Goal: Task Accomplishment & Management: Use online tool/utility

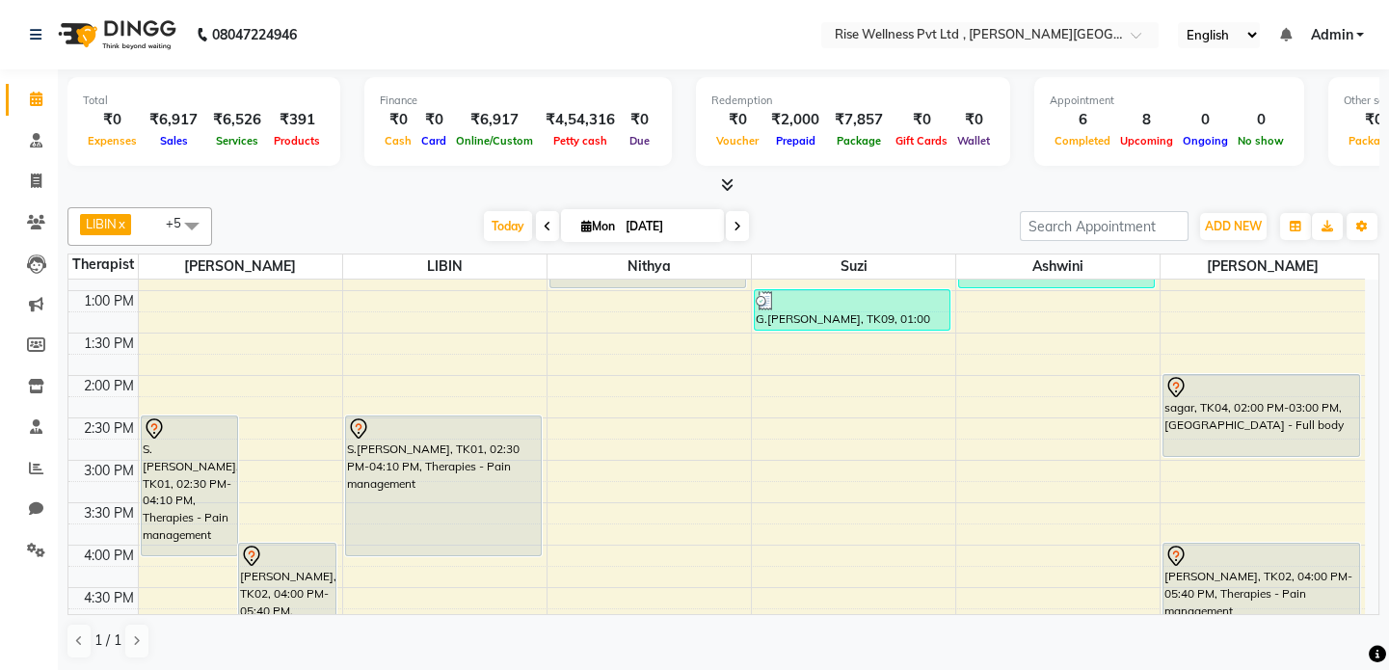
click at [42, 202] on li "Clients" at bounding box center [29, 222] width 58 height 41
click at [37, 216] on icon at bounding box center [36, 222] width 18 height 14
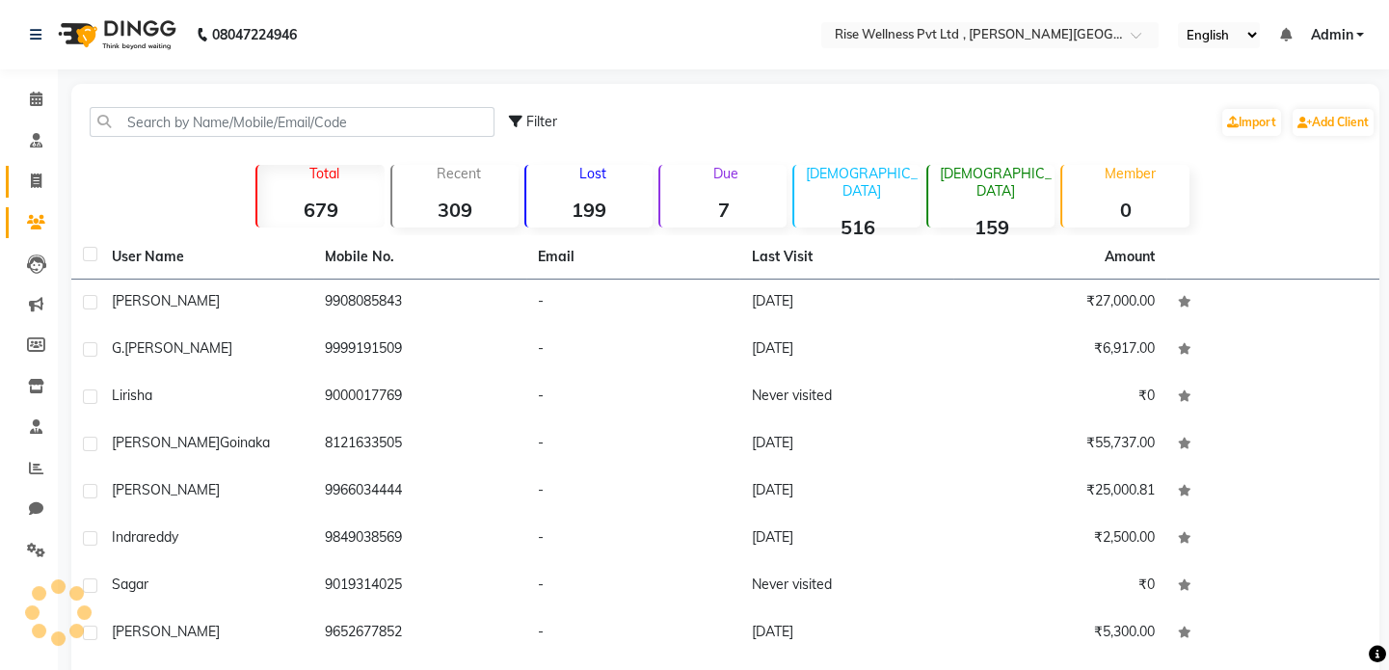
click at [45, 171] on span at bounding box center [36, 182] width 34 height 22
select select "service"
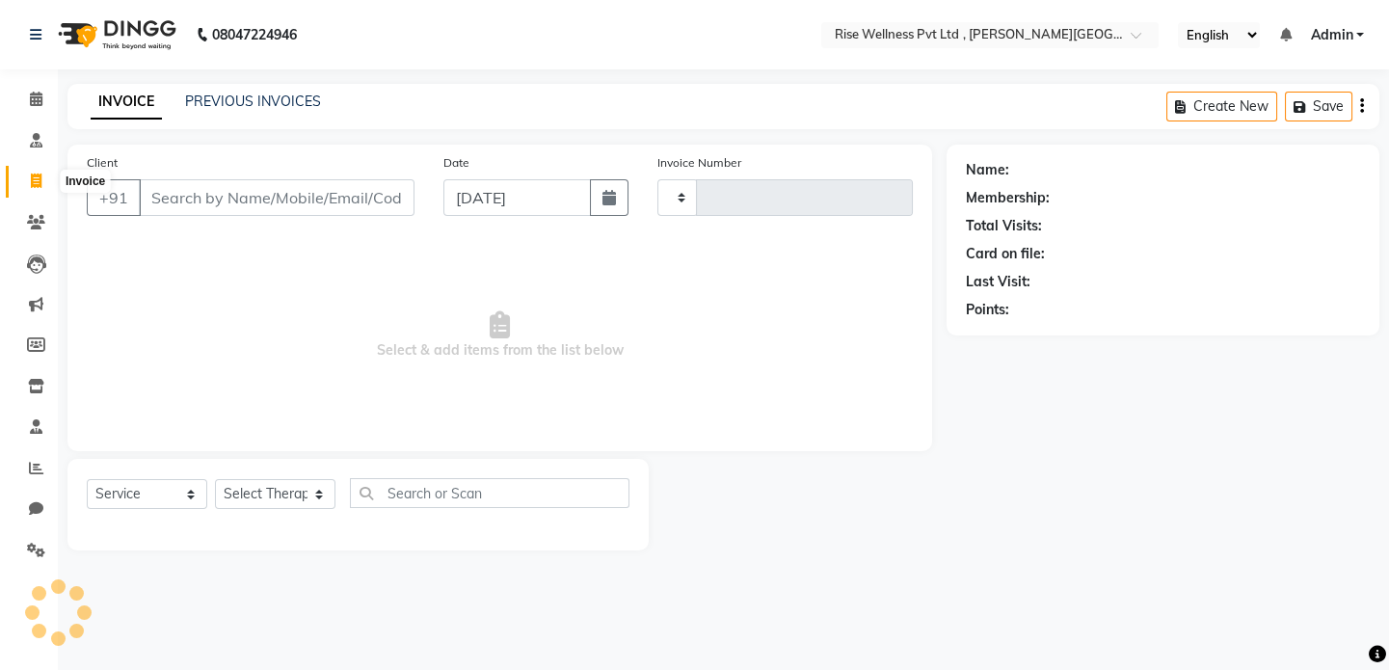
type input "0955"
select select "7497"
select select "V"
click at [15, 260] on link "Leads" at bounding box center [29, 264] width 46 height 32
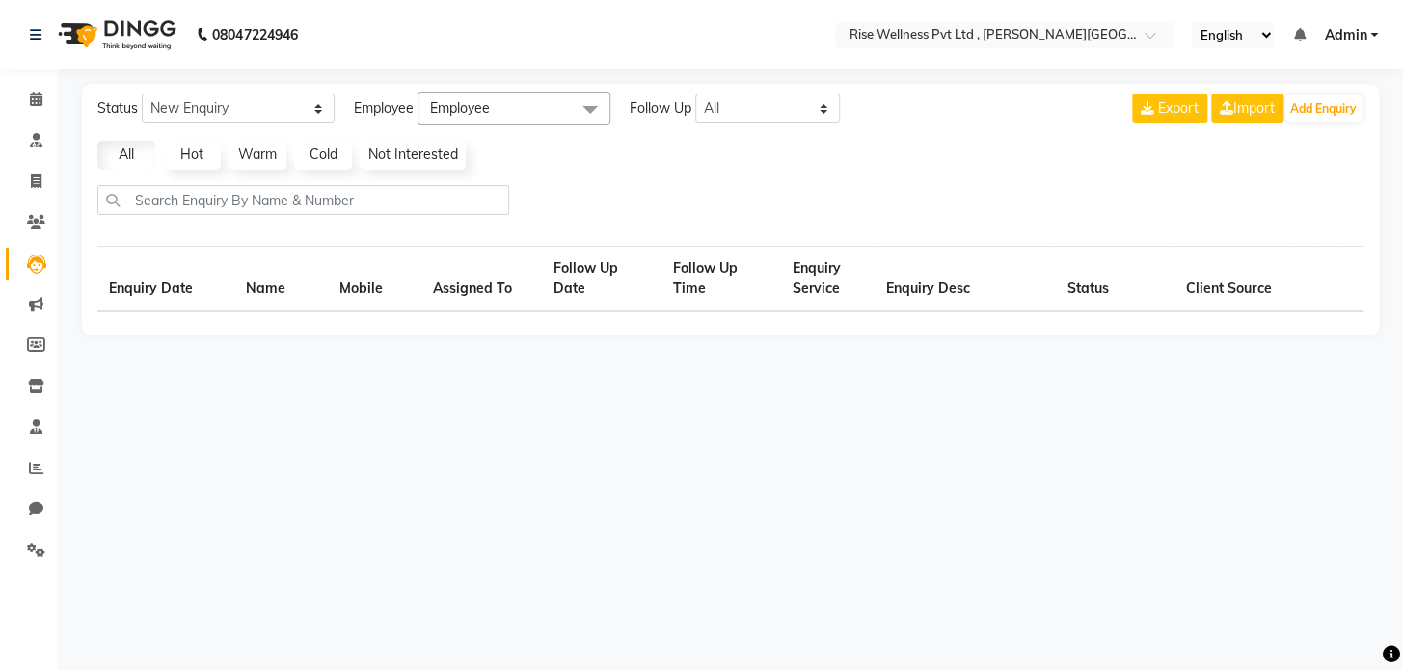
select select "10"
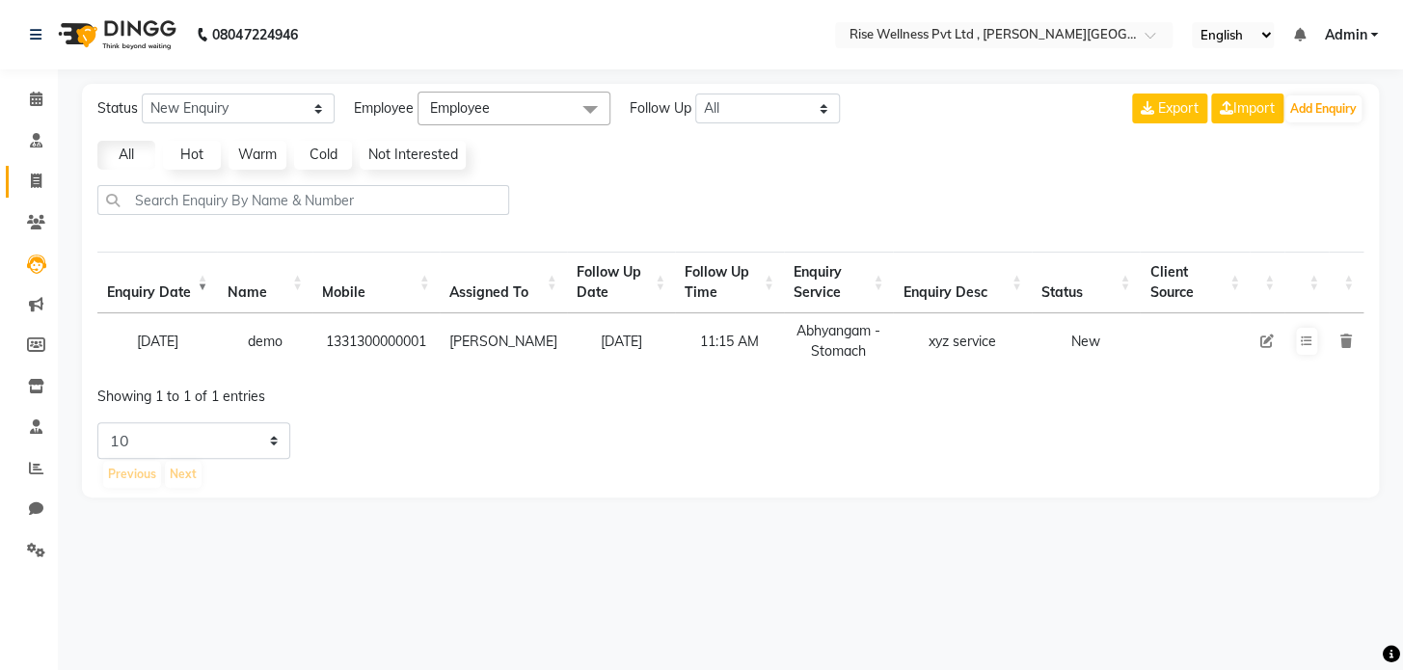
click at [24, 166] on link "Invoice" at bounding box center [29, 182] width 46 height 32
select select "7497"
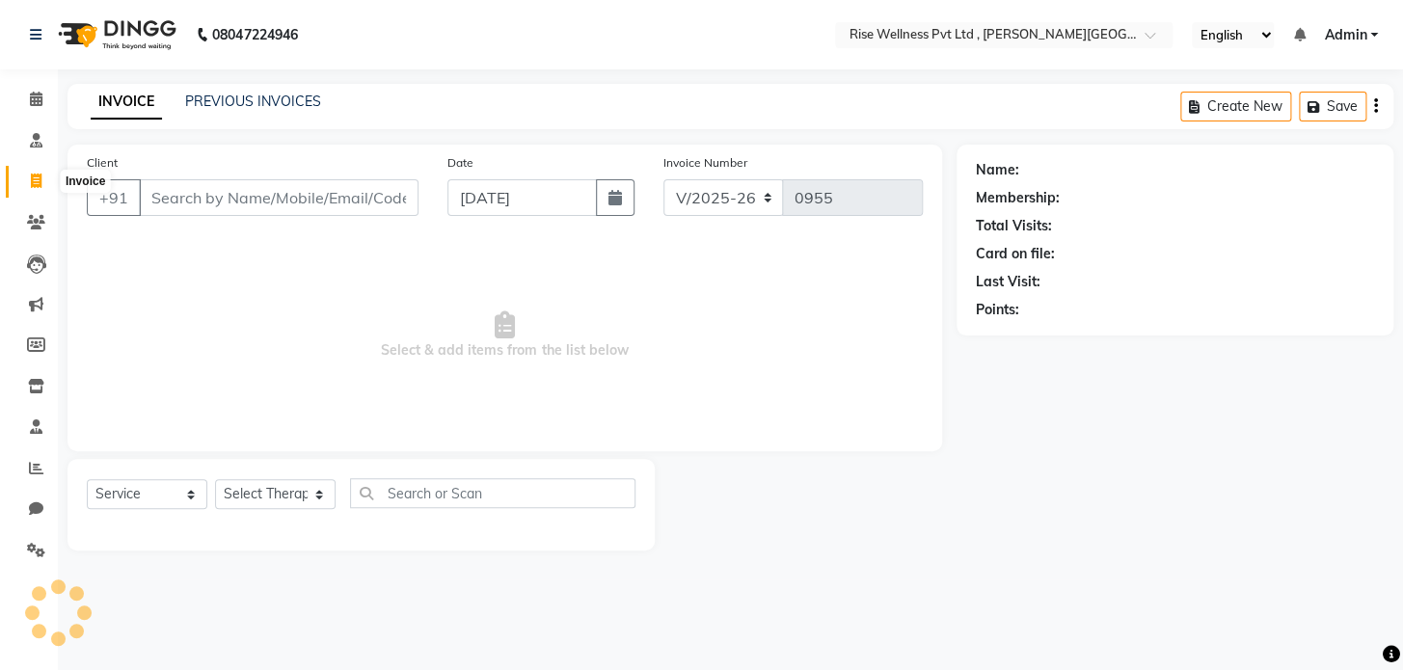
select select "V"
click at [34, 219] on icon at bounding box center [36, 222] width 18 height 14
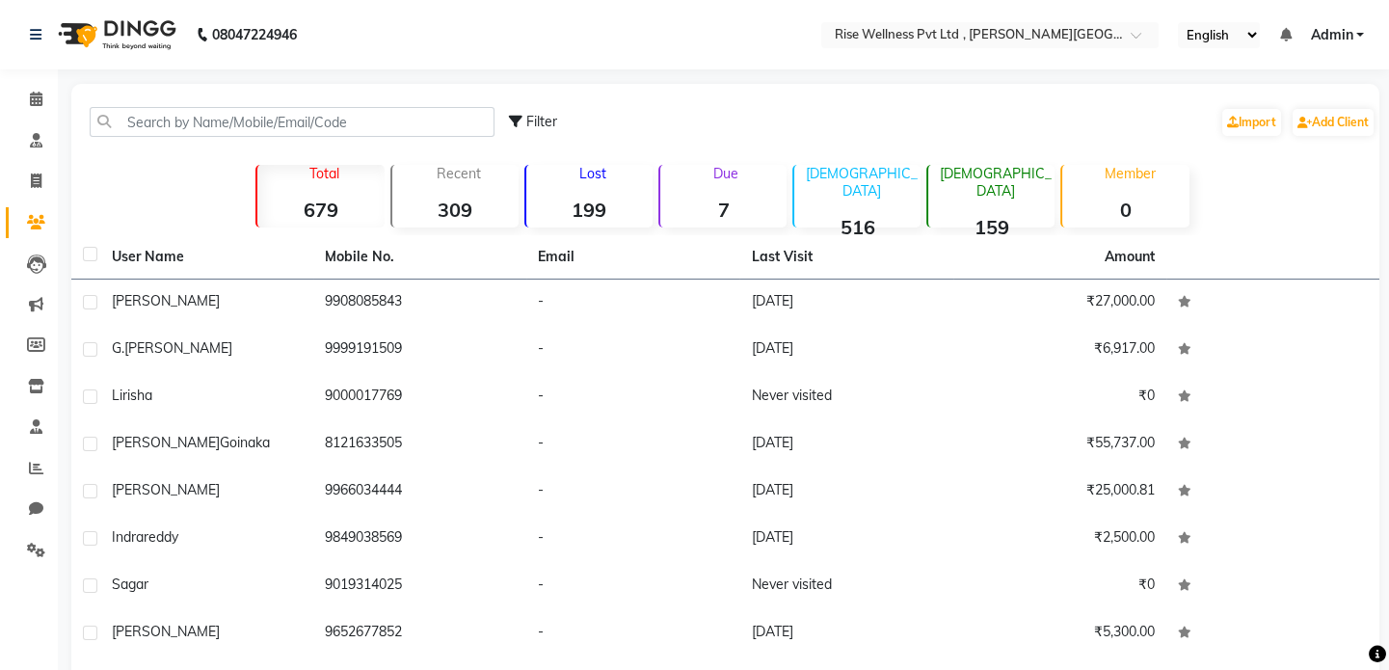
click at [39, 245] on li "Leads" at bounding box center [29, 263] width 58 height 41
click at [40, 186] on icon at bounding box center [36, 181] width 11 height 14
select select "7497"
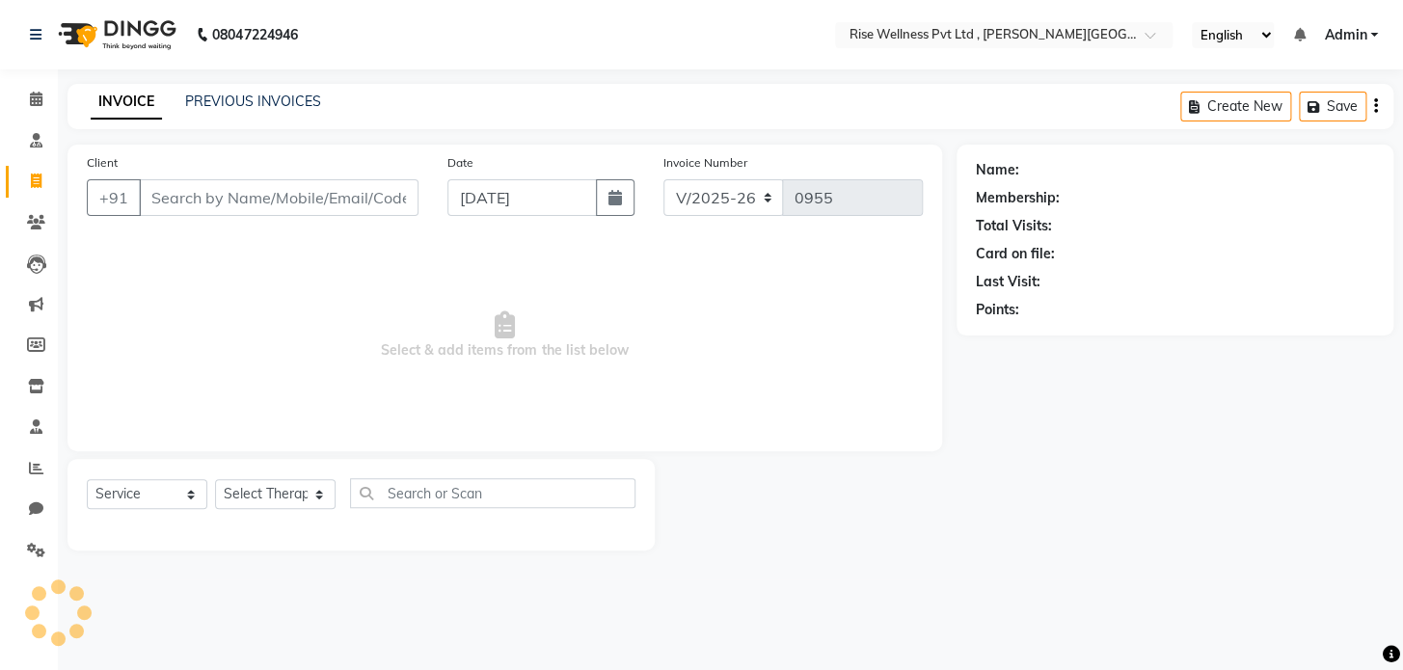
select select "V"
click at [244, 101] on link "PREVIOUS INVOICES" at bounding box center [253, 101] width 136 height 17
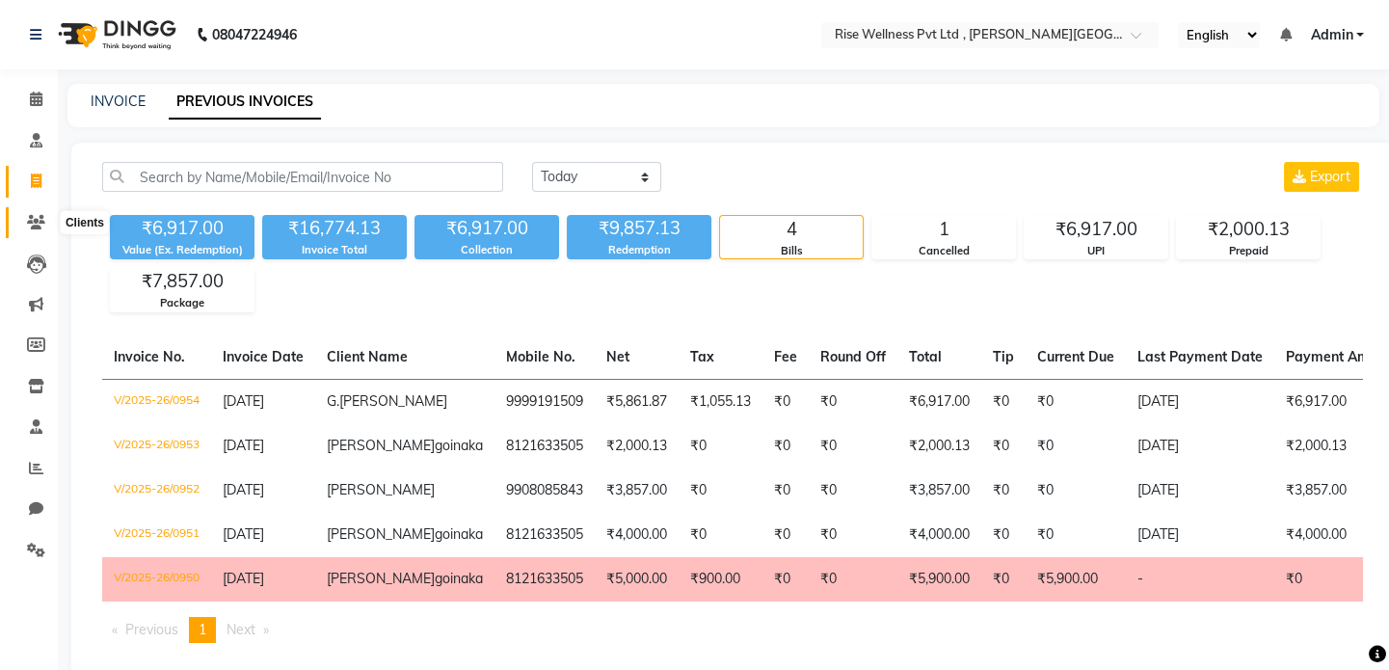
click at [28, 223] on icon at bounding box center [36, 222] width 18 height 14
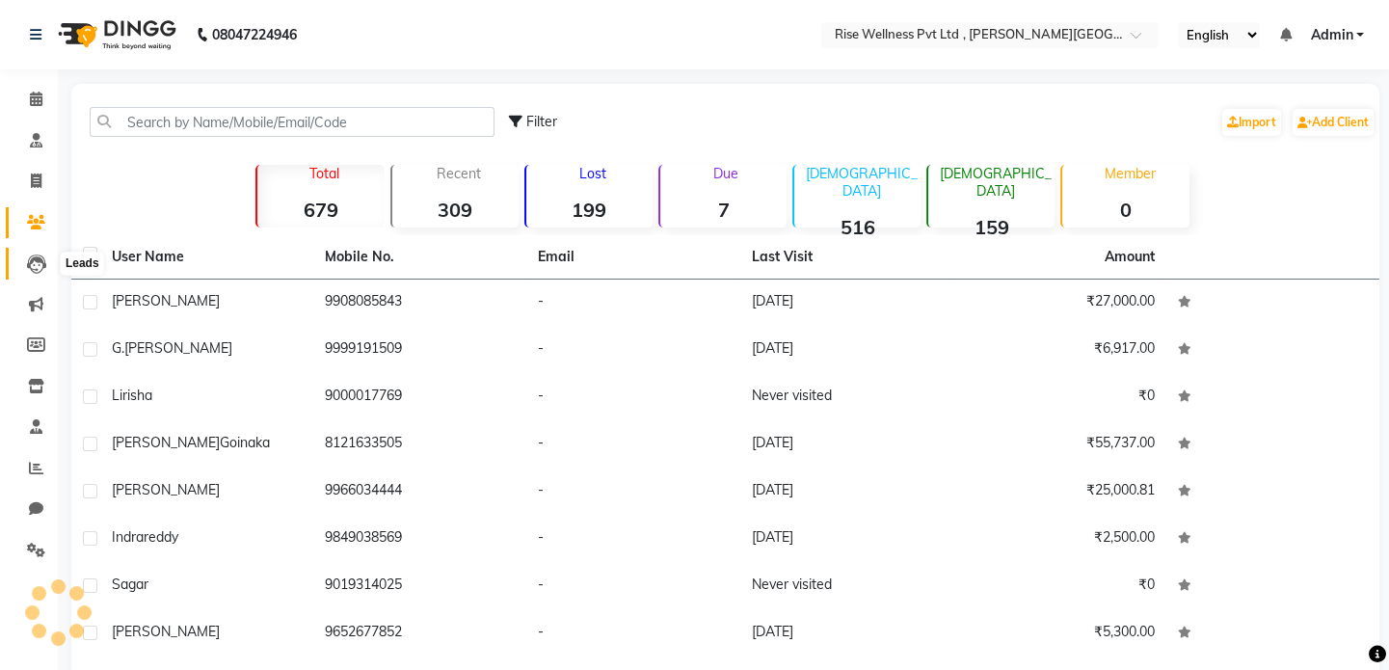
click at [39, 272] on icon at bounding box center [36, 264] width 19 height 19
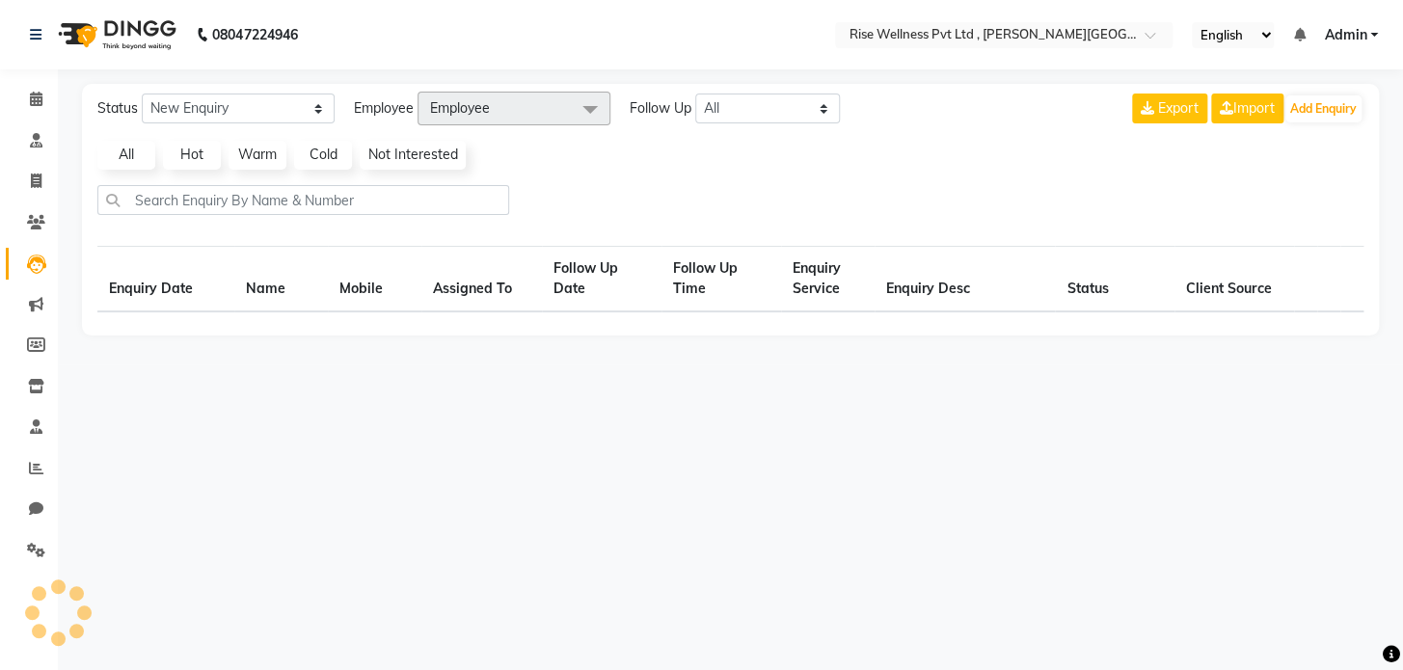
select select "10"
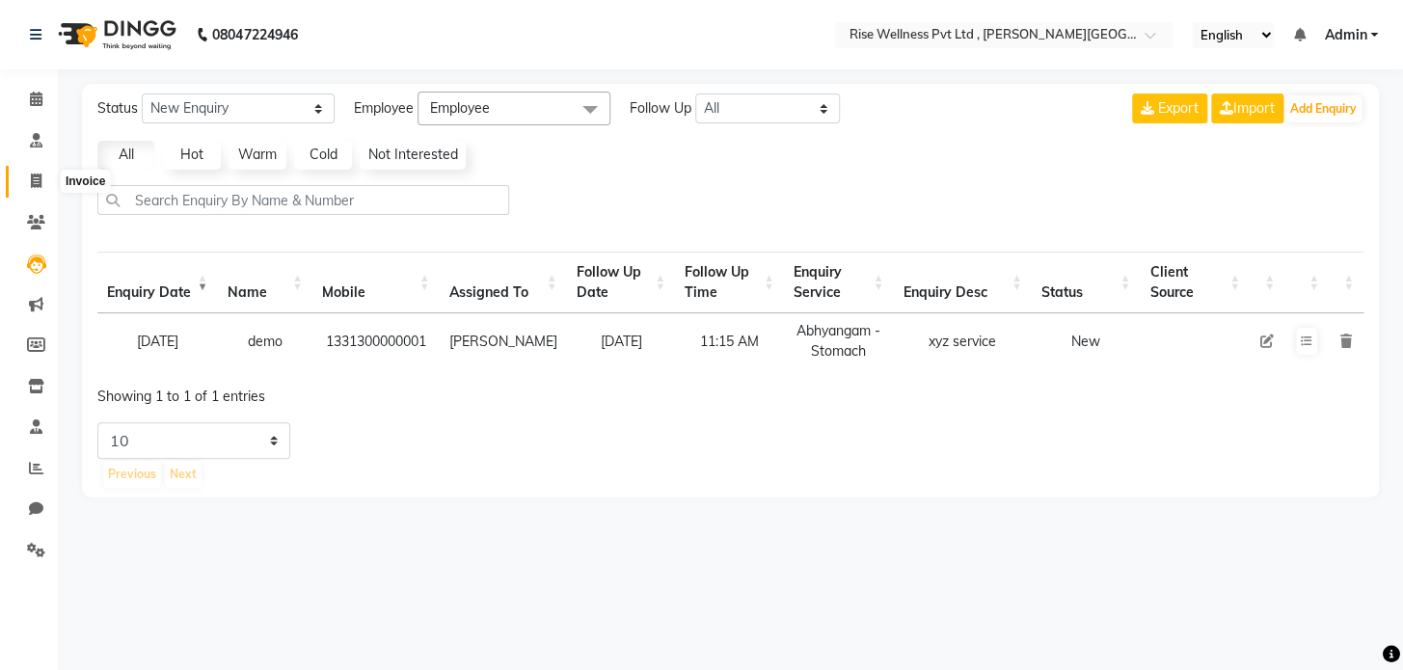
click at [27, 191] on span at bounding box center [36, 182] width 34 height 22
select select "7497"
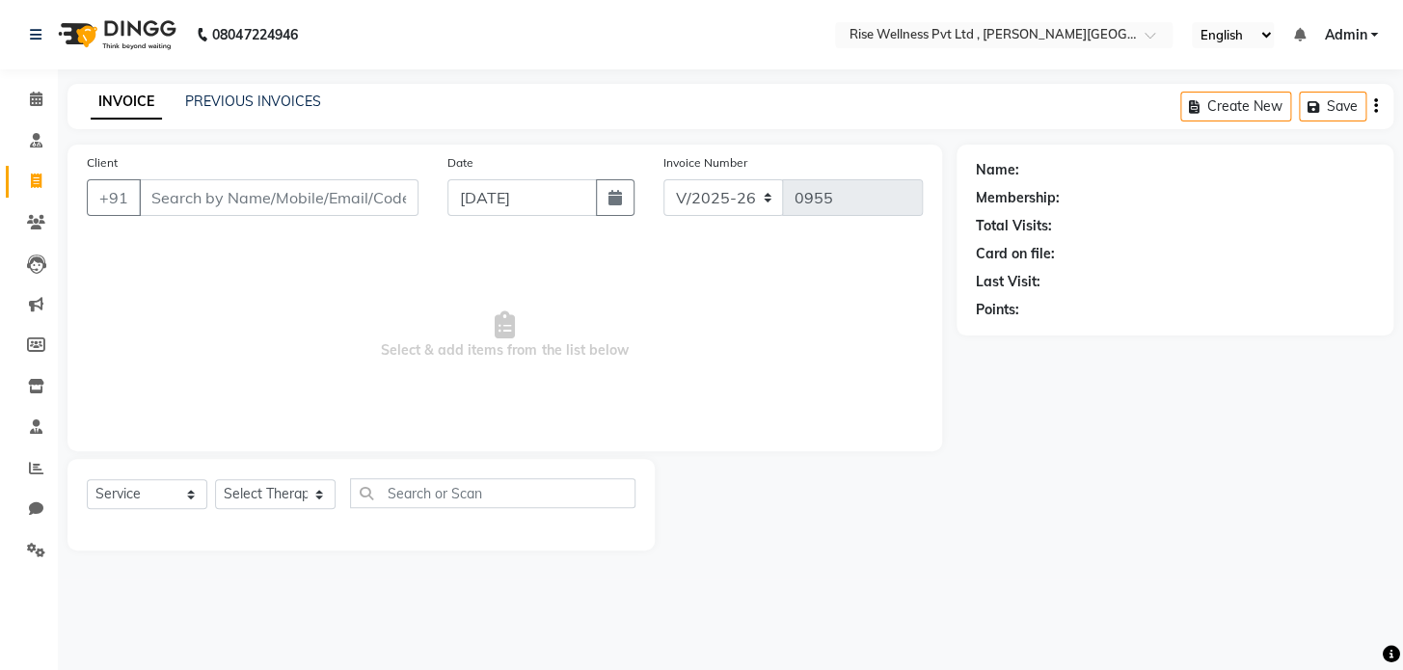
select select "V"
click at [35, 229] on span at bounding box center [36, 223] width 34 height 22
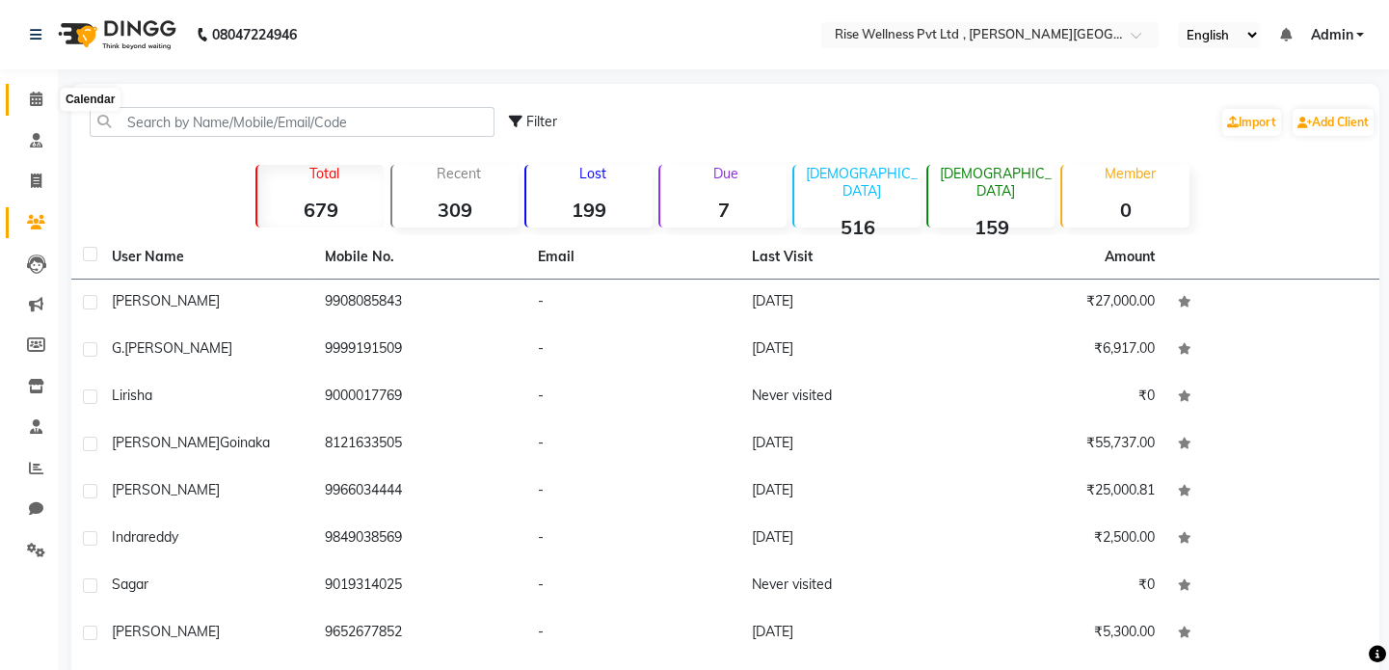
click at [17, 84] on link "Calendar" at bounding box center [29, 100] width 46 height 32
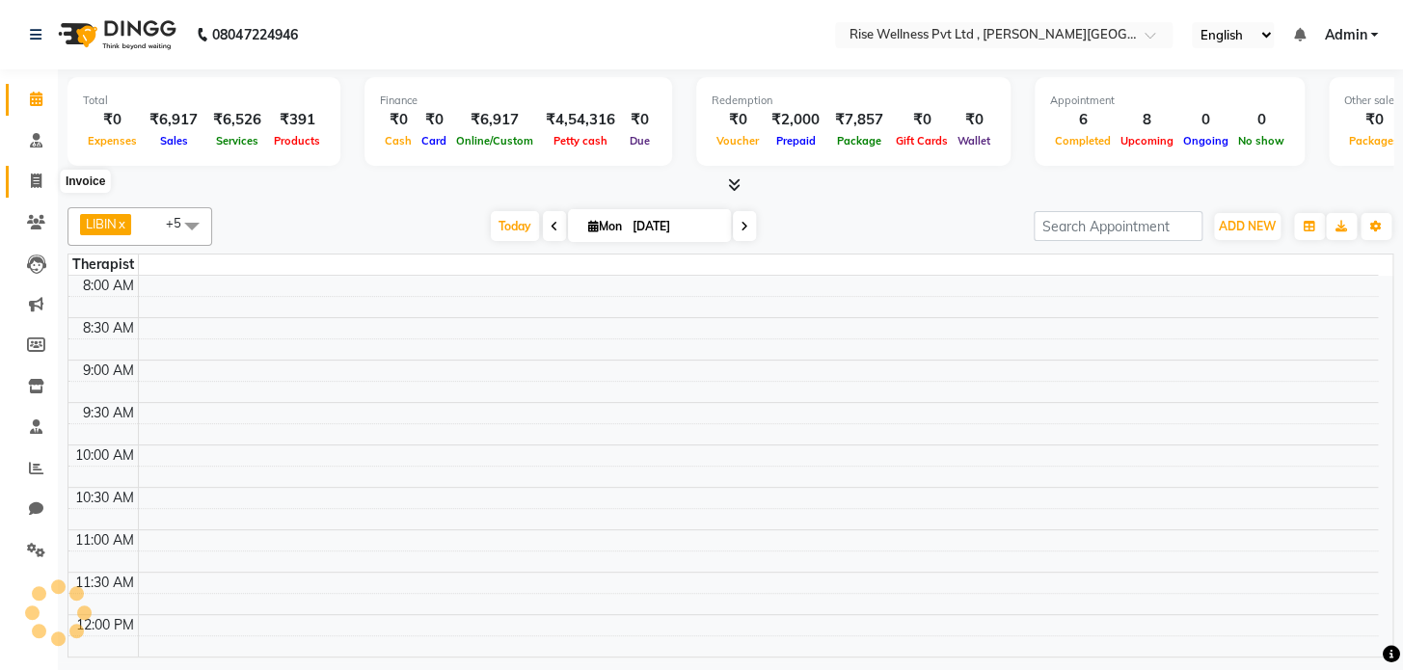
click at [31, 187] on icon at bounding box center [36, 181] width 11 height 14
select select "service"
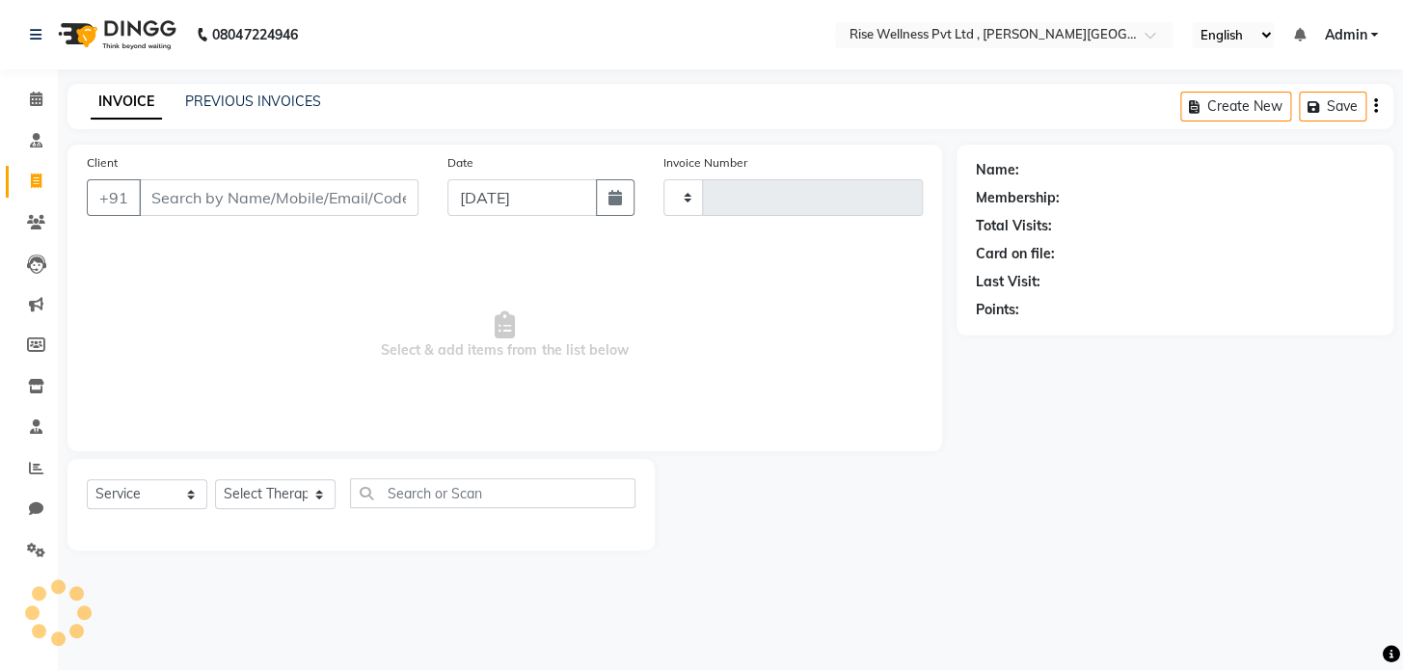
type input "0955"
select select "7497"
select select "V"
click at [33, 217] on icon at bounding box center [36, 222] width 18 height 14
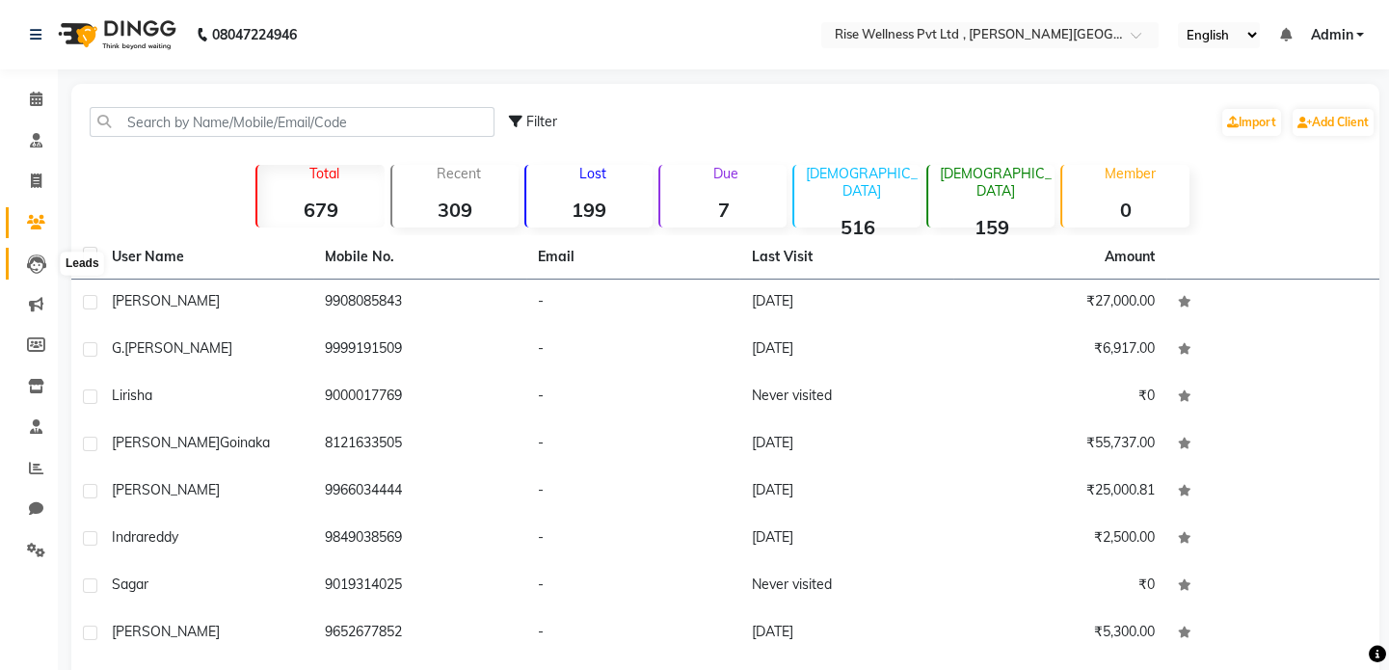
click at [35, 263] on icon at bounding box center [36, 264] width 19 height 19
select select "10"
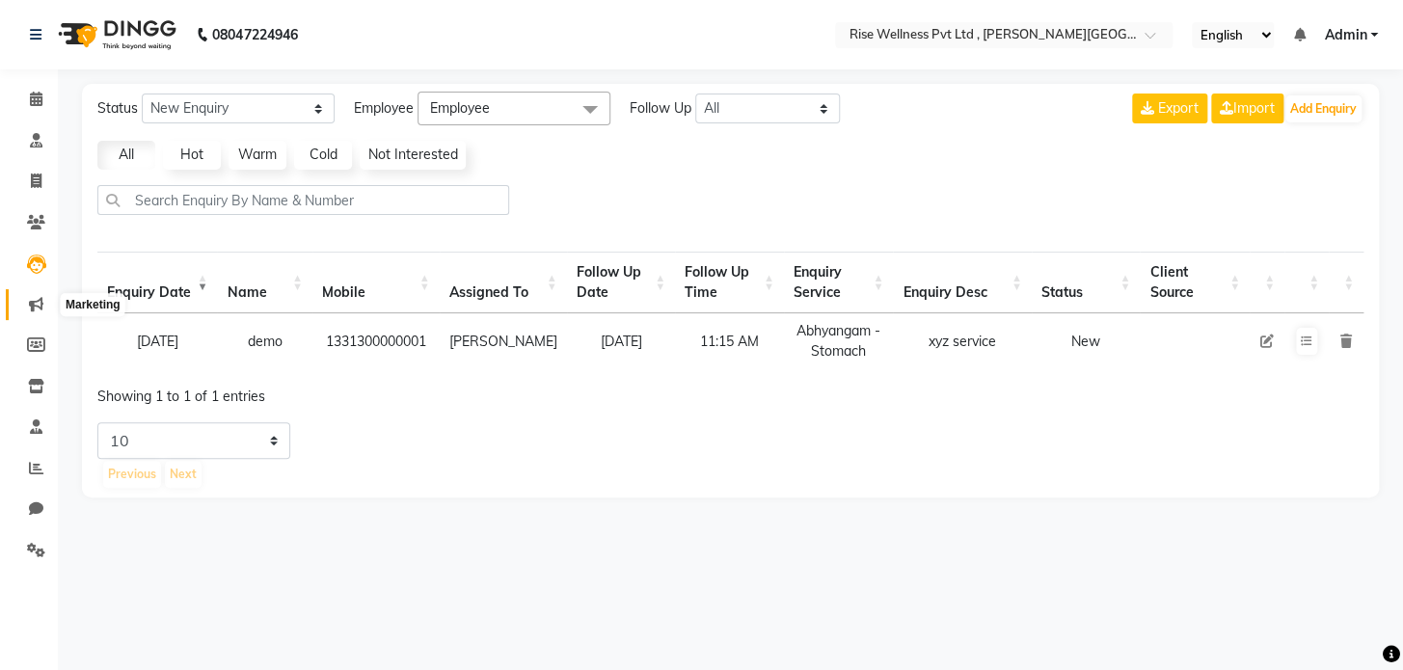
click at [29, 307] on icon at bounding box center [36, 304] width 14 height 14
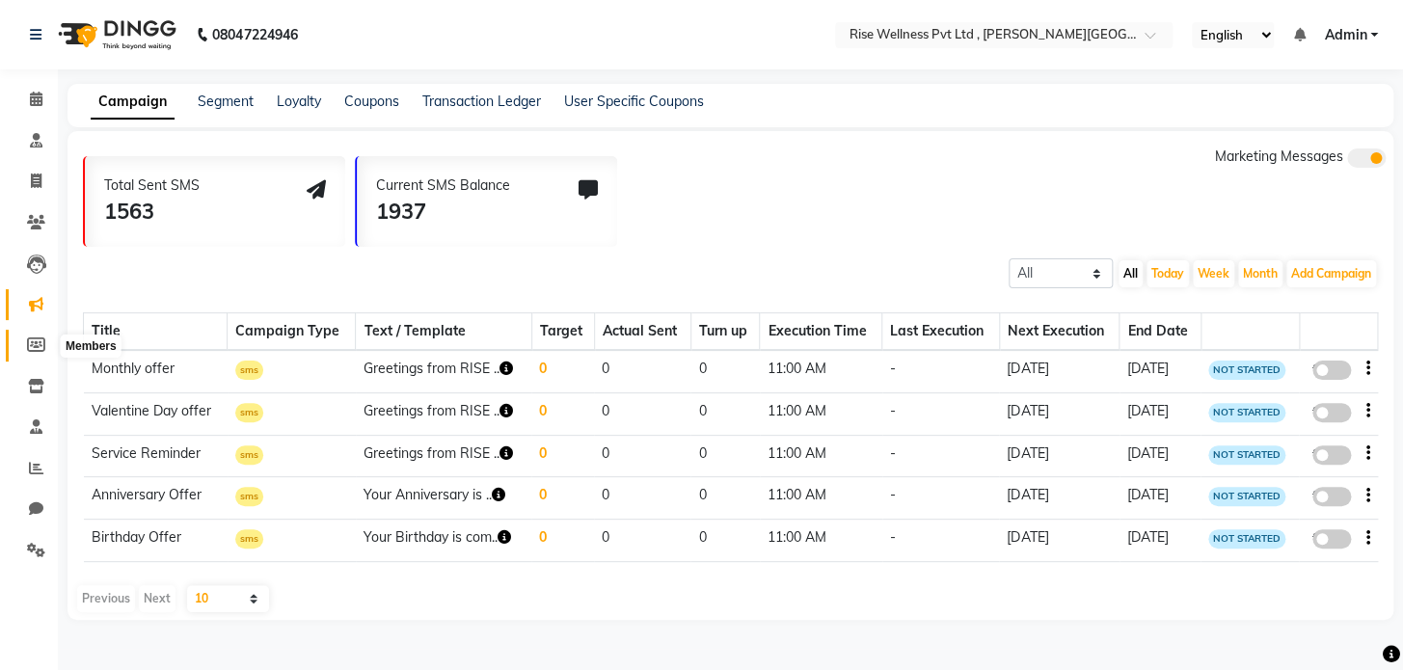
click at [34, 336] on span at bounding box center [36, 346] width 34 height 22
select select
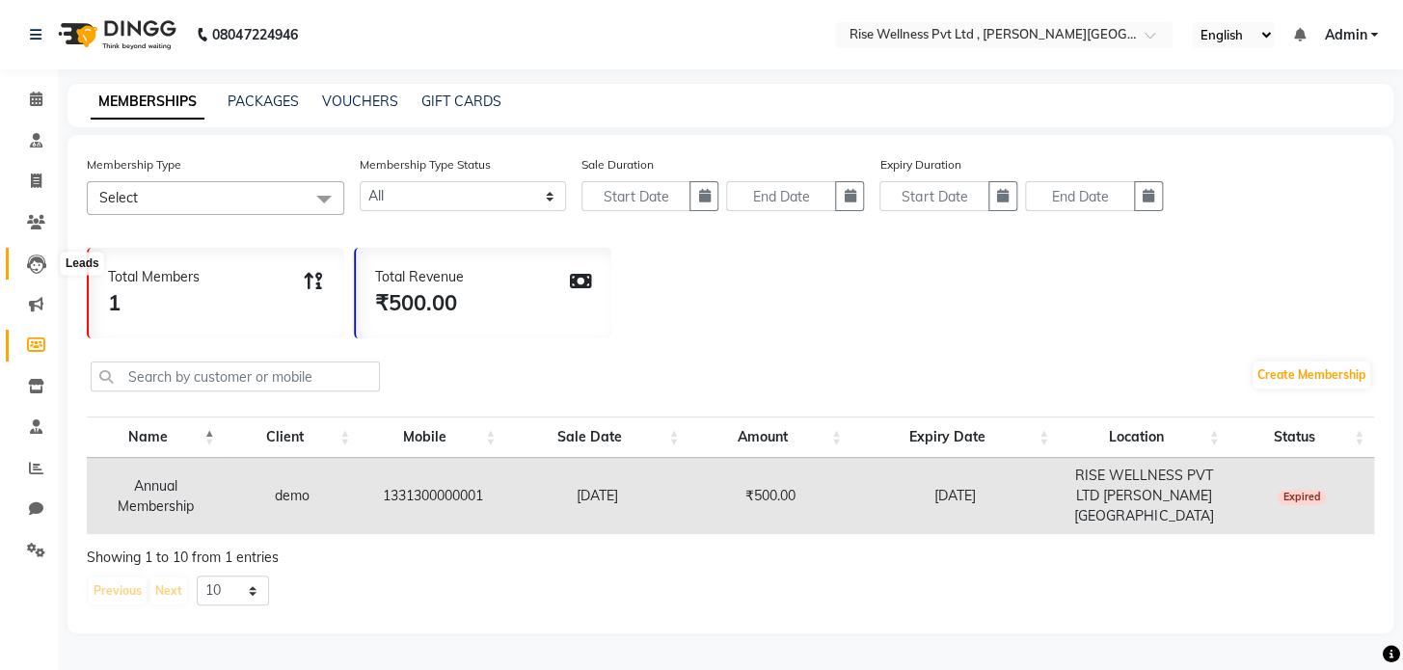
click at [38, 261] on icon at bounding box center [36, 264] width 19 height 19
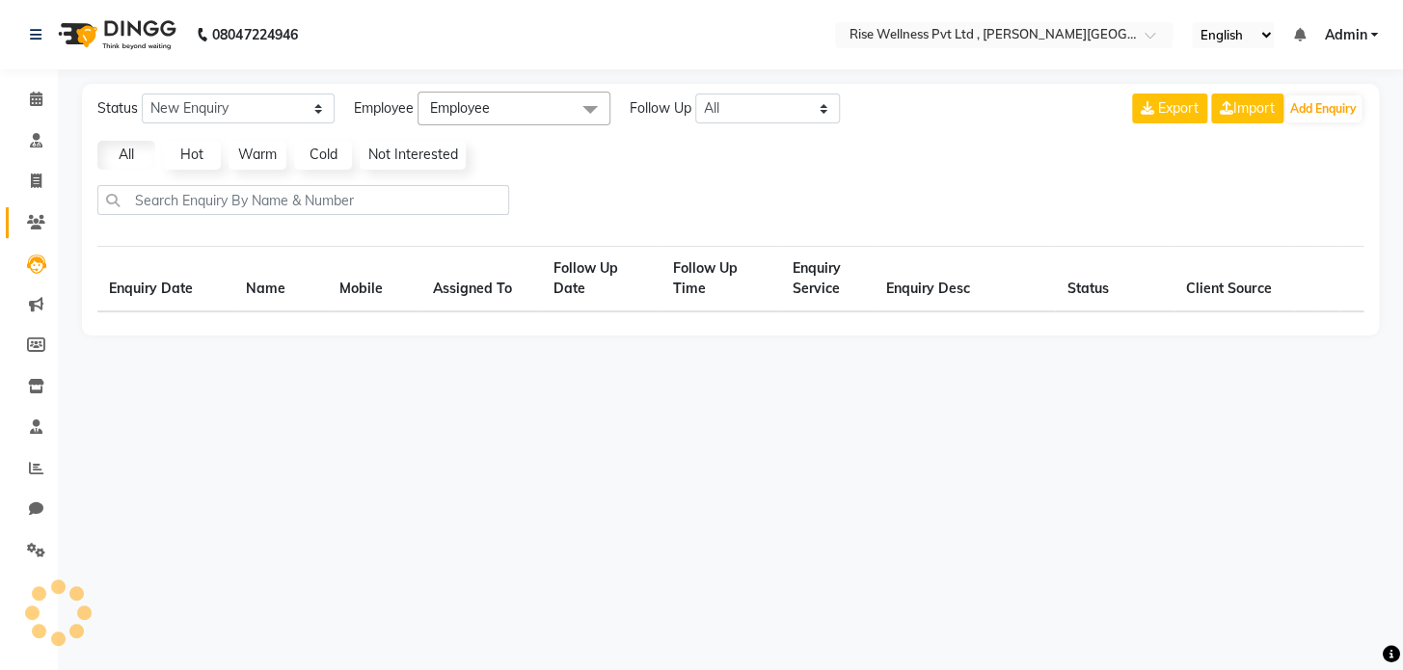
select select "10"
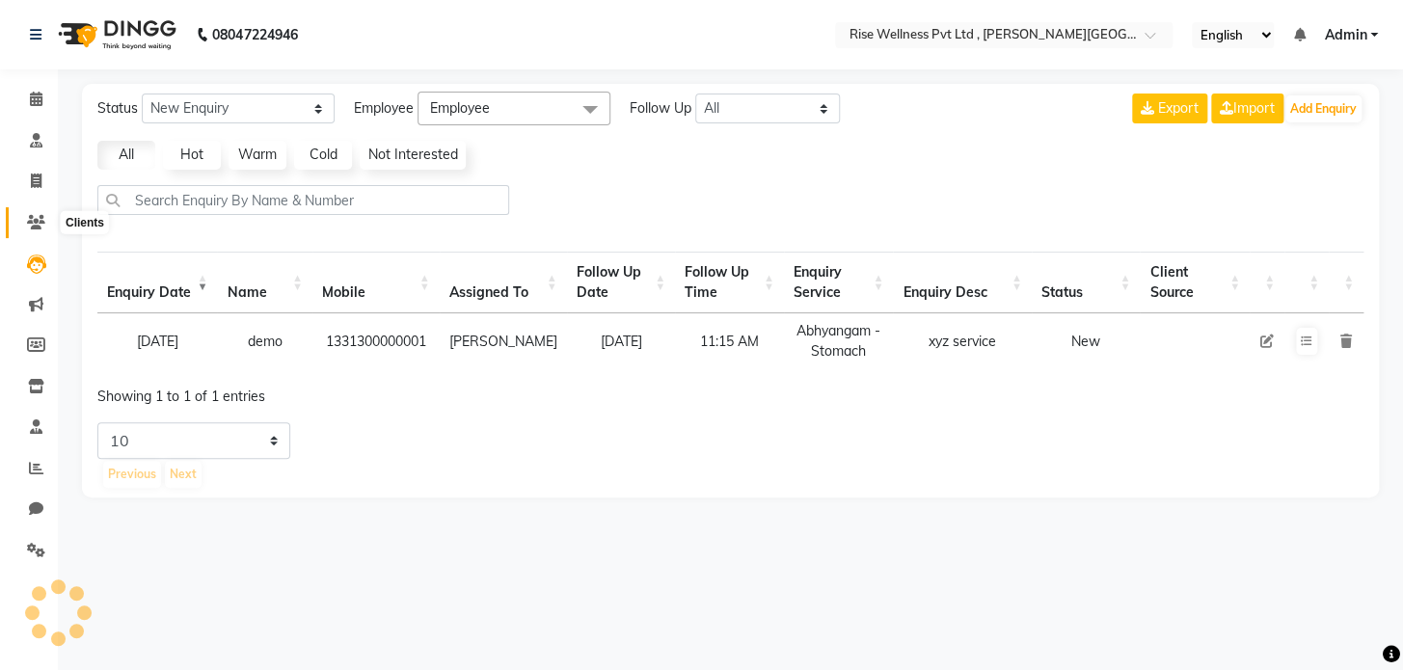
click at [38, 231] on span at bounding box center [36, 223] width 34 height 22
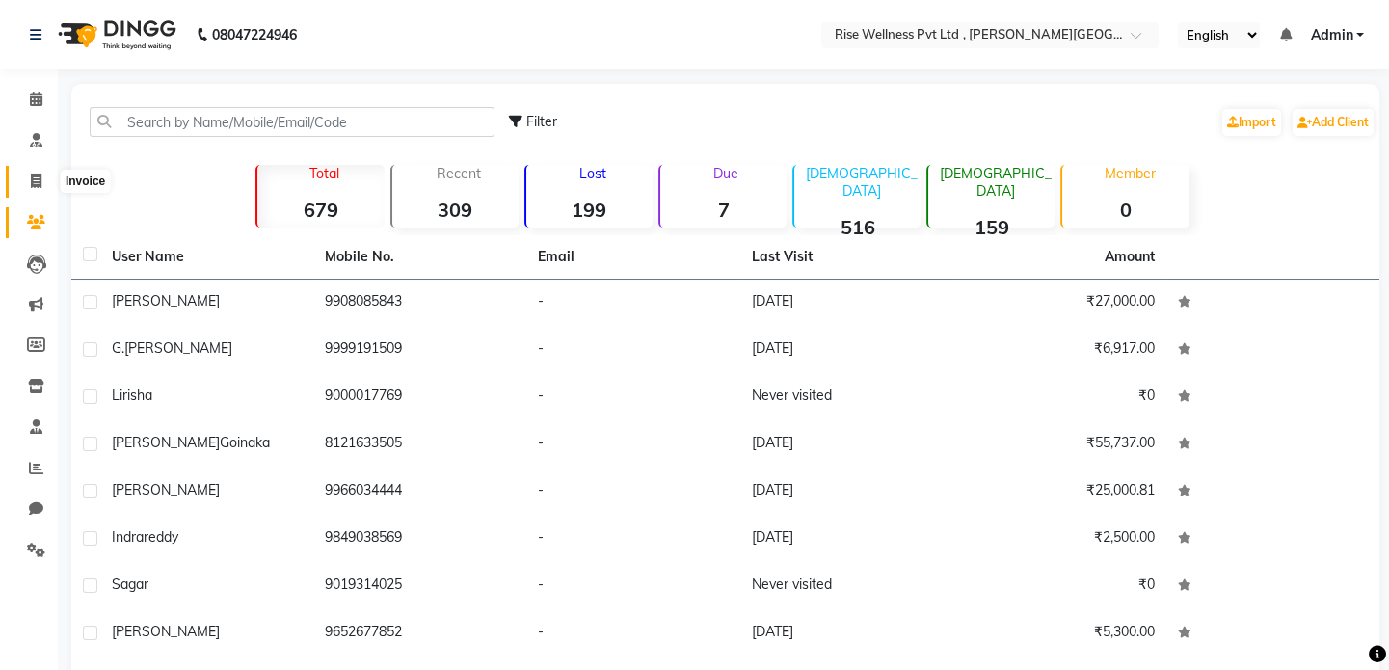
click at [38, 174] on icon at bounding box center [36, 181] width 11 height 14
select select "service"
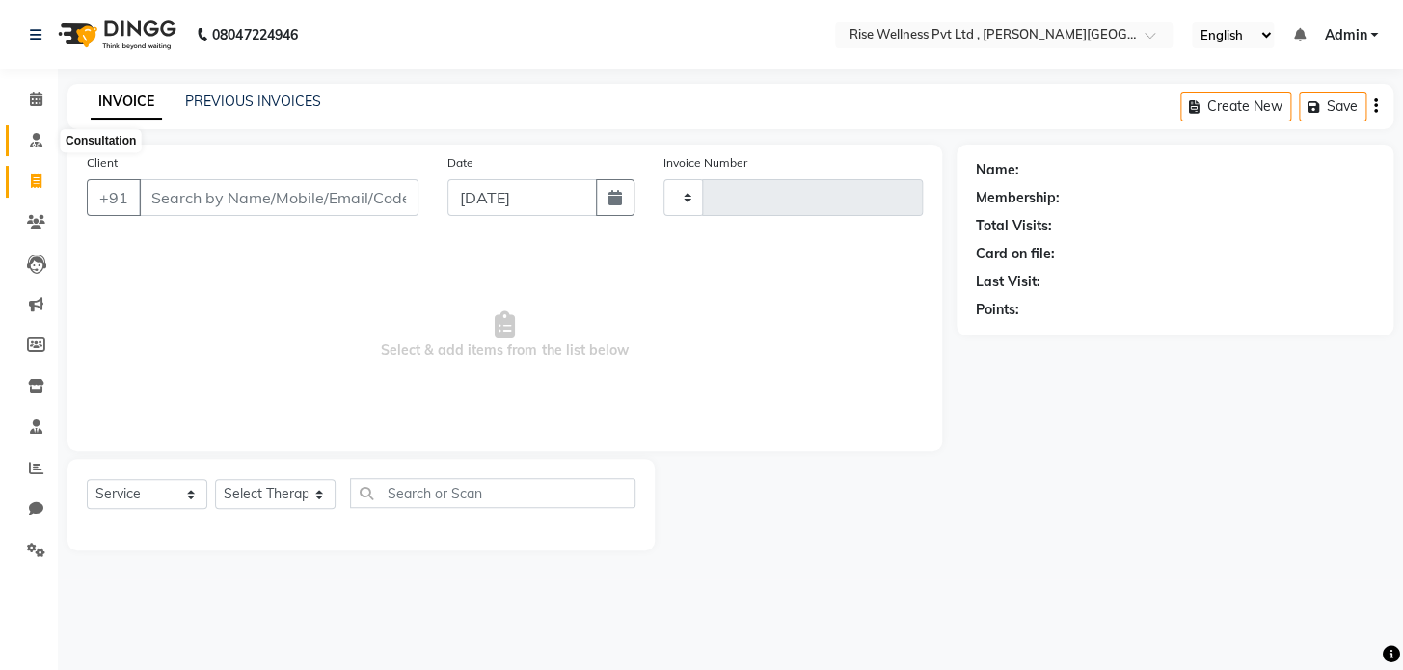
type input "0955"
click at [26, 133] on span at bounding box center [36, 141] width 34 height 22
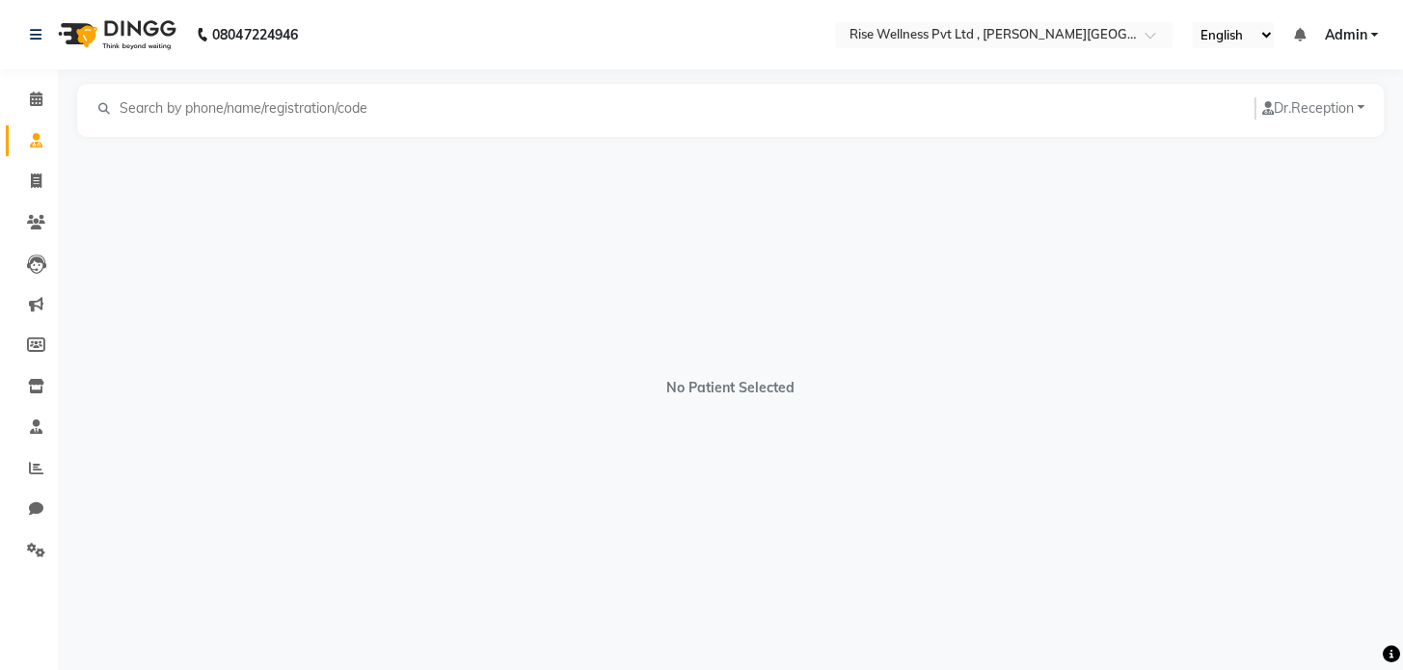
click at [24, 285] on li "Marketing" at bounding box center [29, 304] width 58 height 41
click at [34, 277] on link "Leads" at bounding box center [29, 264] width 46 height 32
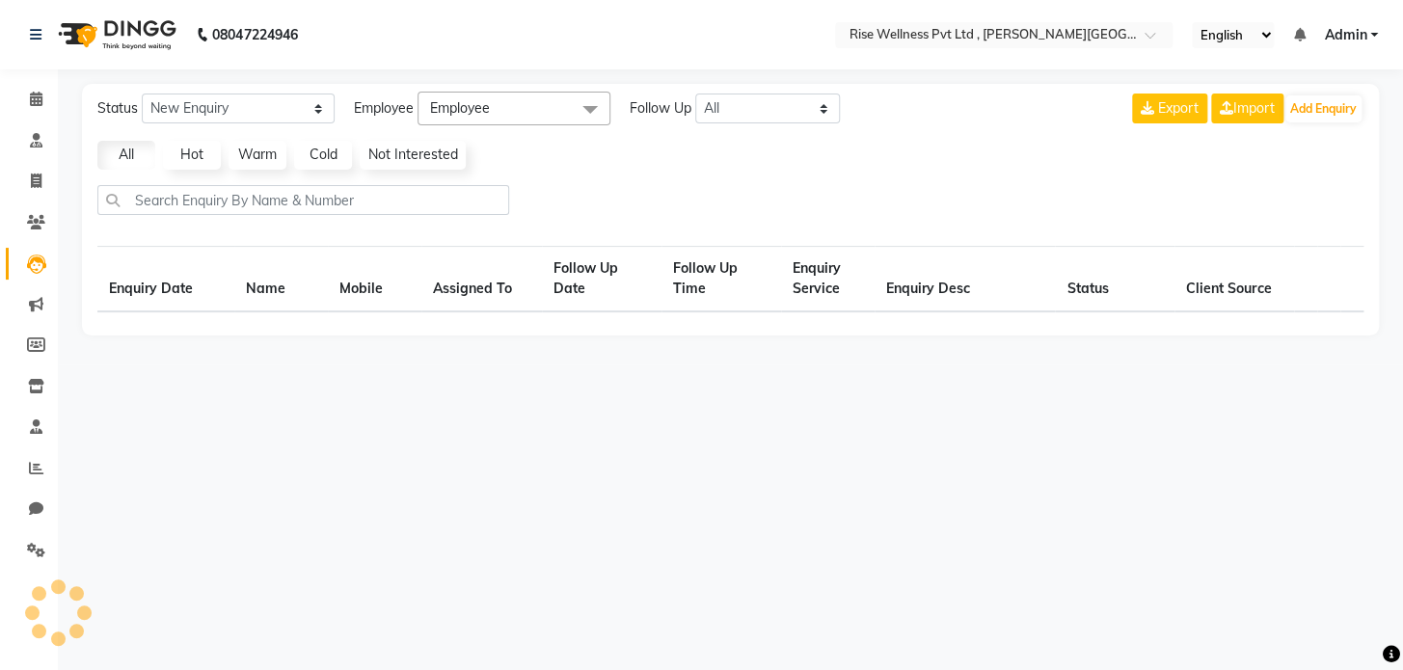
select select "10"
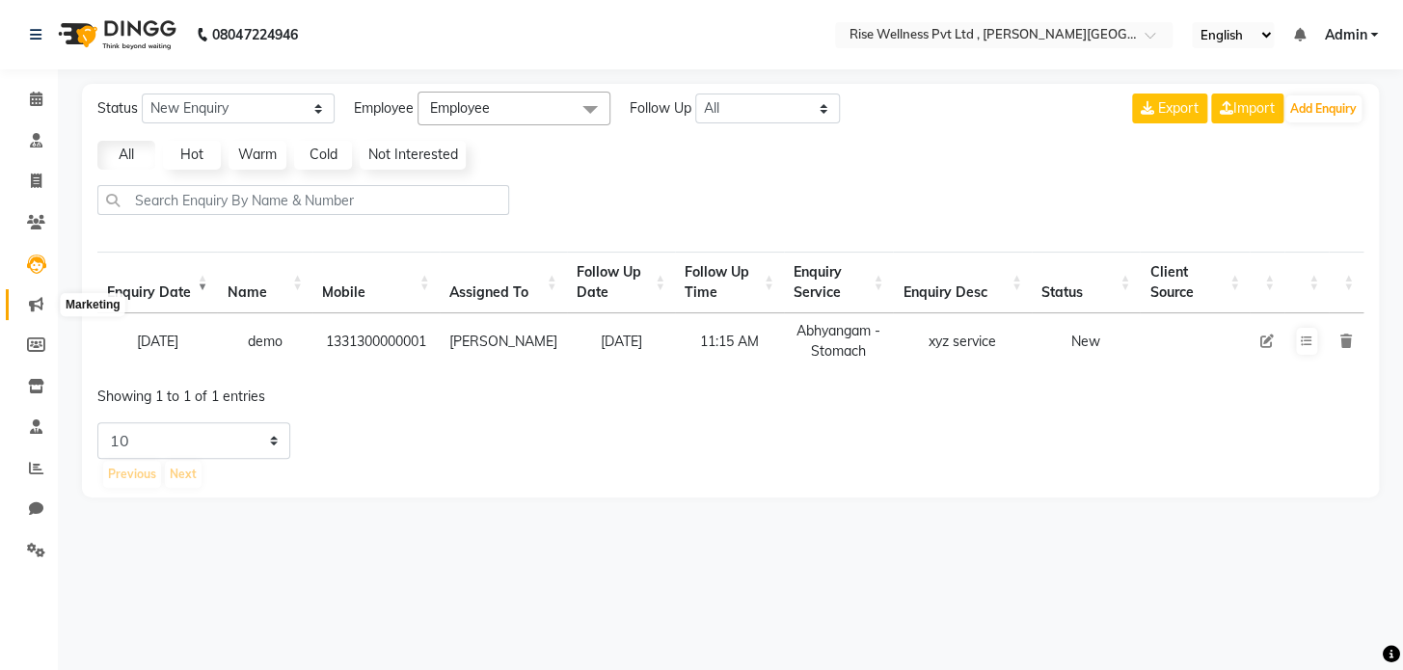
click at [29, 297] on icon at bounding box center [36, 304] width 14 height 14
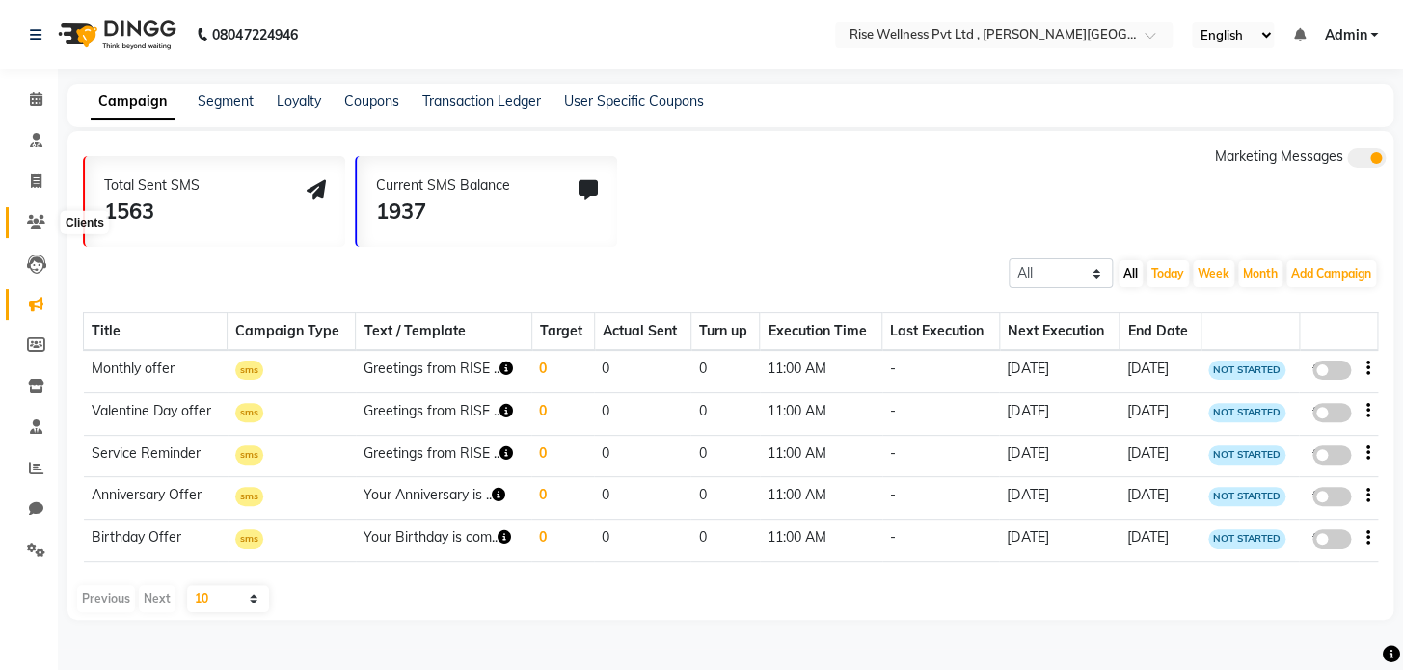
click at [37, 215] on icon at bounding box center [36, 222] width 18 height 14
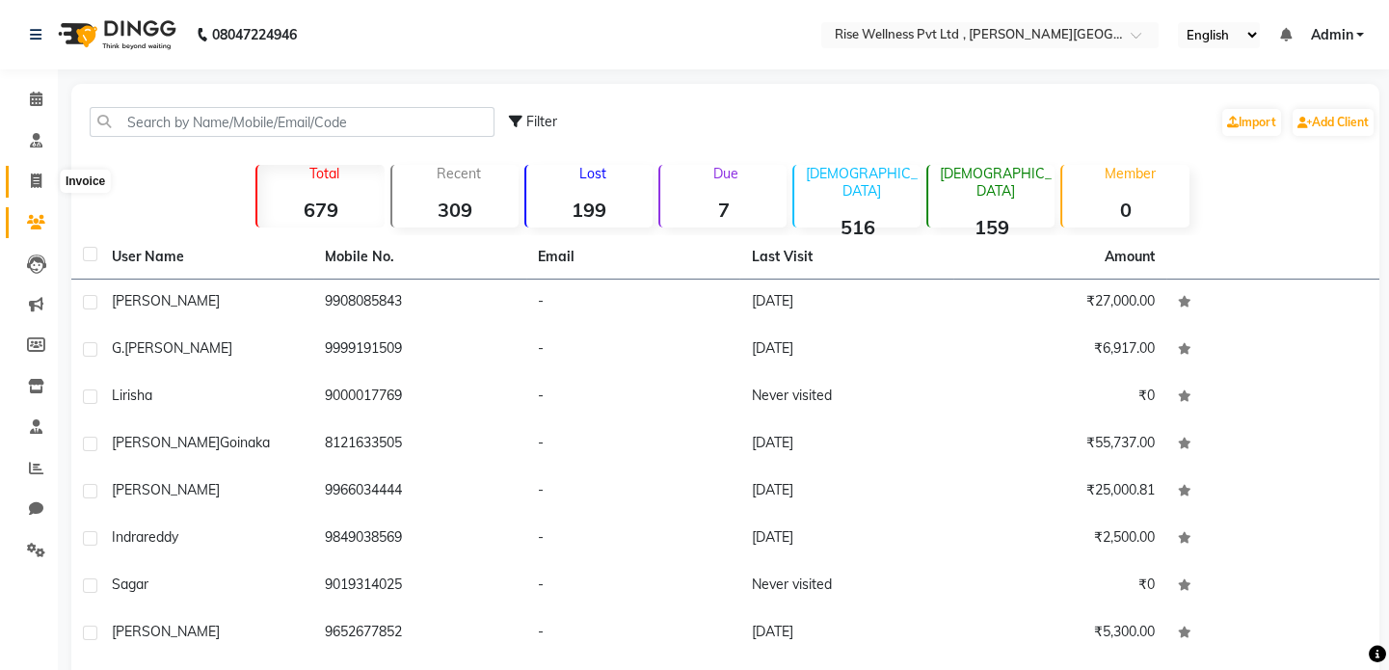
click at [33, 175] on icon at bounding box center [36, 181] width 11 height 14
select select "service"
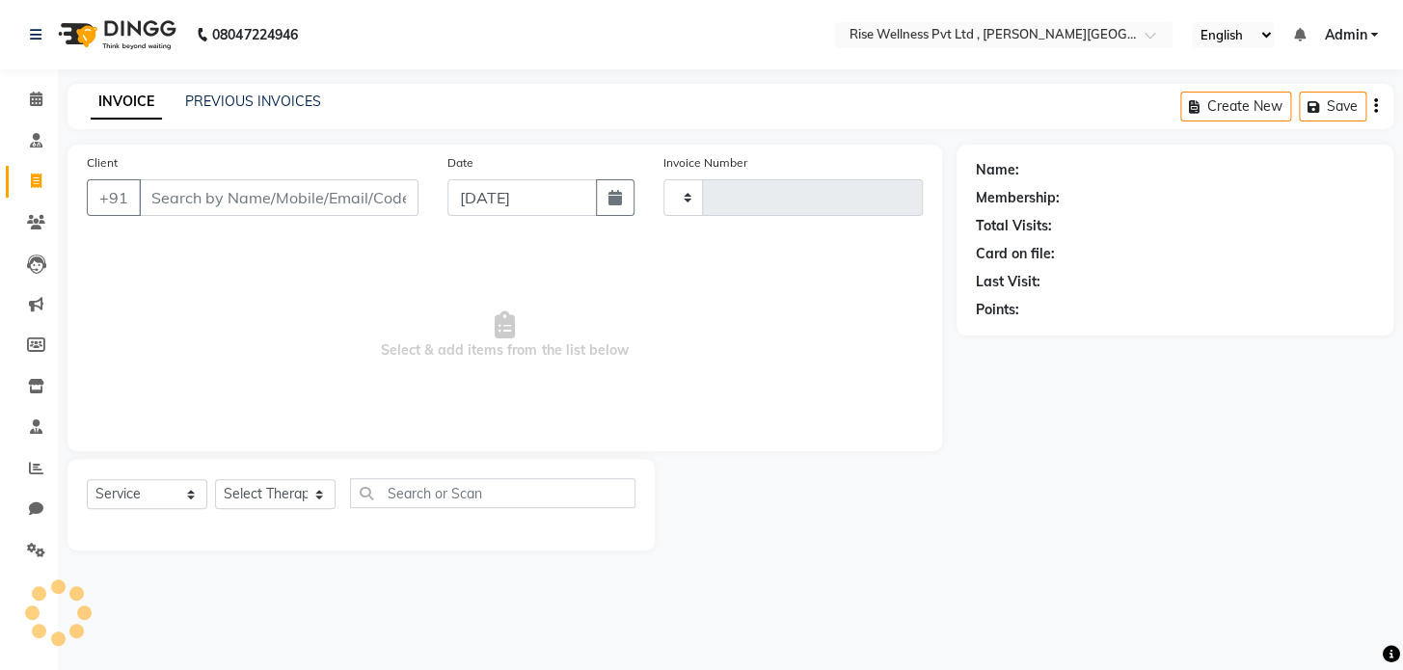
type input "0955"
select select "7497"
select select "V"
click at [211, 193] on input "Client" at bounding box center [279, 197] width 280 height 37
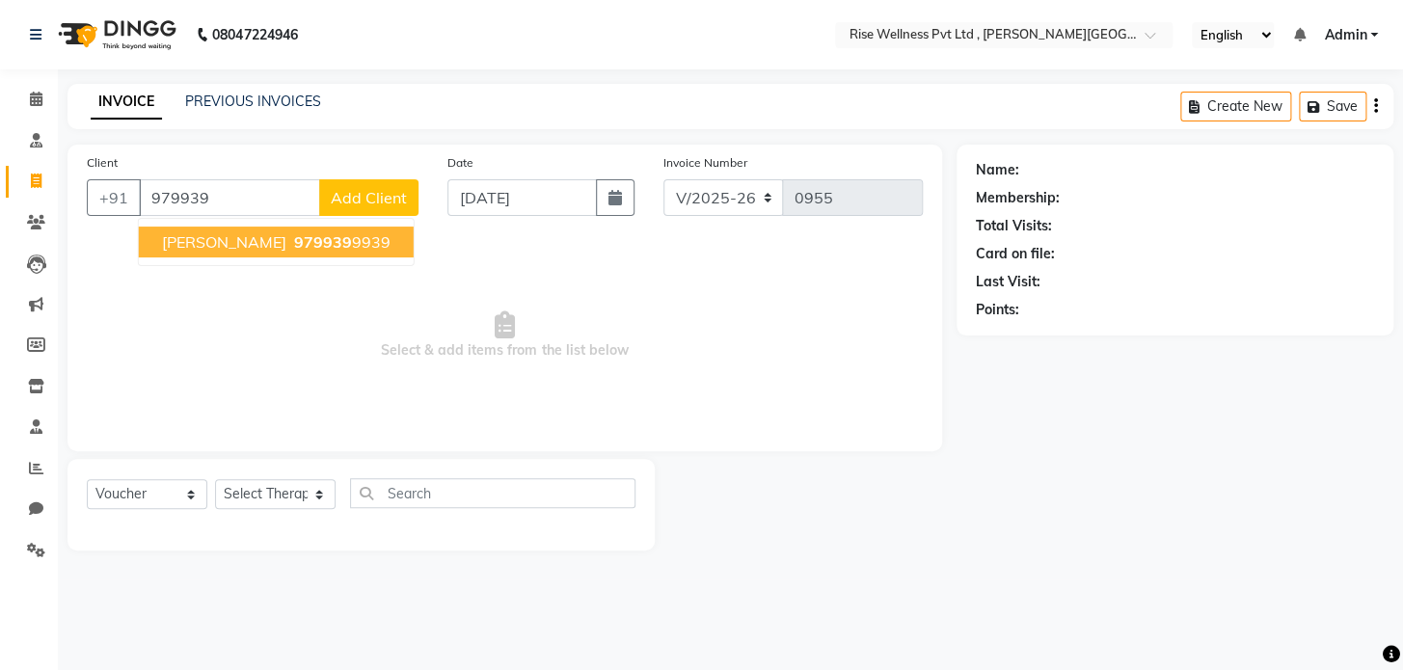
drag, startPoint x: 237, startPoint y: 236, endPoint x: 232, endPoint y: 227, distance: 10.8
click at [238, 235] on span "[PERSON_NAME]" at bounding box center [224, 241] width 124 height 19
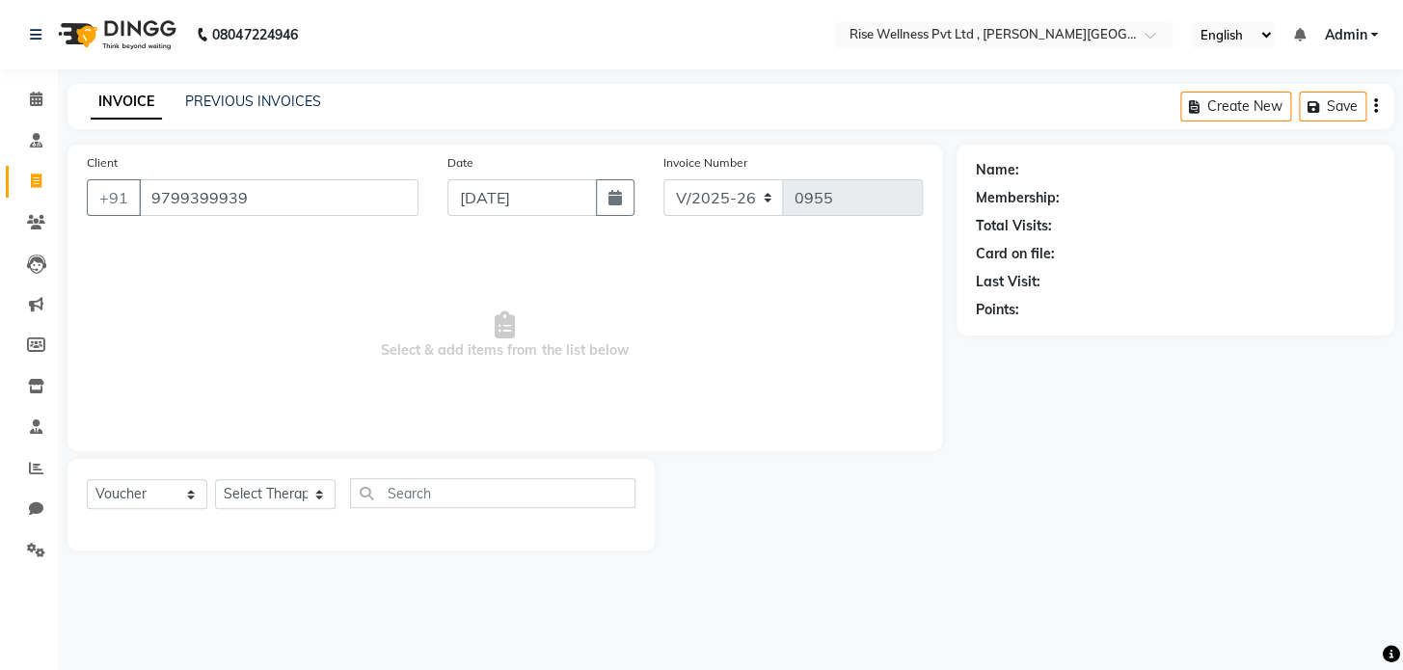
type input "9799399939"
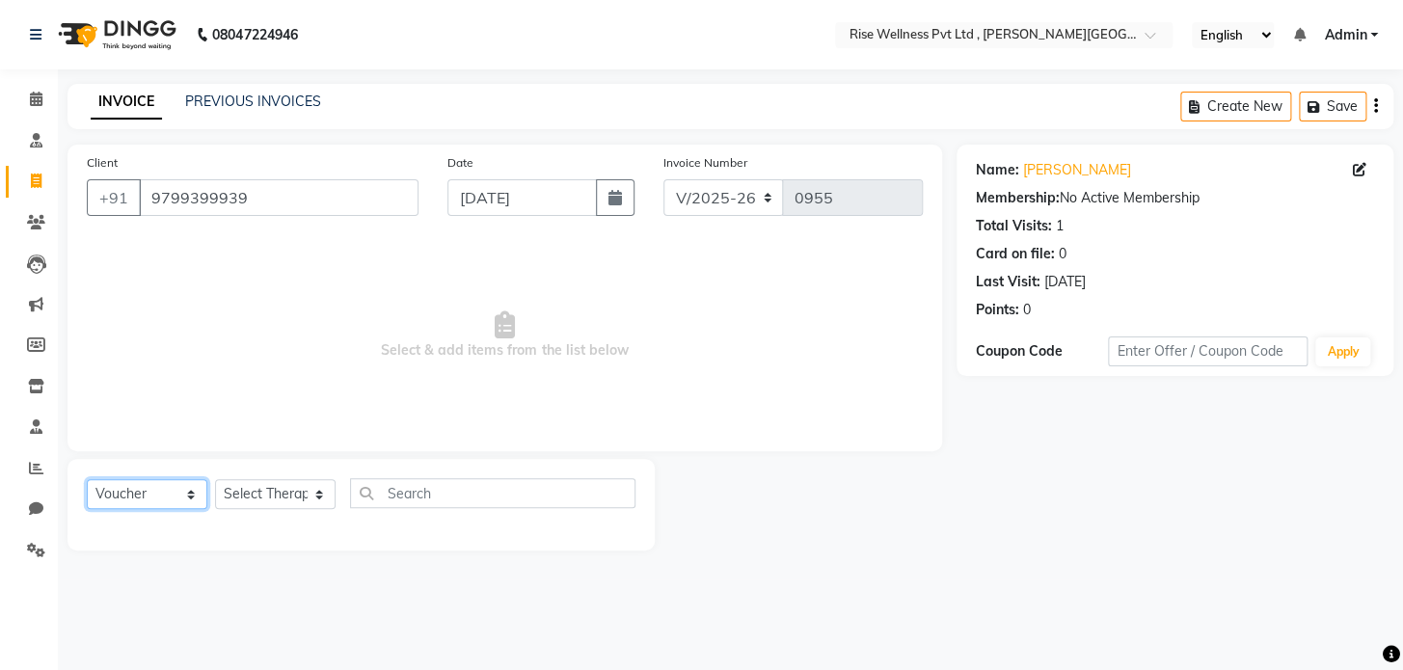
click at [178, 484] on select "Select Service Product Membership Package Voucher Prepaid Gift Card" at bounding box center [147, 494] width 121 height 30
select select "service"
click at [87, 479] on select "Select Service Product Membership Package Voucher Prepaid Gift Card" at bounding box center [147, 494] width 121 height 30
click at [252, 481] on select "Select Therapist [PERSON_NAME] [PERSON_NAME] Reception [PERSON_NAME]" at bounding box center [275, 494] width 121 height 30
select select "69785"
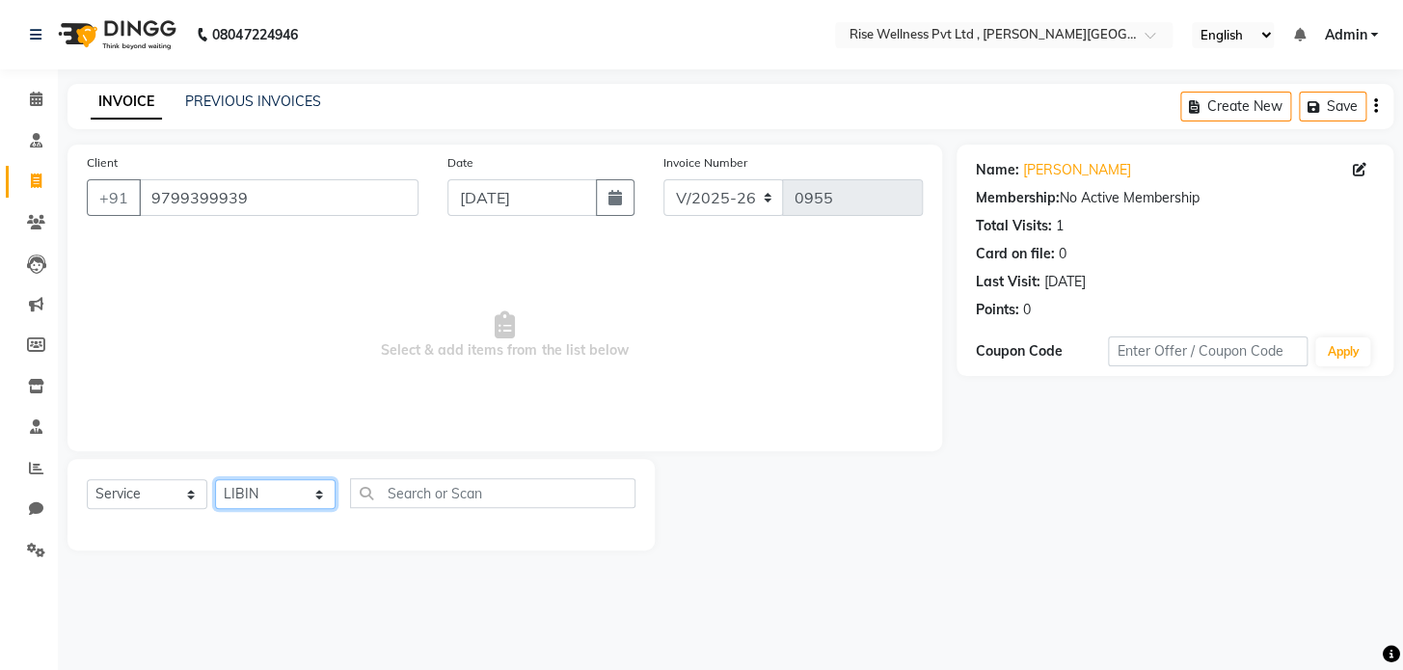
click at [215, 479] on select "Select Therapist [PERSON_NAME] [PERSON_NAME] Reception [PERSON_NAME]" at bounding box center [275, 494] width 121 height 30
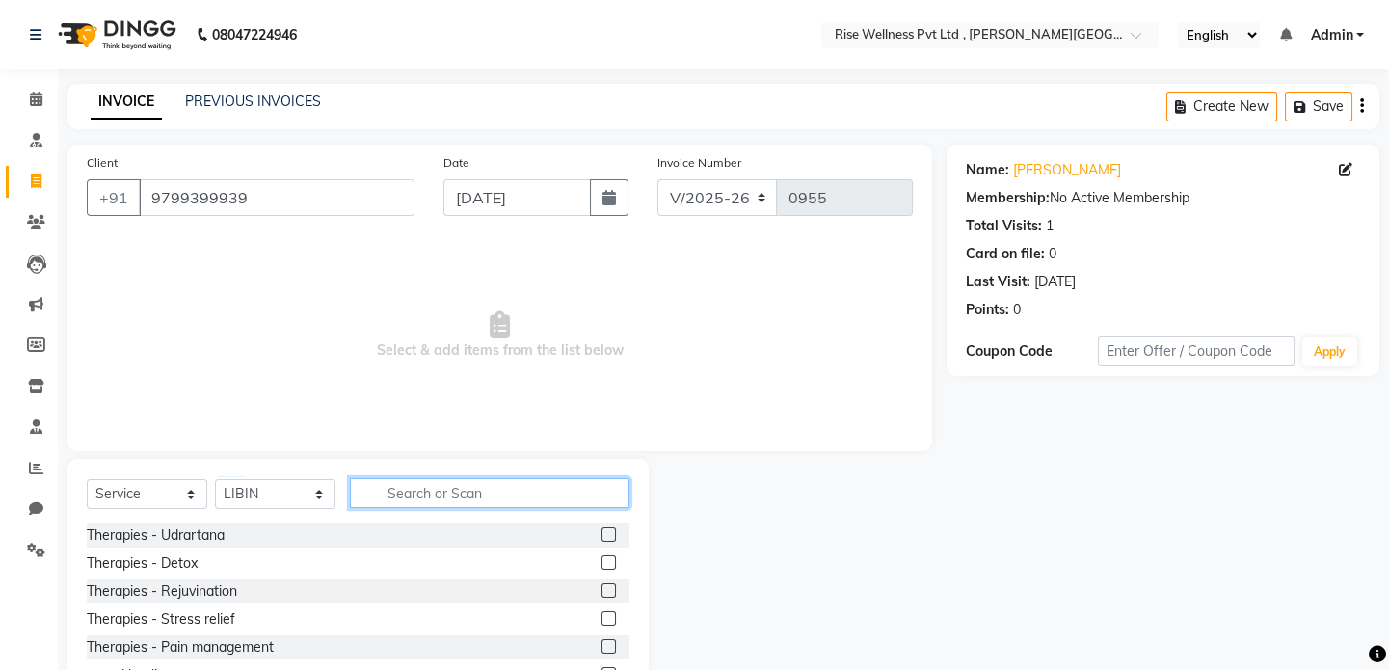
click at [440, 490] on input "text" at bounding box center [490, 493] width 280 height 30
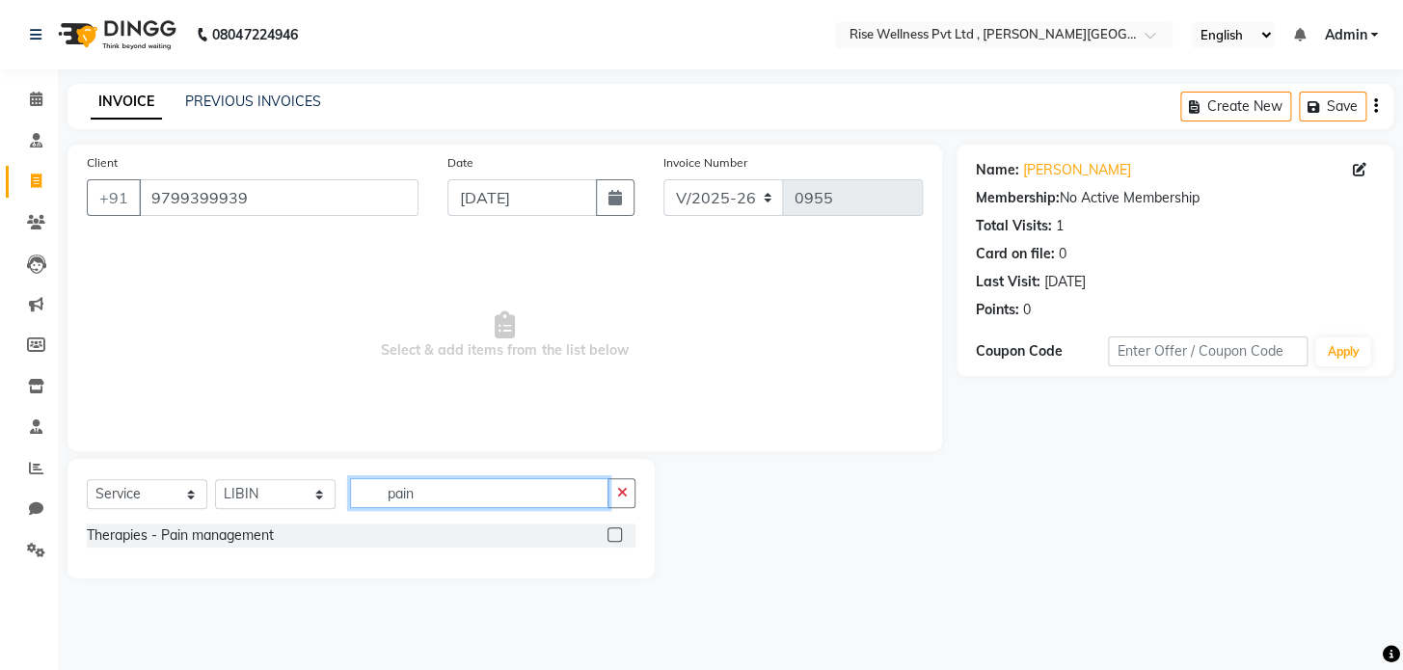
type input "pain"
click at [609, 533] on label at bounding box center [614, 534] width 14 height 14
click at [609, 533] on input "checkbox" at bounding box center [613, 535] width 13 height 13
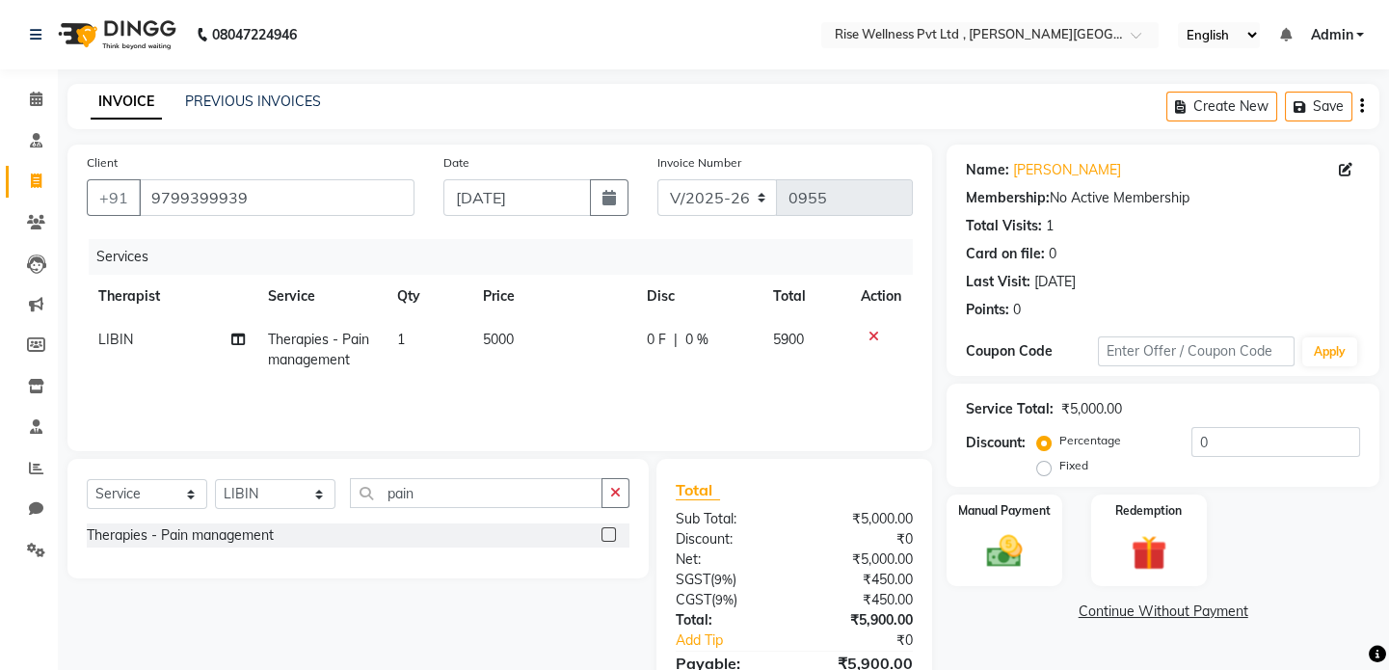
click at [611, 533] on label at bounding box center [609, 534] width 14 height 14
click at [611, 533] on input "checkbox" at bounding box center [608, 535] width 13 height 13
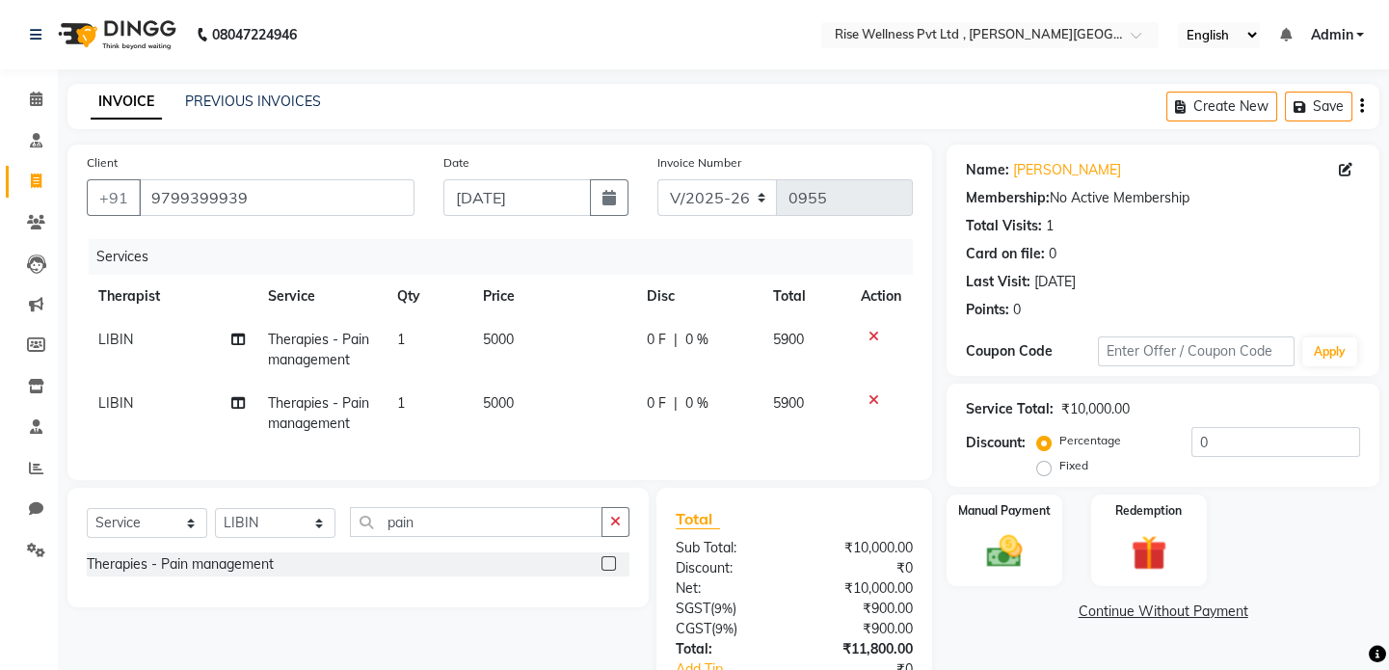
click at [614, 571] on label at bounding box center [609, 563] width 14 height 14
click at [614, 571] on input "checkbox" at bounding box center [608, 564] width 13 height 13
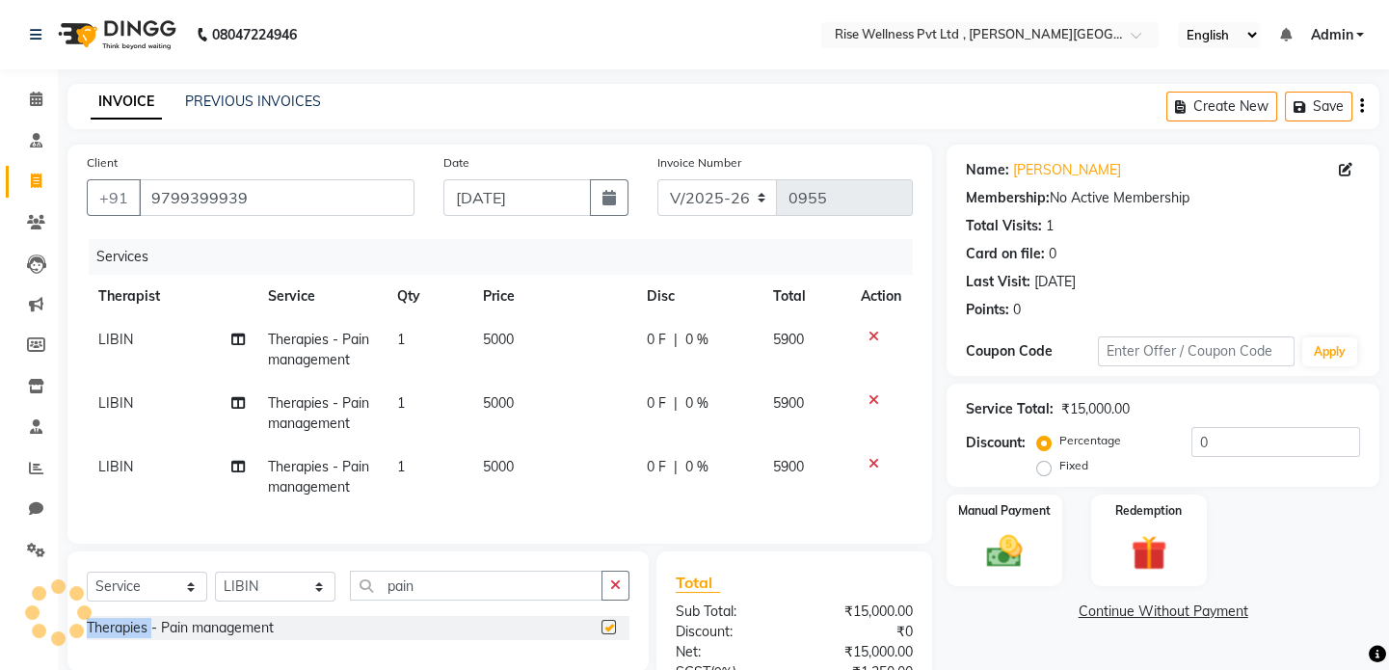
click at [614, 576] on div "Select Service Product Membership Package Voucher Prepaid Gift Card Select Ther…" at bounding box center [357, 611] width 581 height 120
click at [606, 634] on label at bounding box center [609, 627] width 14 height 14
click at [606, 634] on input "checkbox" at bounding box center [608, 628] width 13 height 13
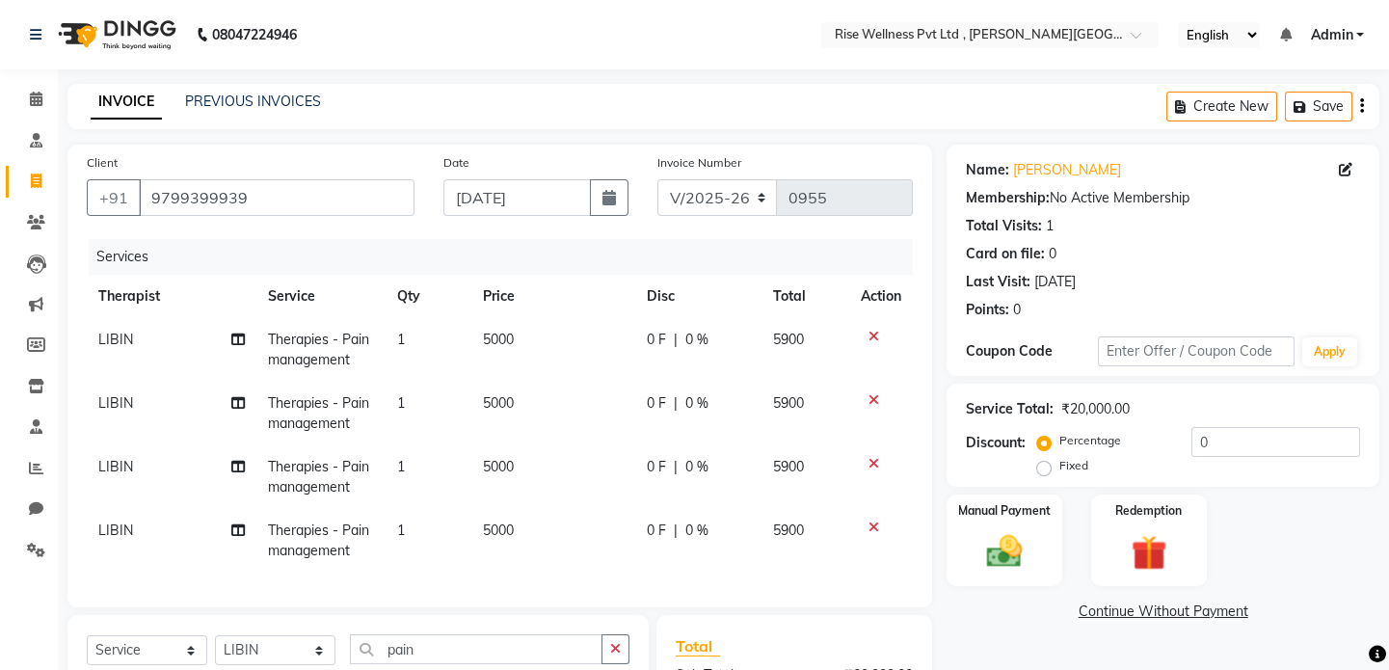
scroll to position [262, 0]
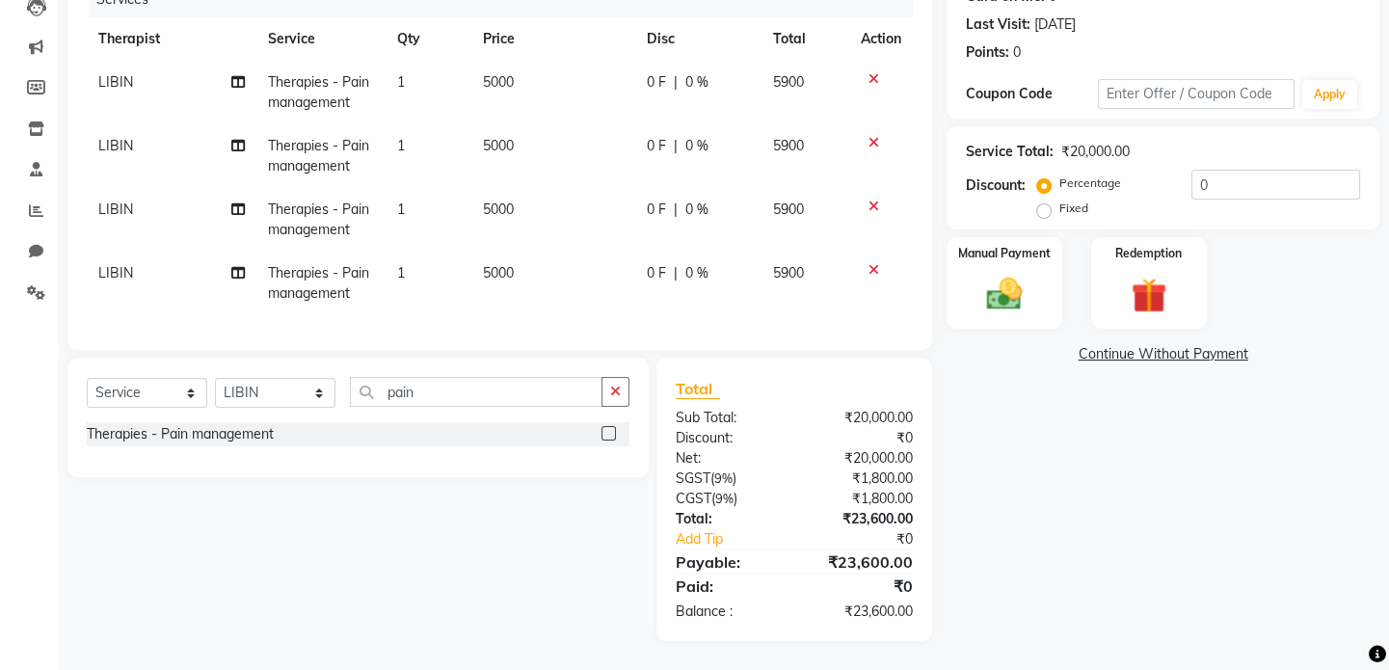
click at [607, 441] on label at bounding box center [609, 433] width 14 height 14
click at [607, 441] on input "checkbox" at bounding box center [608, 434] width 13 height 13
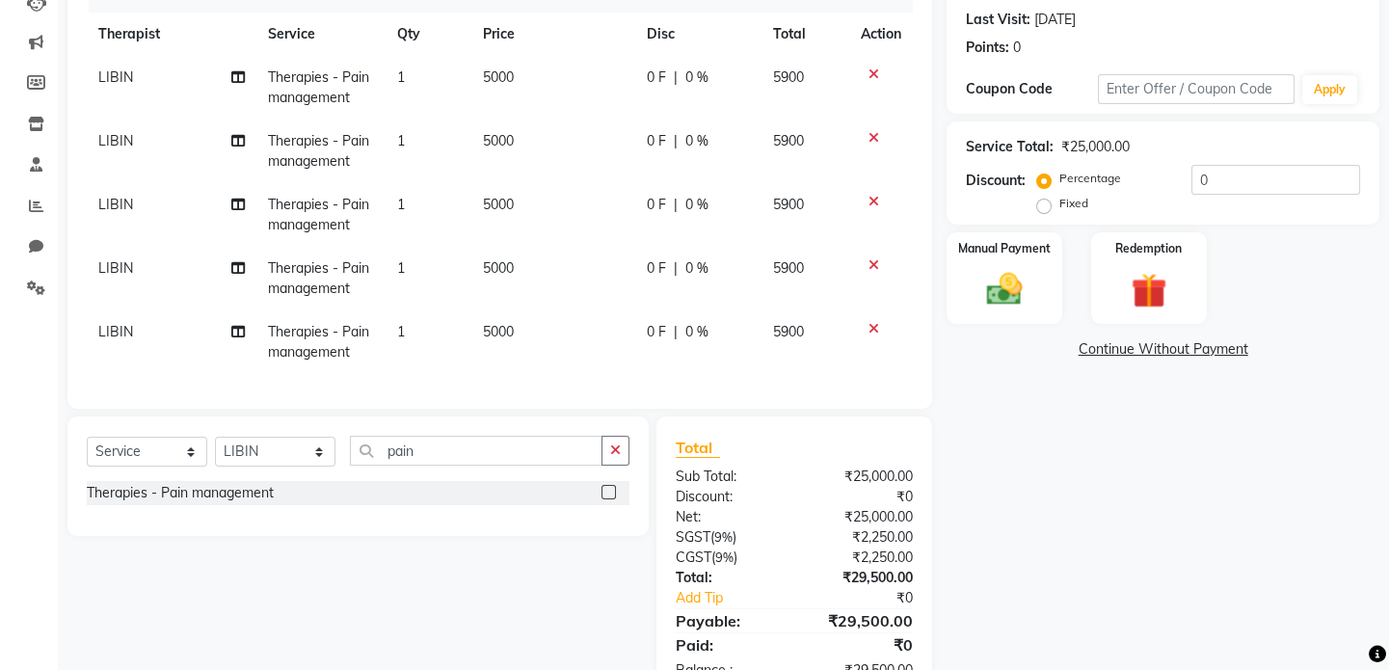
scroll to position [335, 0]
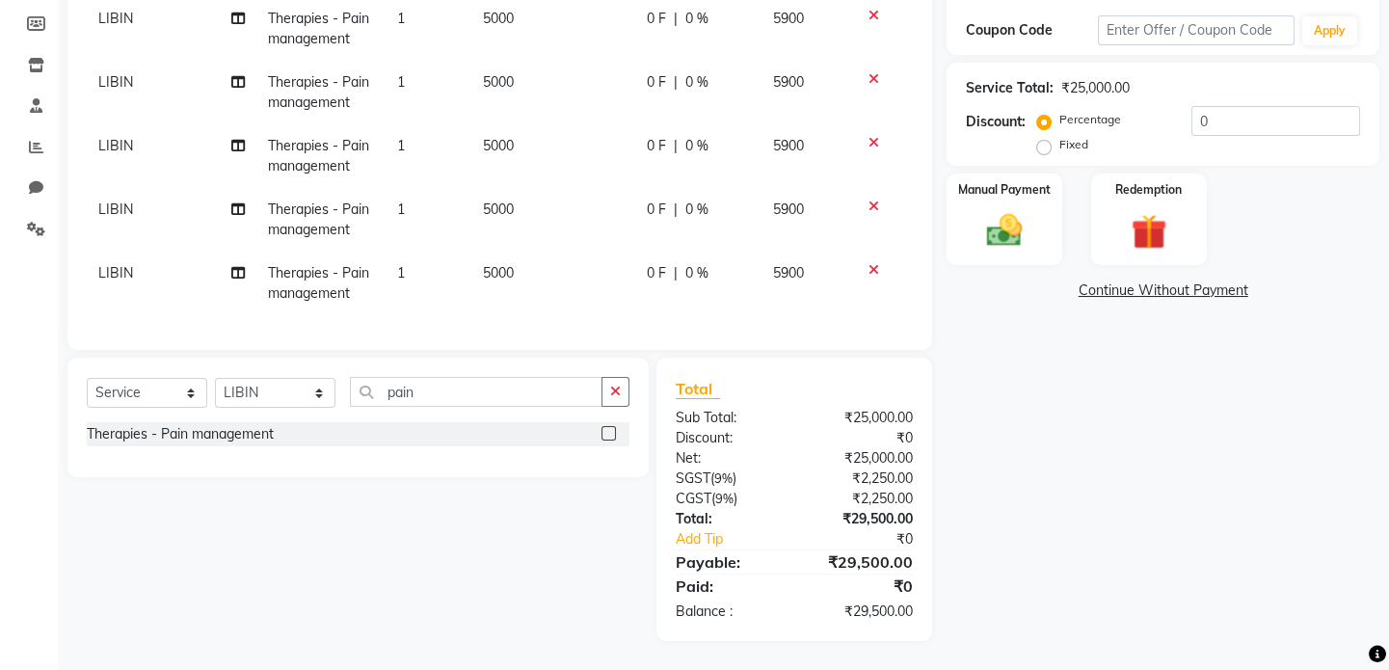
click at [609, 440] on label at bounding box center [609, 433] width 14 height 14
click at [609, 440] on input "checkbox" at bounding box center [608, 434] width 13 height 13
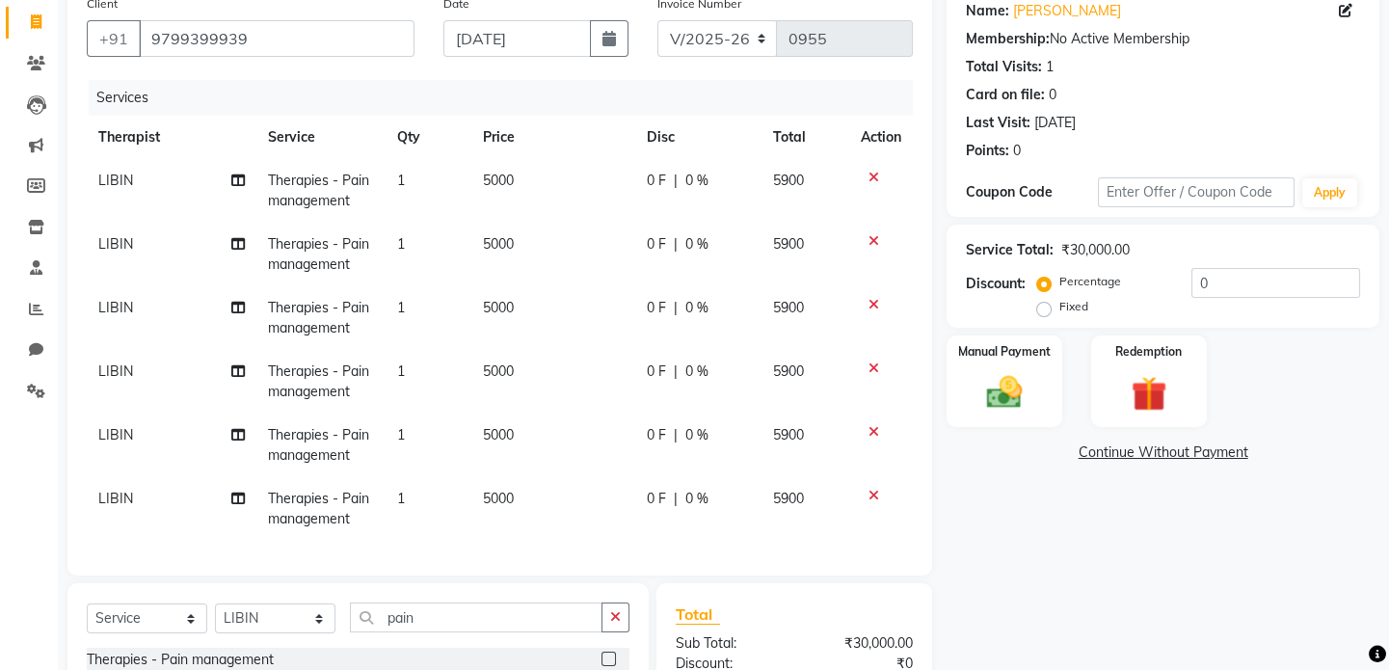
scroll to position [390, 0]
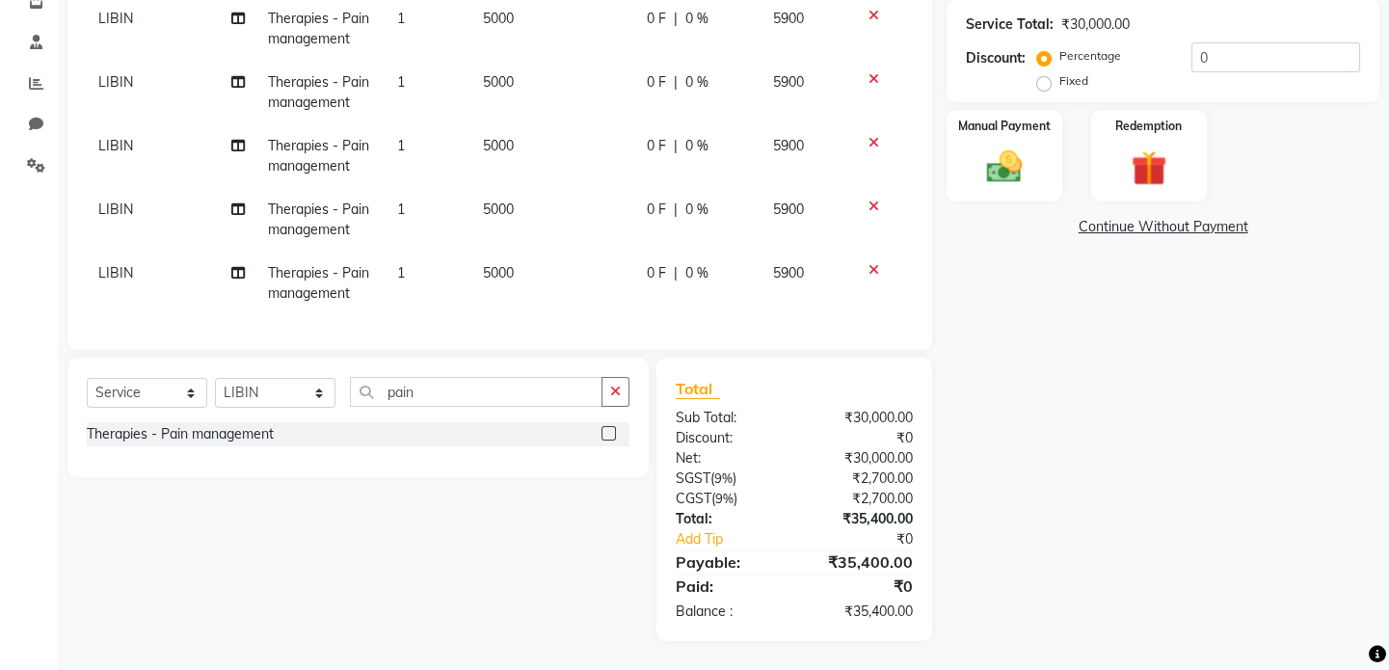
click at [605, 432] on label at bounding box center [609, 433] width 14 height 14
click at [605, 432] on input "checkbox" at bounding box center [608, 434] width 13 height 13
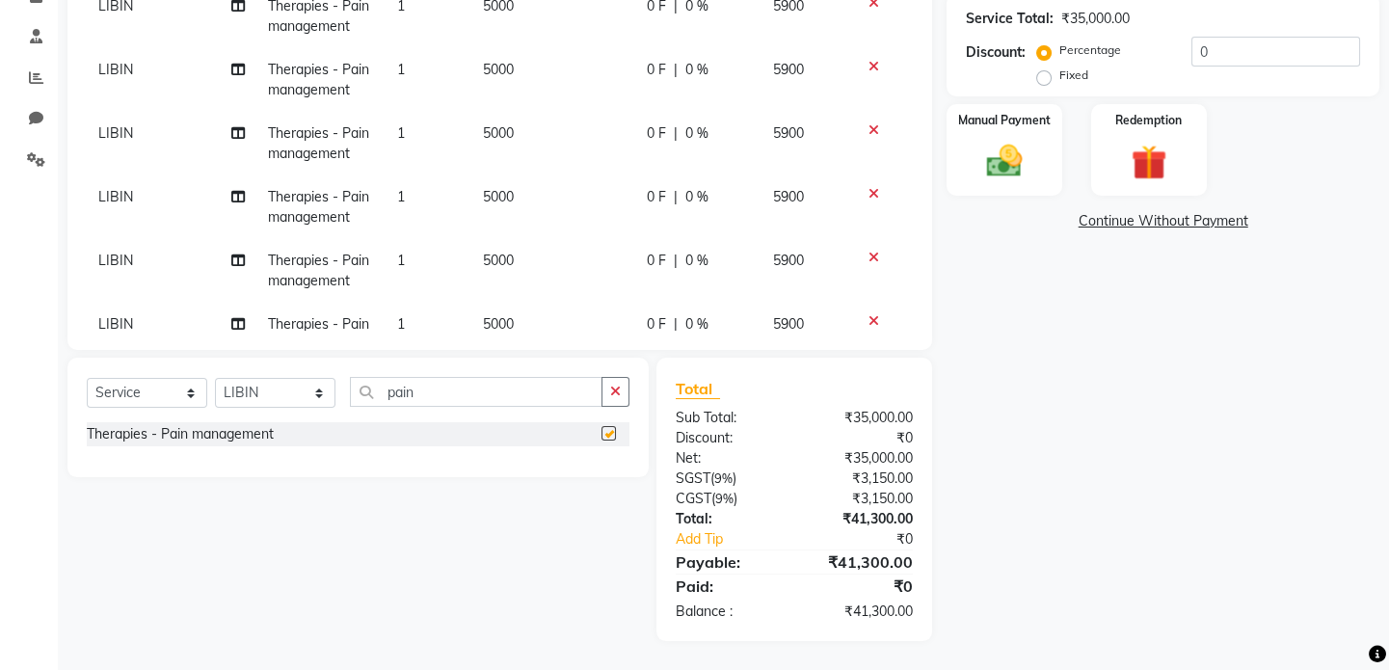
checkbox input "false"
click at [1229, 41] on input "0" at bounding box center [1276, 52] width 169 height 30
type input "1"
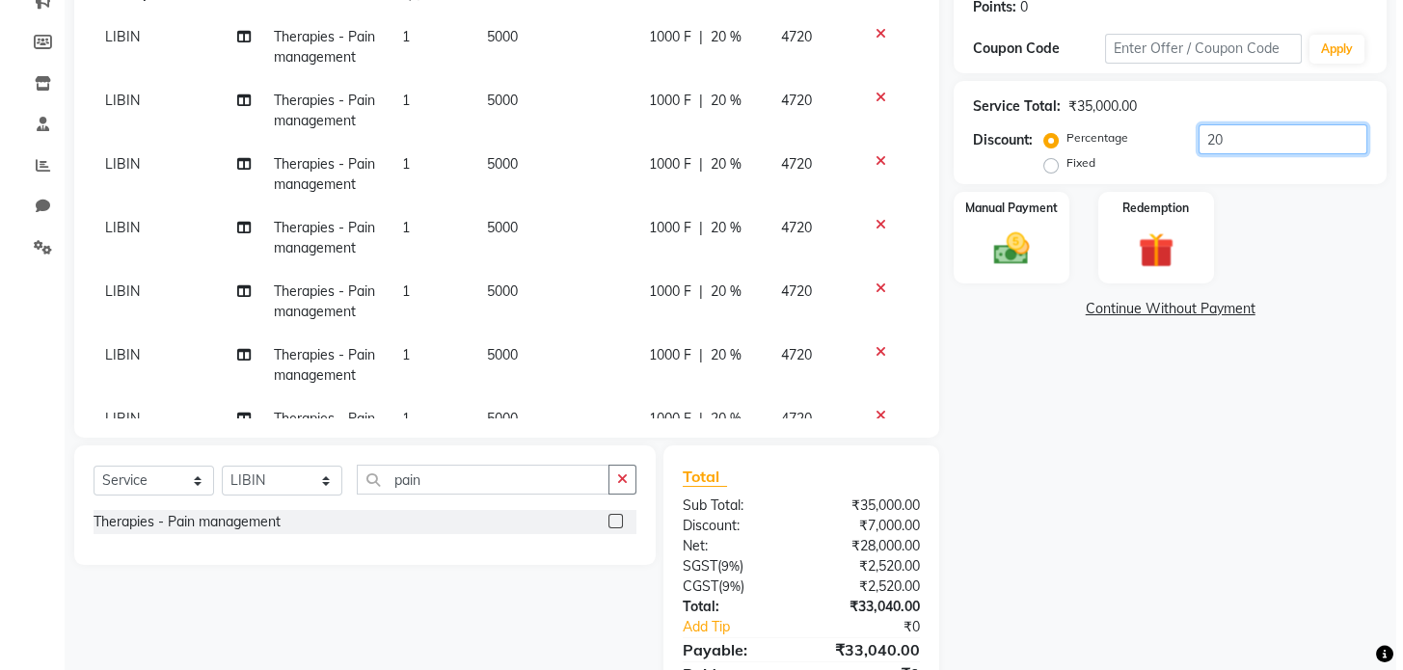
scroll to position [0, 0]
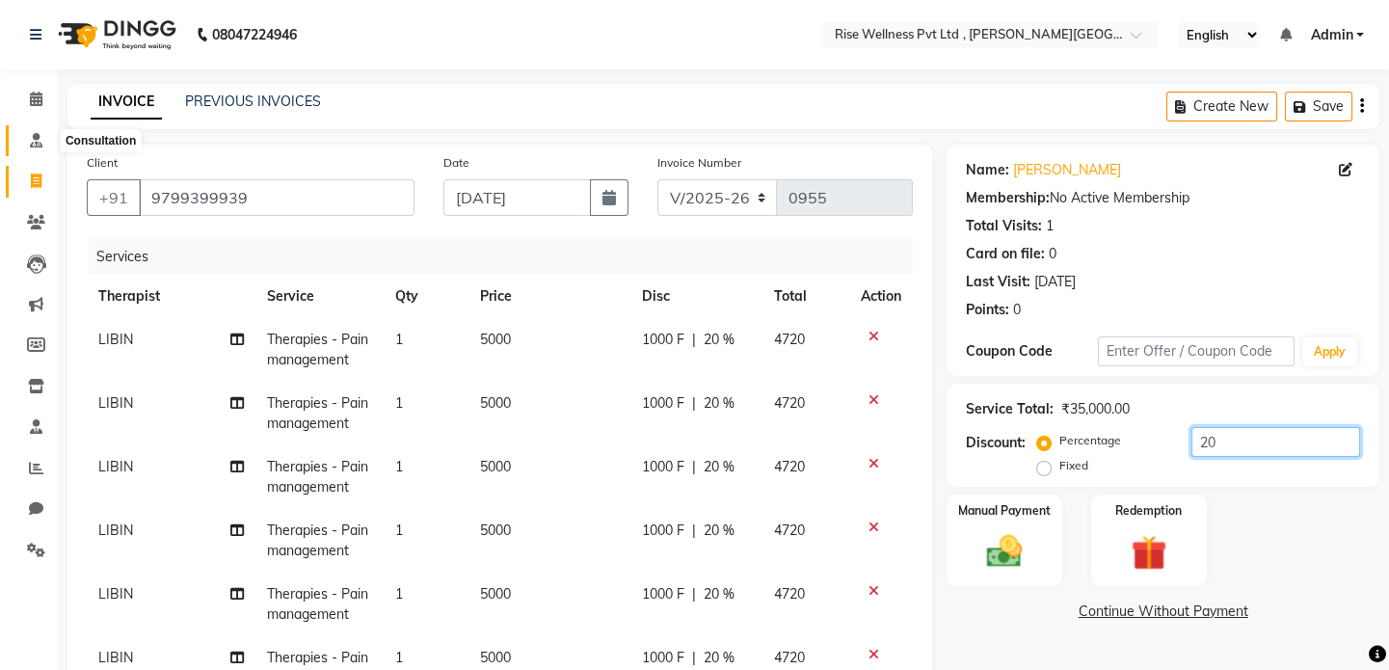
type input "20"
click at [34, 127] on link "Consultation" at bounding box center [29, 141] width 46 height 32
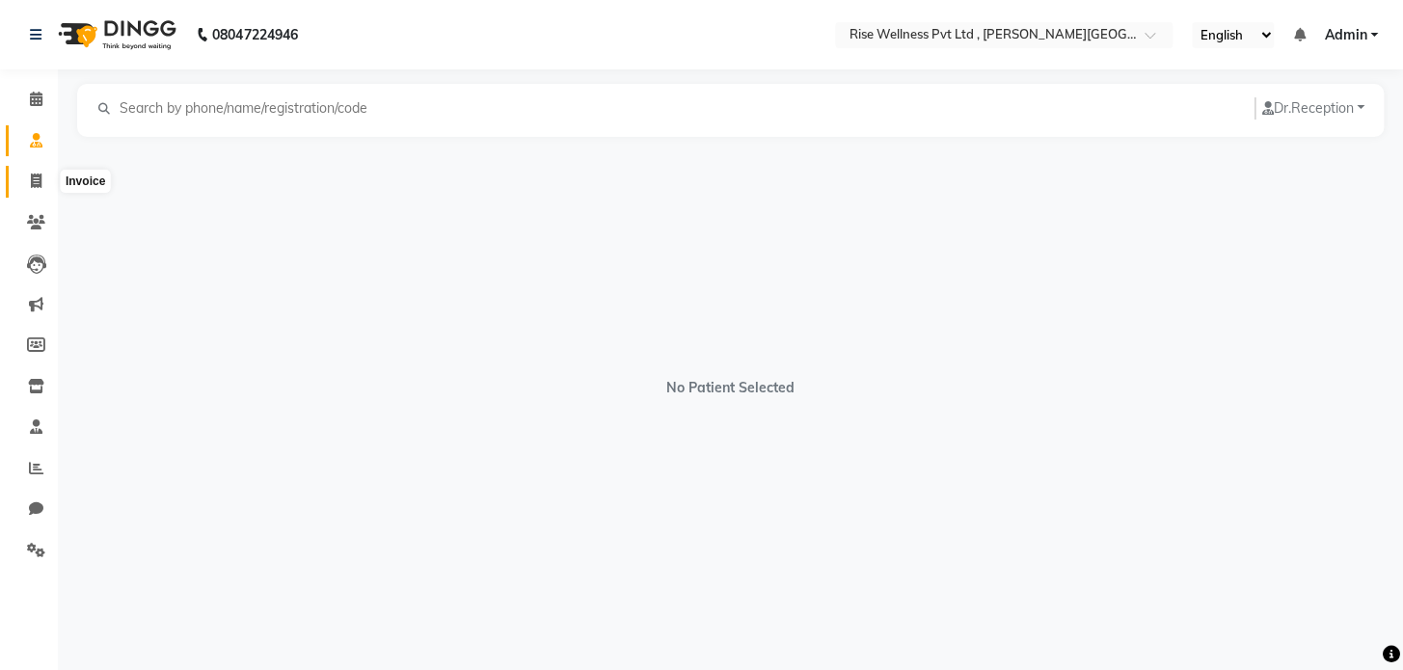
click at [36, 176] on icon at bounding box center [36, 181] width 11 height 14
select select "7497"
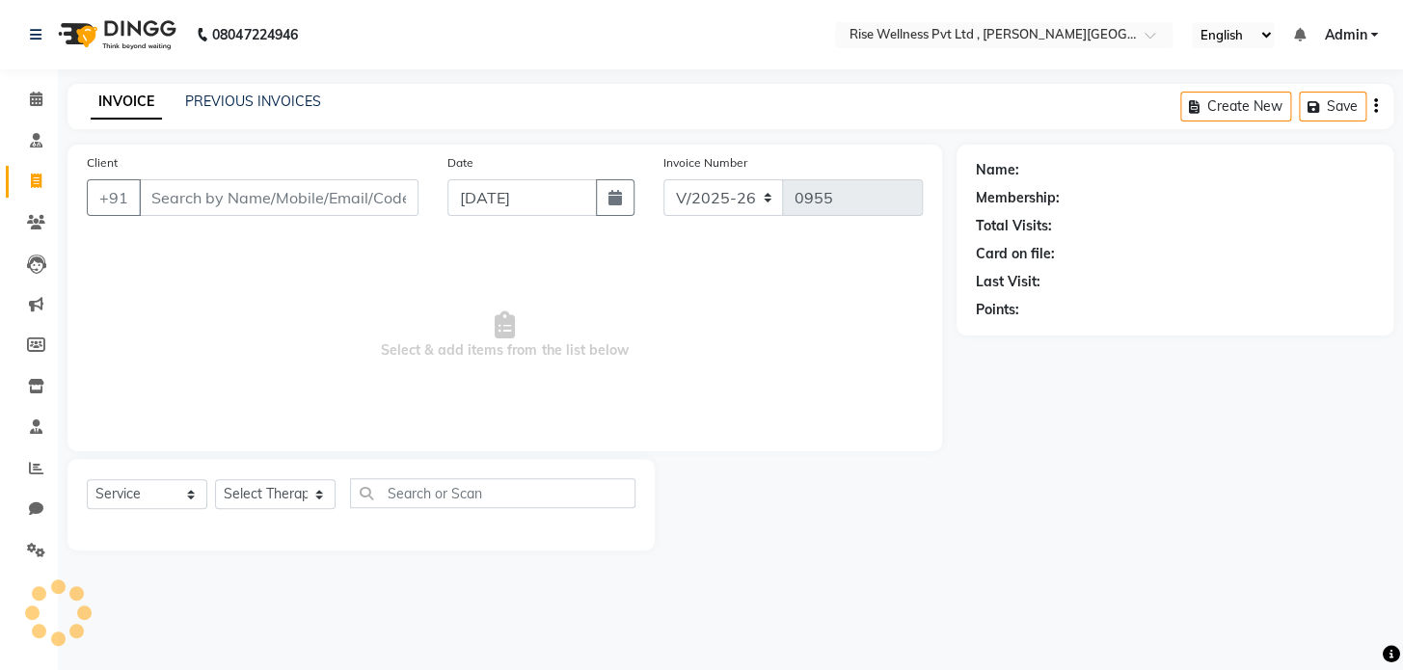
select select "V"
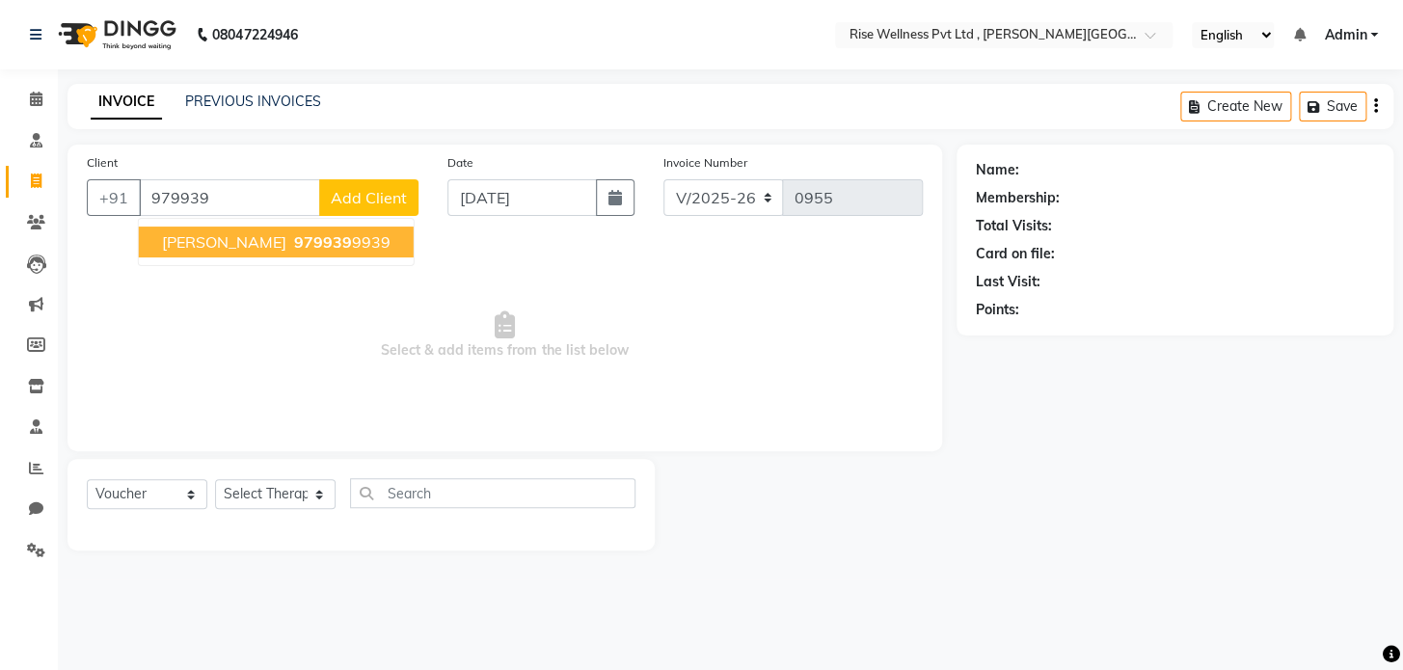
click at [321, 243] on span "979939" at bounding box center [323, 241] width 58 height 19
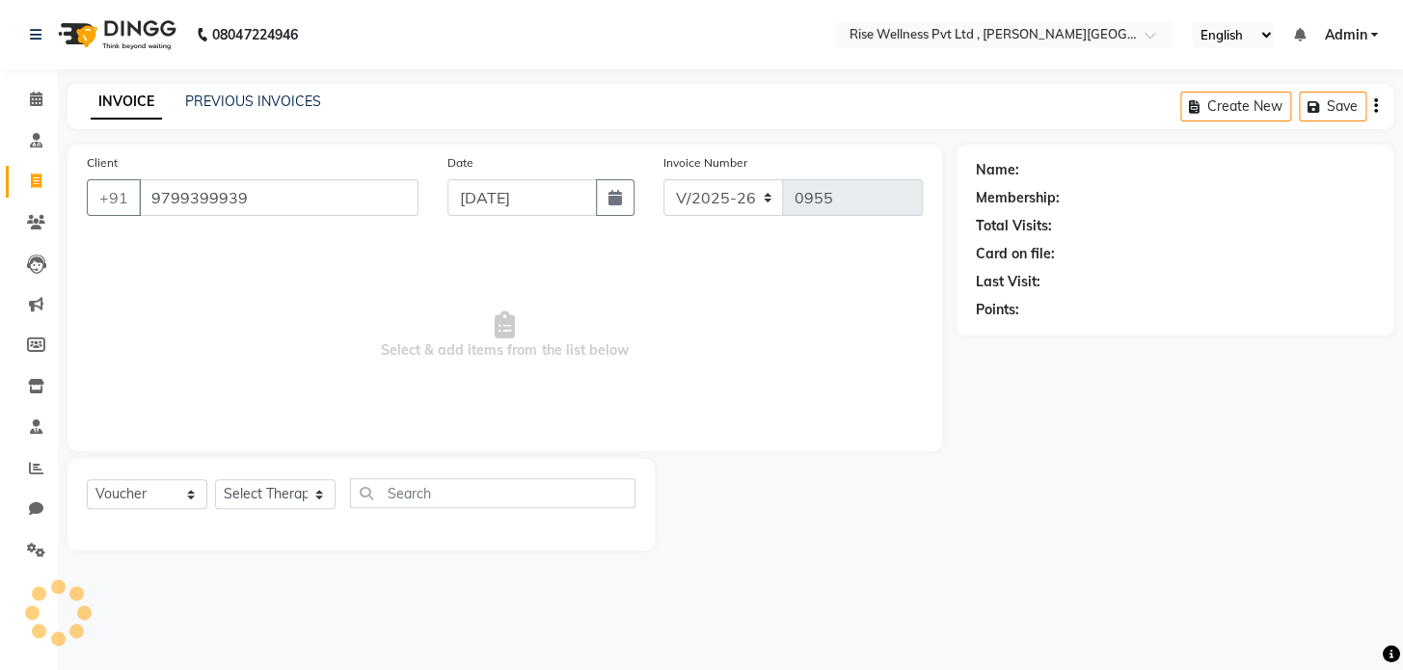
type input "9799399939"
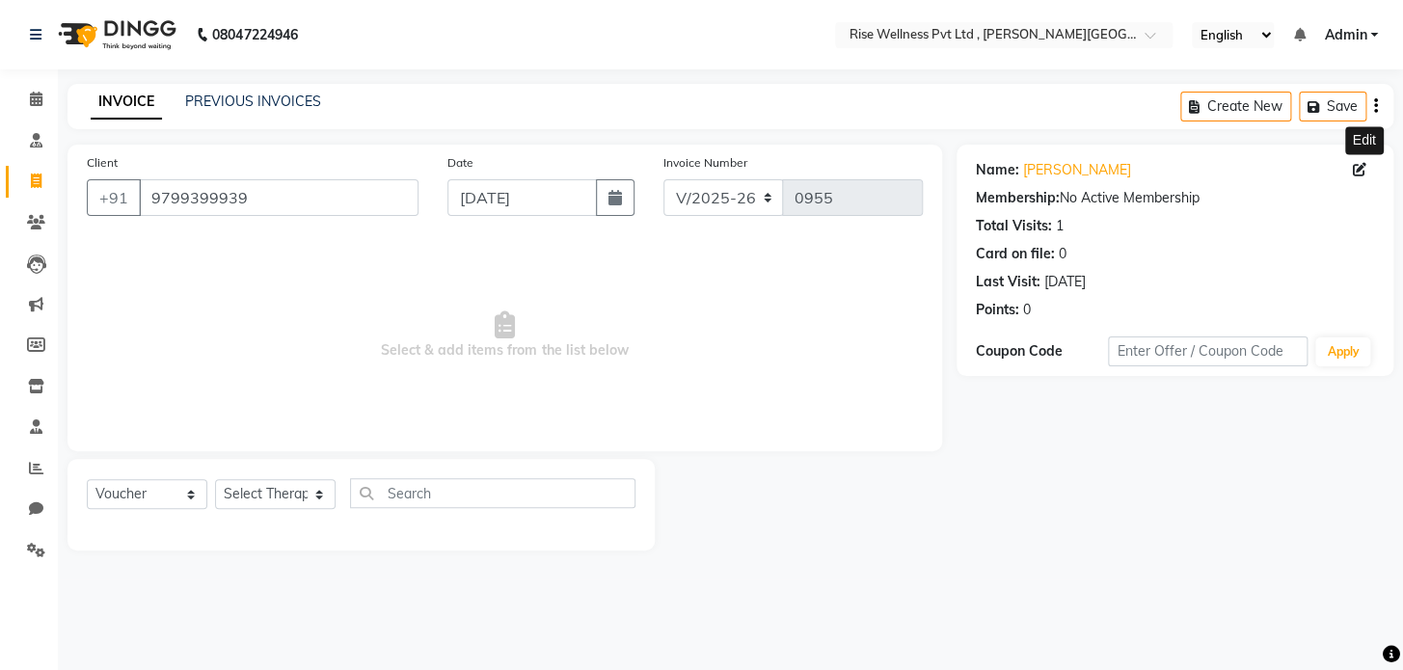
click at [1359, 169] on icon at bounding box center [1359, 169] width 13 height 13
click at [1357, 164] on icon at bounding box center [1359, 169] width 13 height 13
select select "[DEMOGRAPHIC_DATA]"
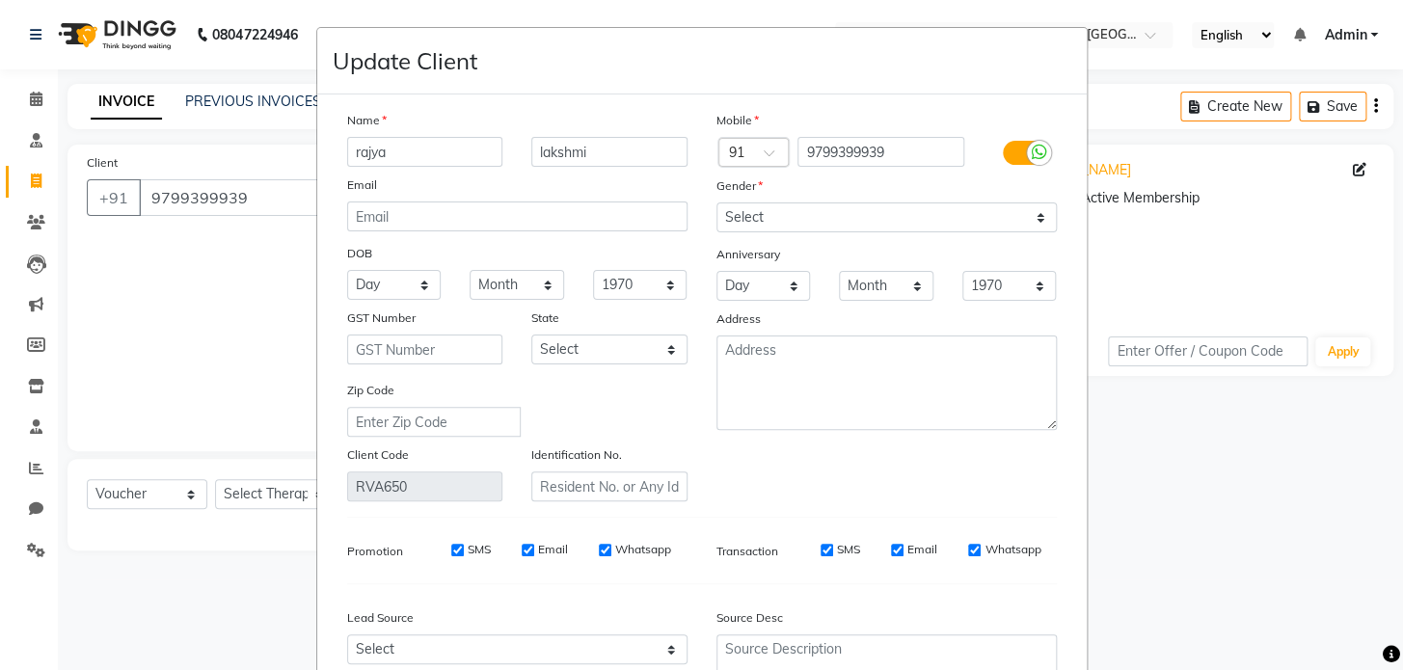
click at [1357, 175] on ngb-modal-window "Update Client Name [PERSON_NAME] Email DOB Day 01 02 03 04 05 06 07 08 09 10 11…" at bounding box center [701, 335] width 1403 height 670
click at [662, 148] on input "lakshmi" at bounding box center [609, 152] width 156 height 30
type input "l"
click at [413, 158] on input "rajya" at bounding box center [425, 152] width 156 height 30
type input "r"
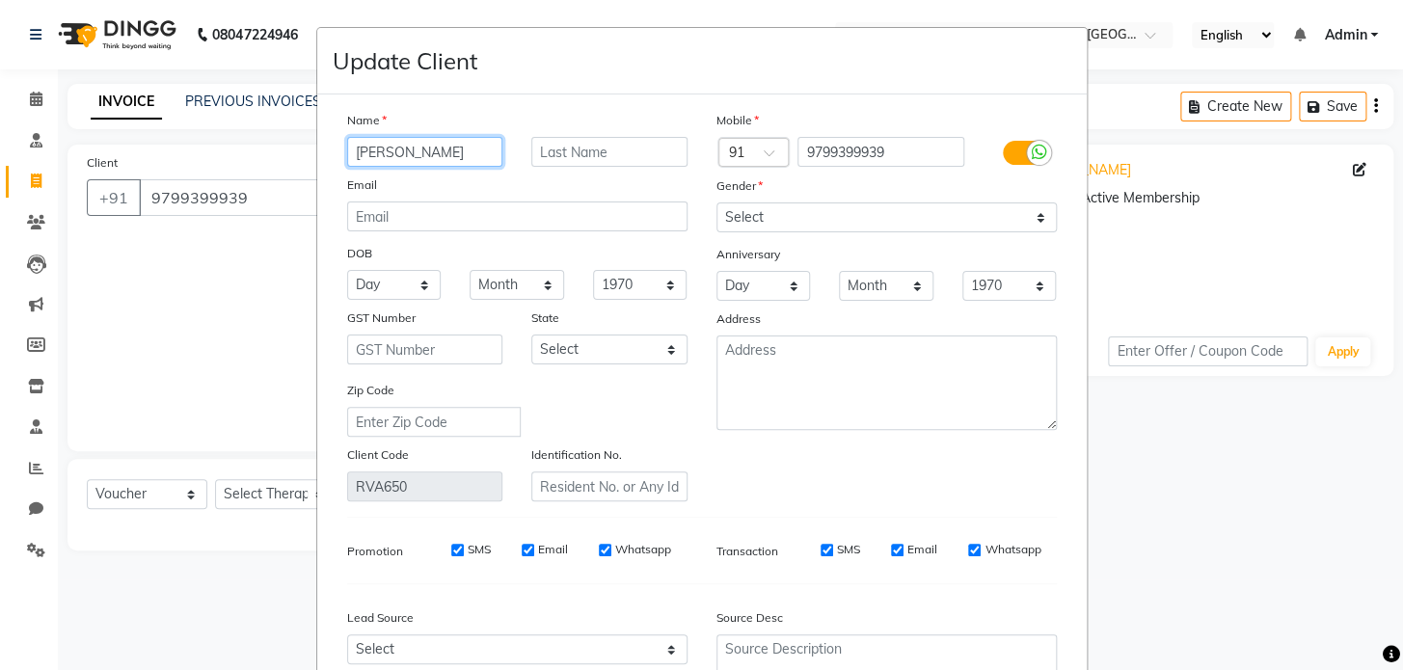
type input "[PERSON_NAME]"
click at [550, 149] on input "text" at bounding box center [609, 152] width 156 height 30
type input "[PERSON_NAME]"
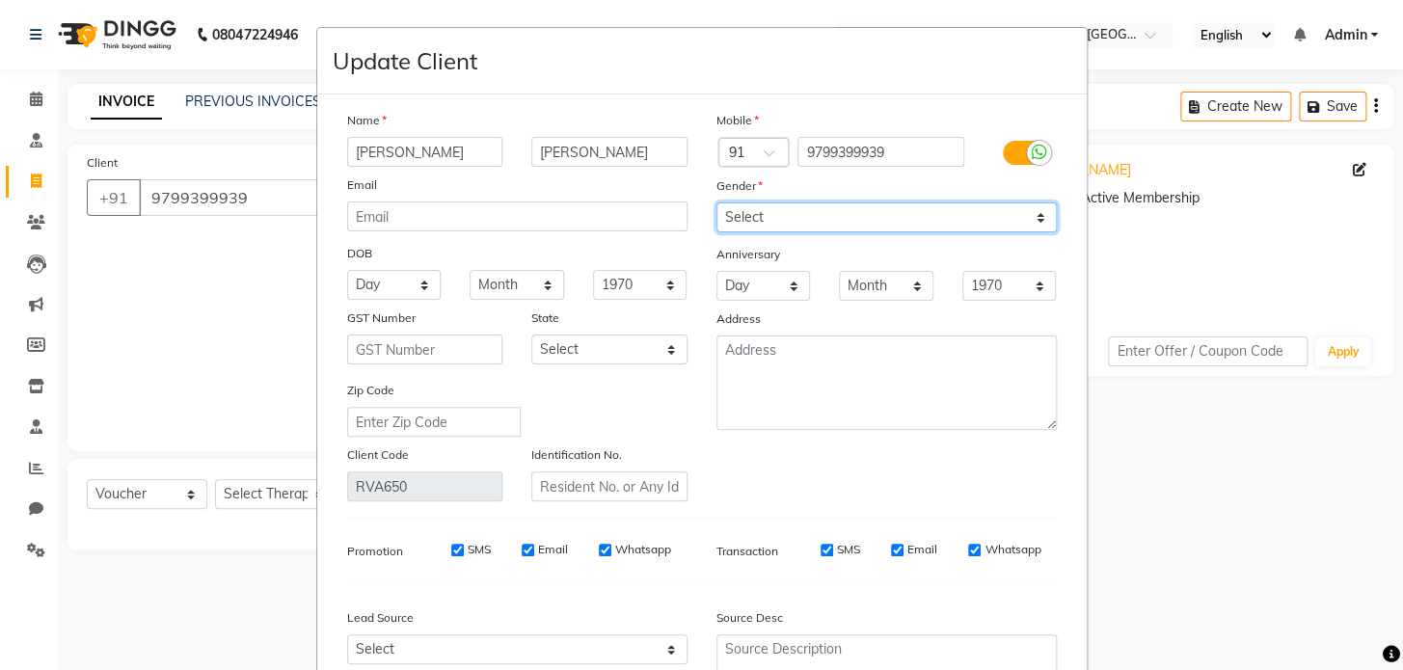
click at [796, 215] on select "Select [DEMOGRAPHIC_DATA] [DEMOGRAPHIC_DATA] Other Prefer Not To Say" at bounding box center [886, 217] width 340 height 30
click at [716, 203] on select "Select [DEMOGRAPHIC_DATA] [DEMOGRAPHIC_DATA] Other Prefer Not To Say" at bounding box center [886, 217] width 340 height 30
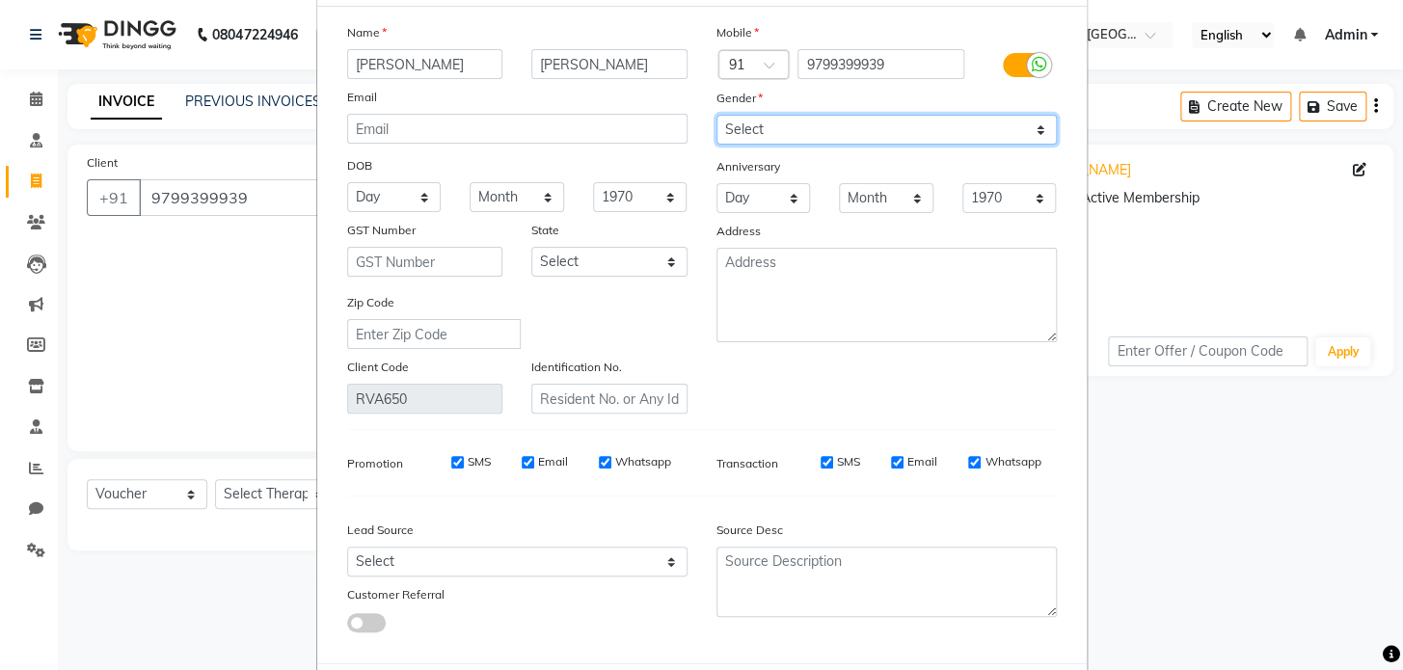
scroll to position [191, 0]
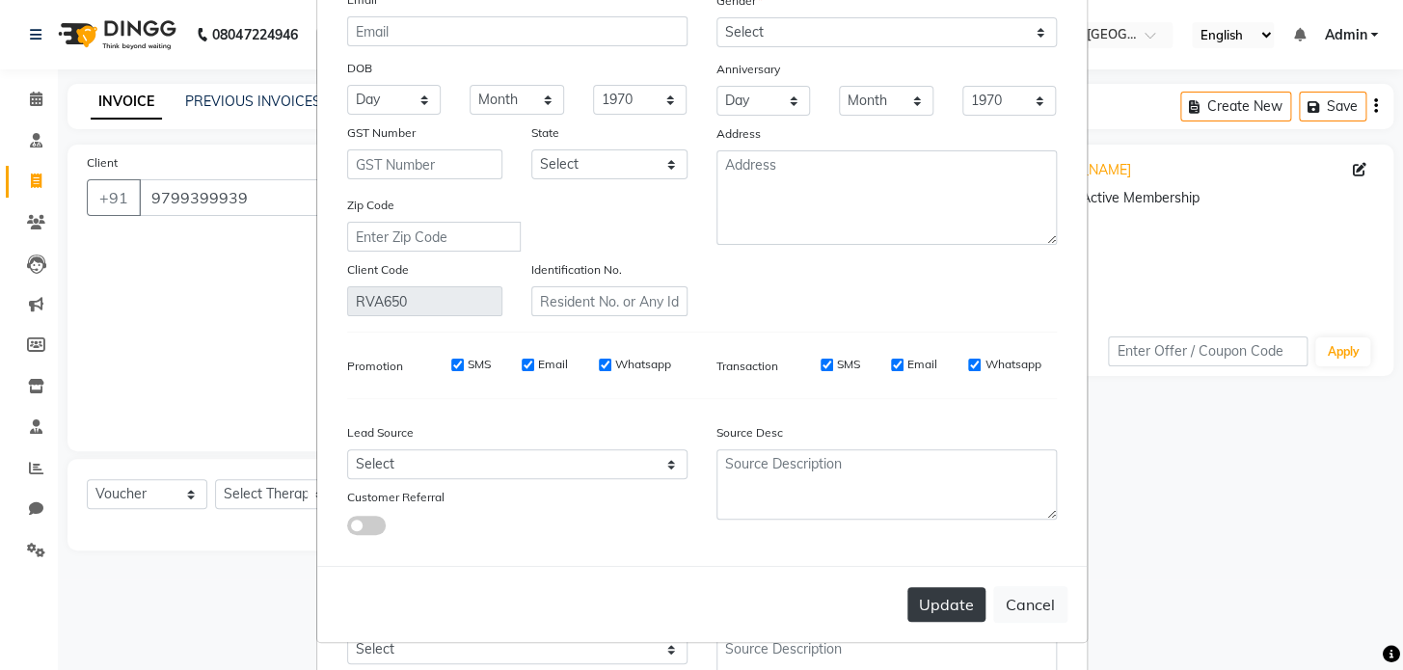
click at [937, 602] on button "Update" at bounding box center [946, 604] width 78 height 35
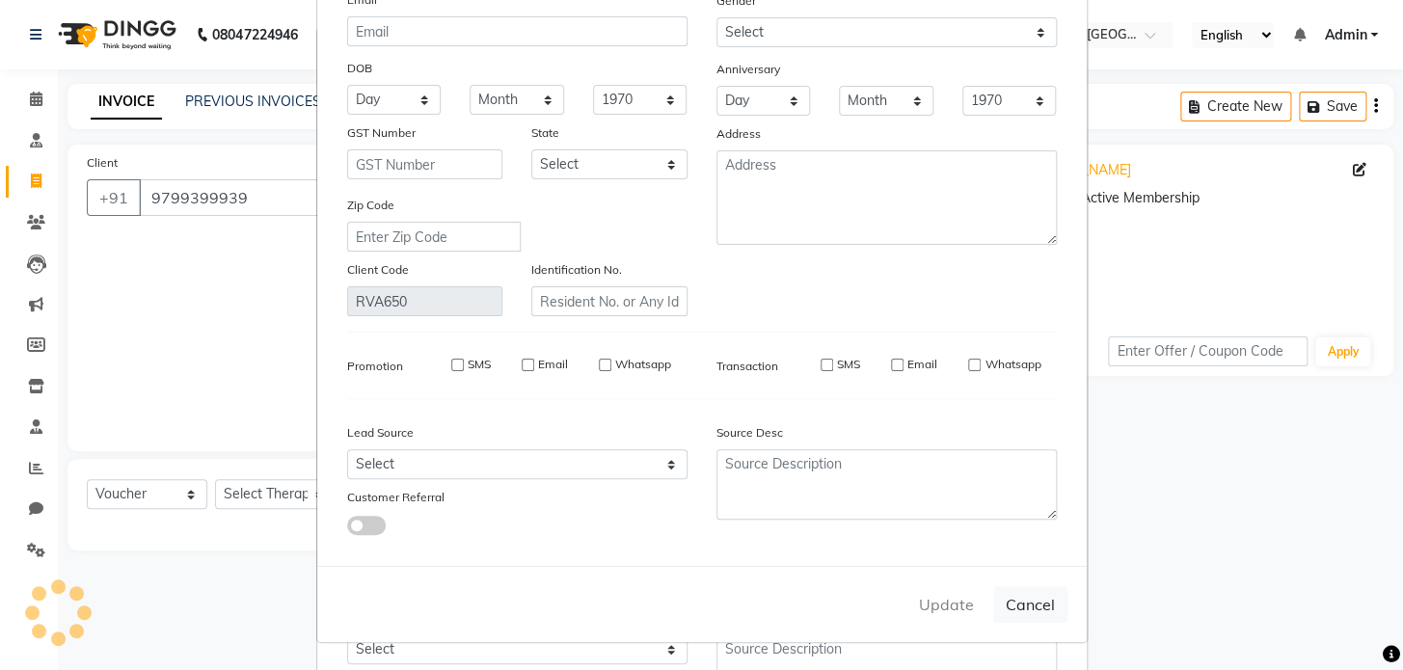
select select
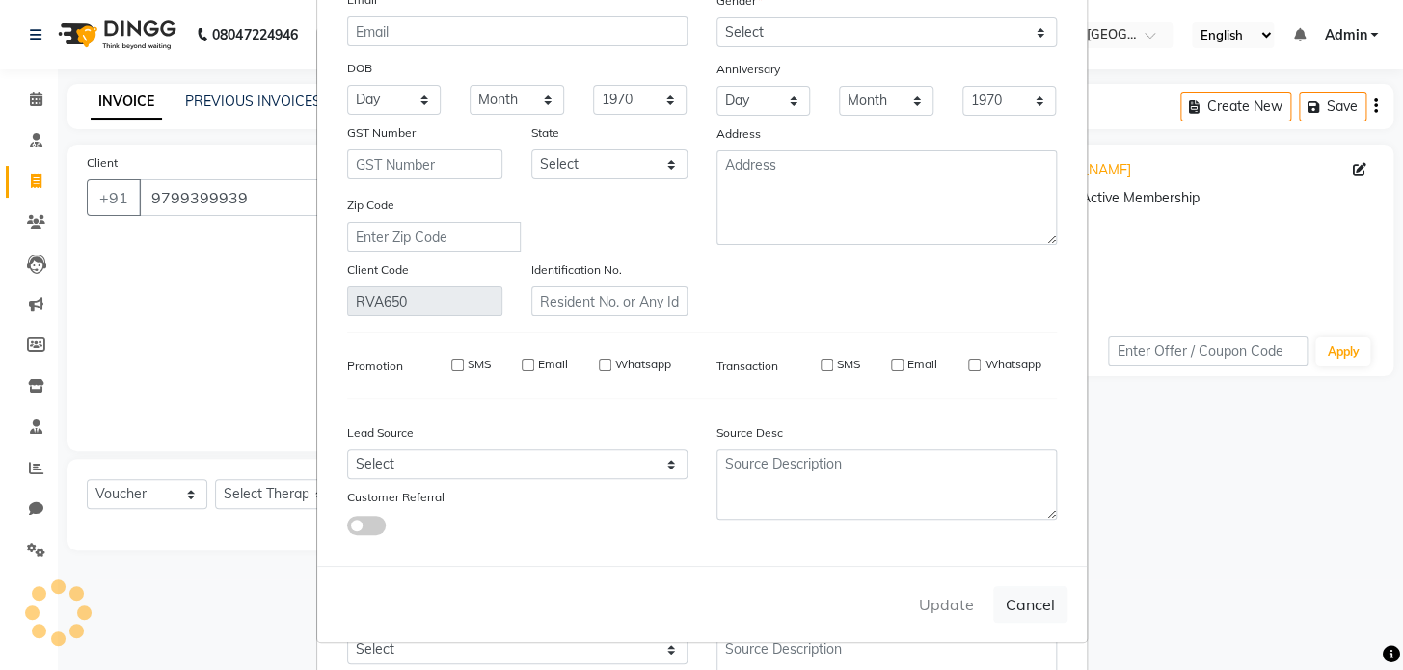
select select
checkbox input "false"
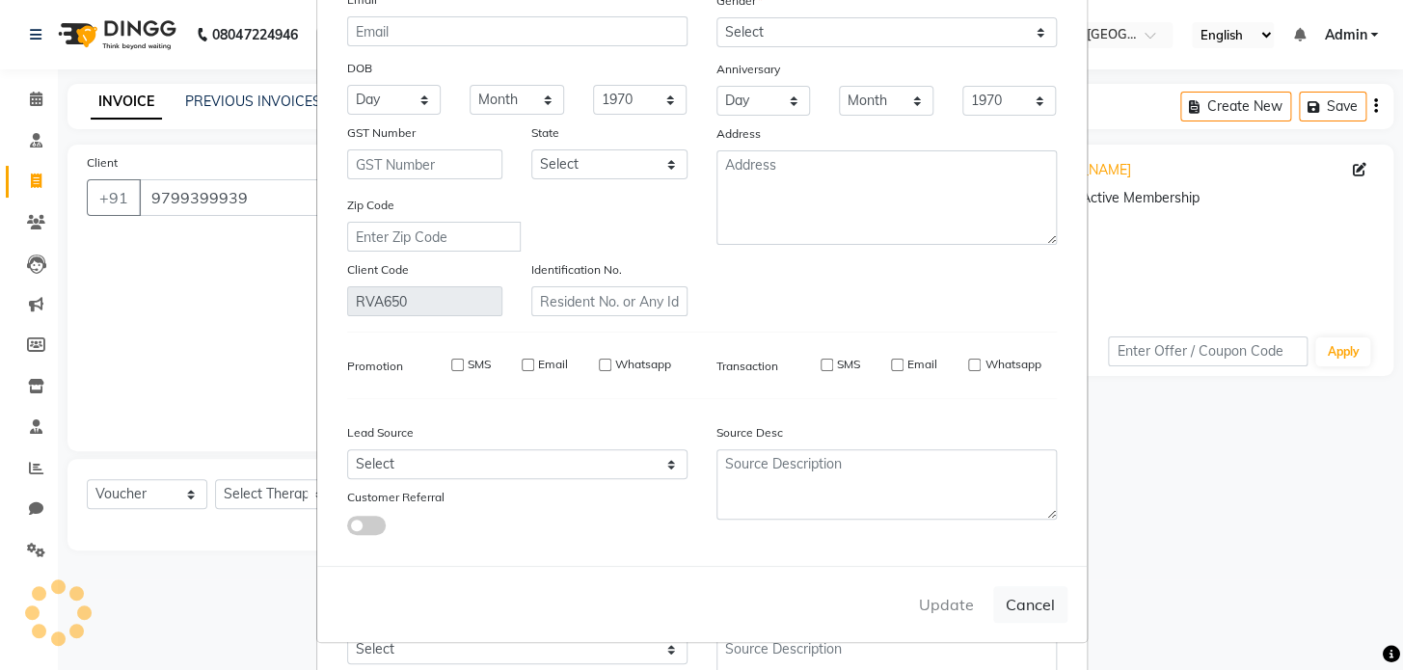
checkbox input "false"
select select
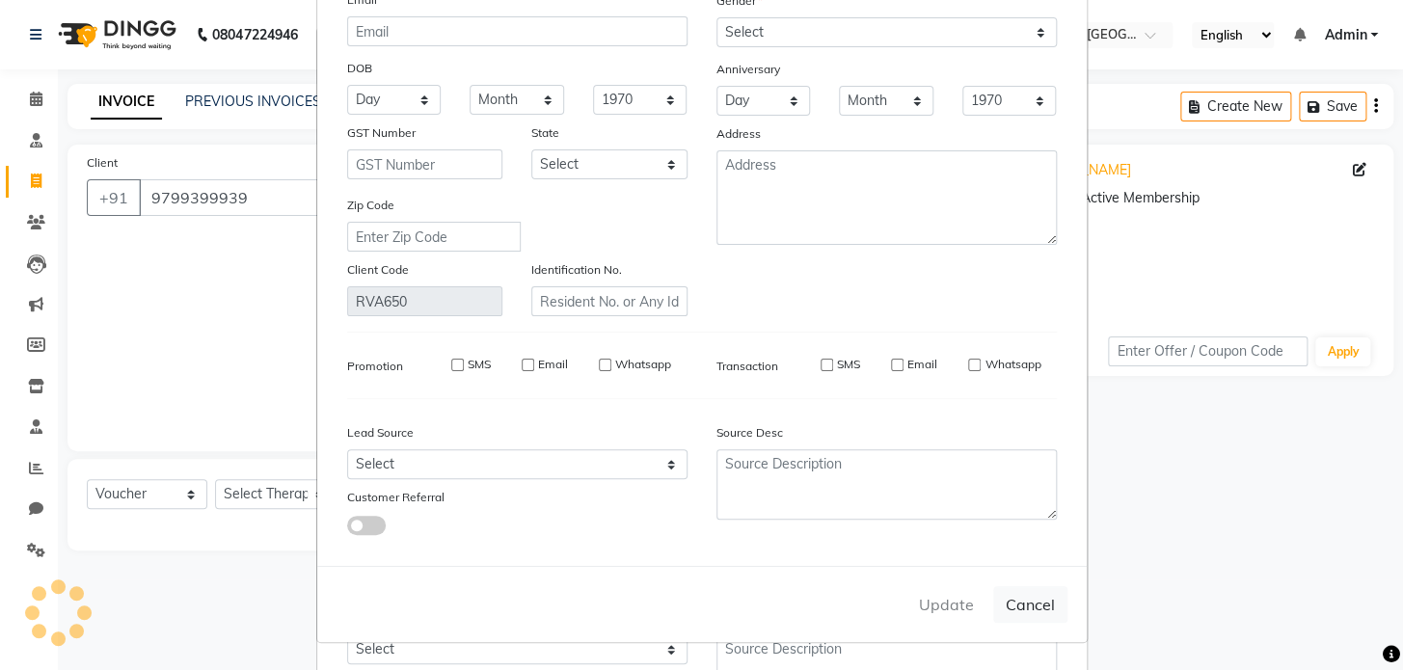
select select
checkbox input "false"
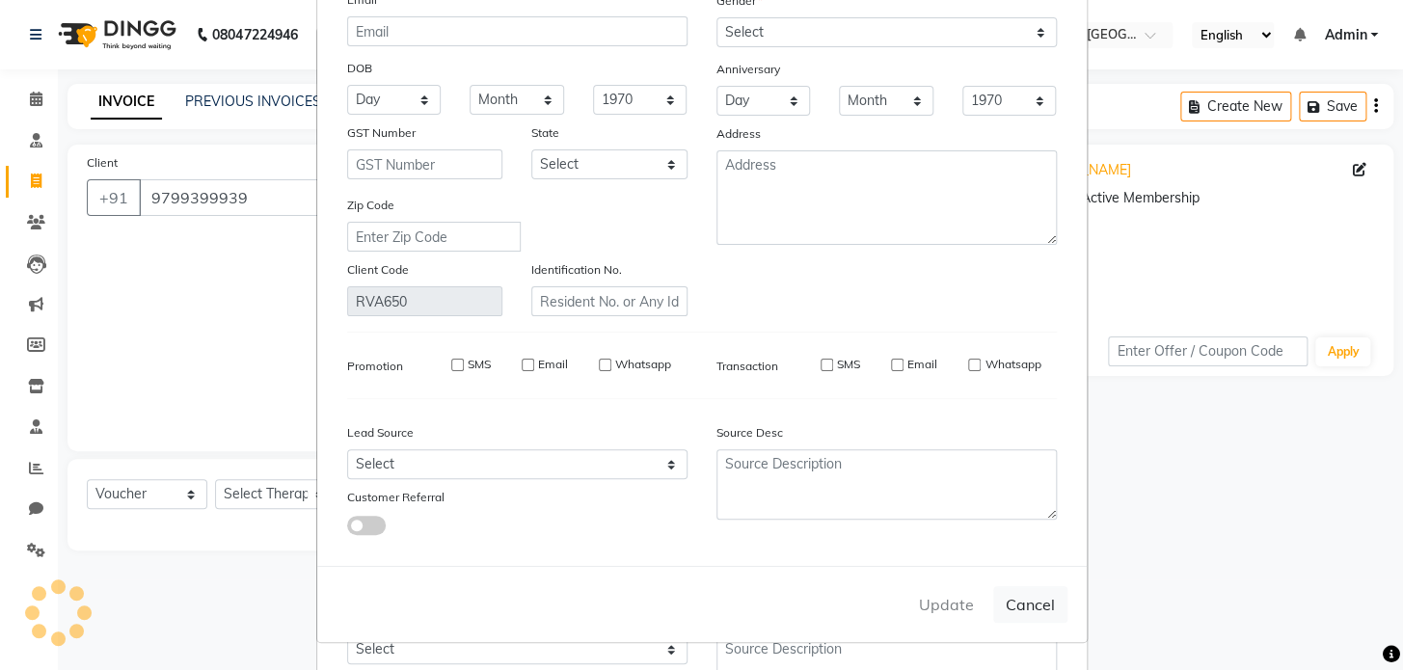
checkbox input "false"
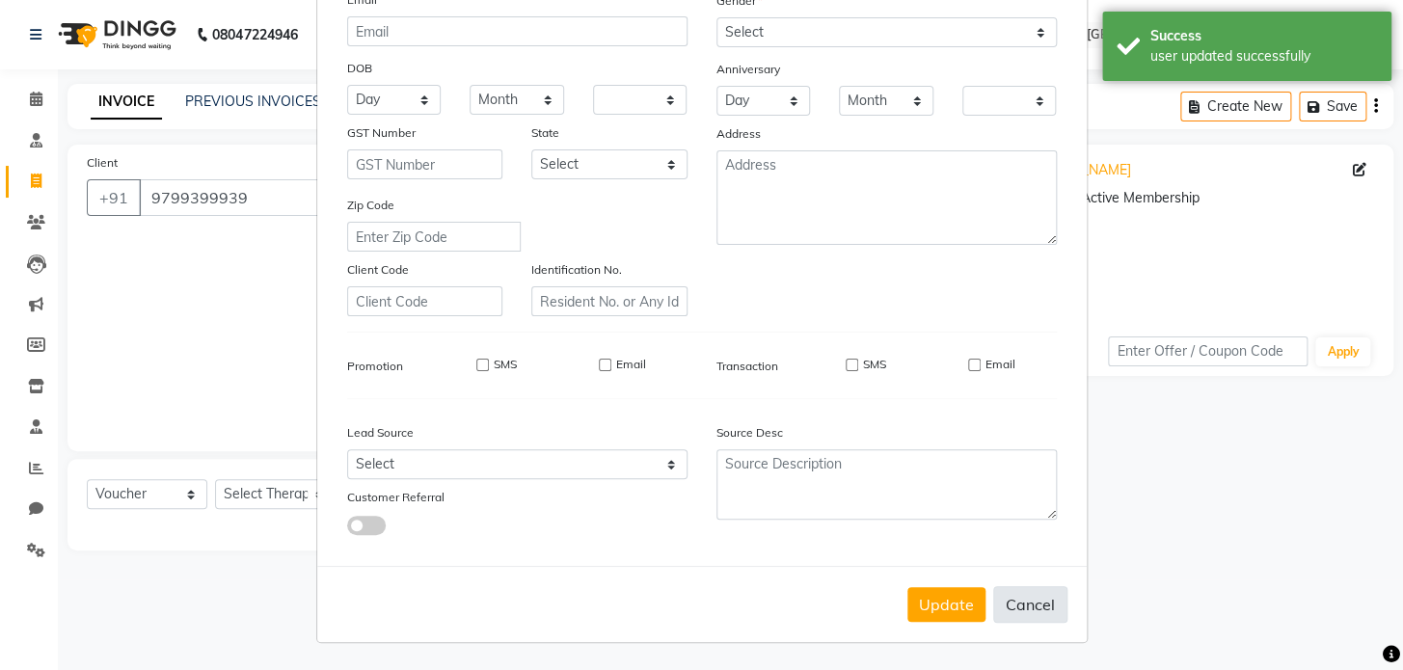
click at [1021, 607] on button "Cancel" at bounding box center [1030, 604] width 74 height 37
select select
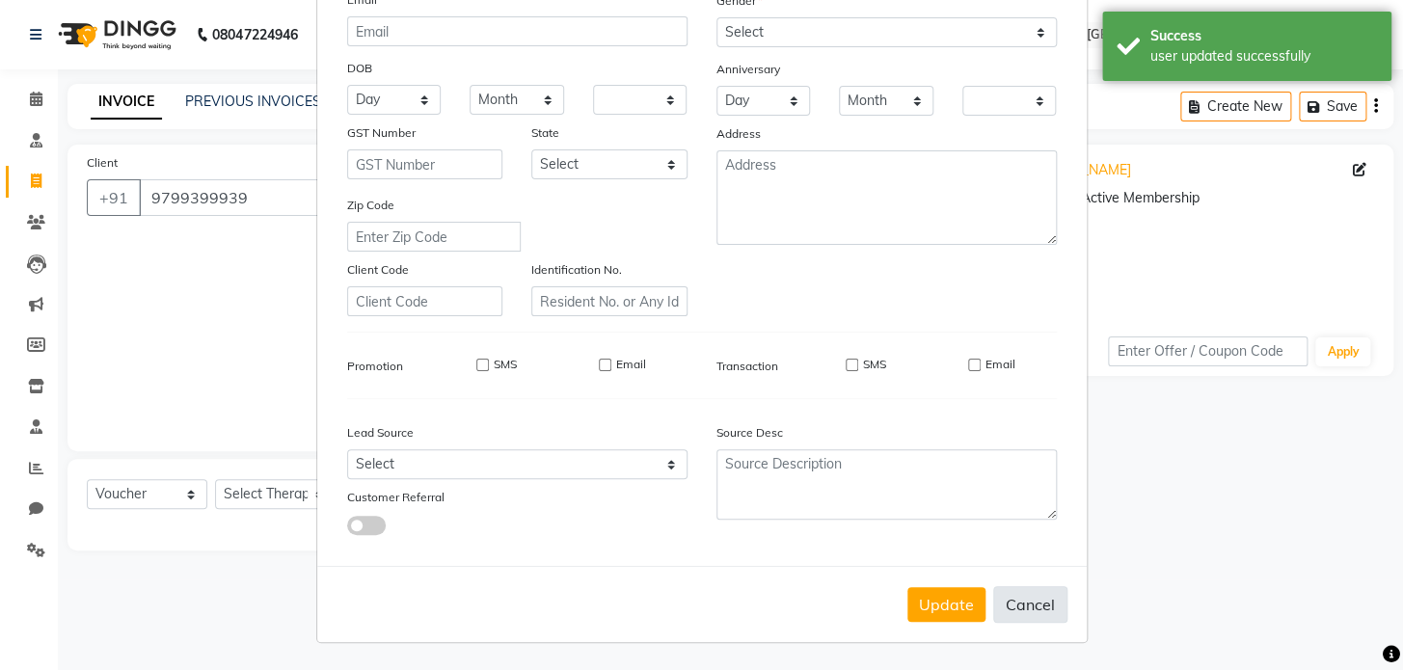
select select
checkbox input "false"
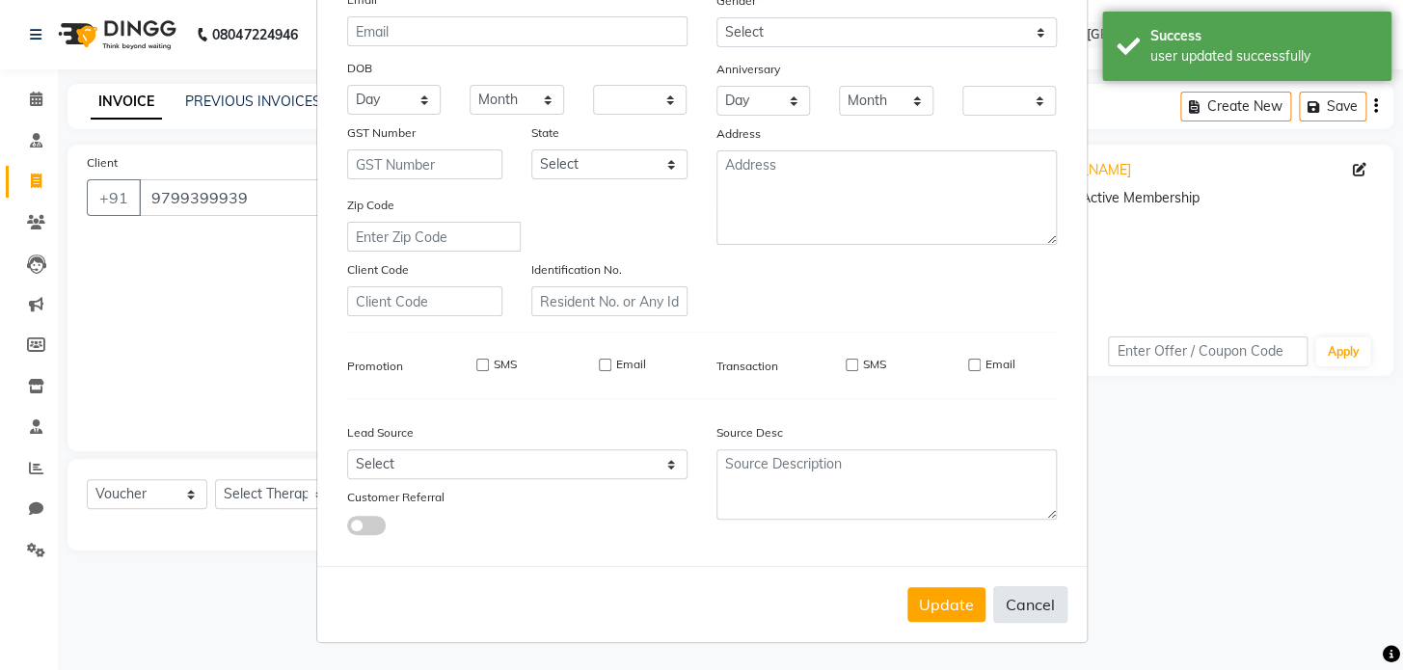
checkbox input "false"
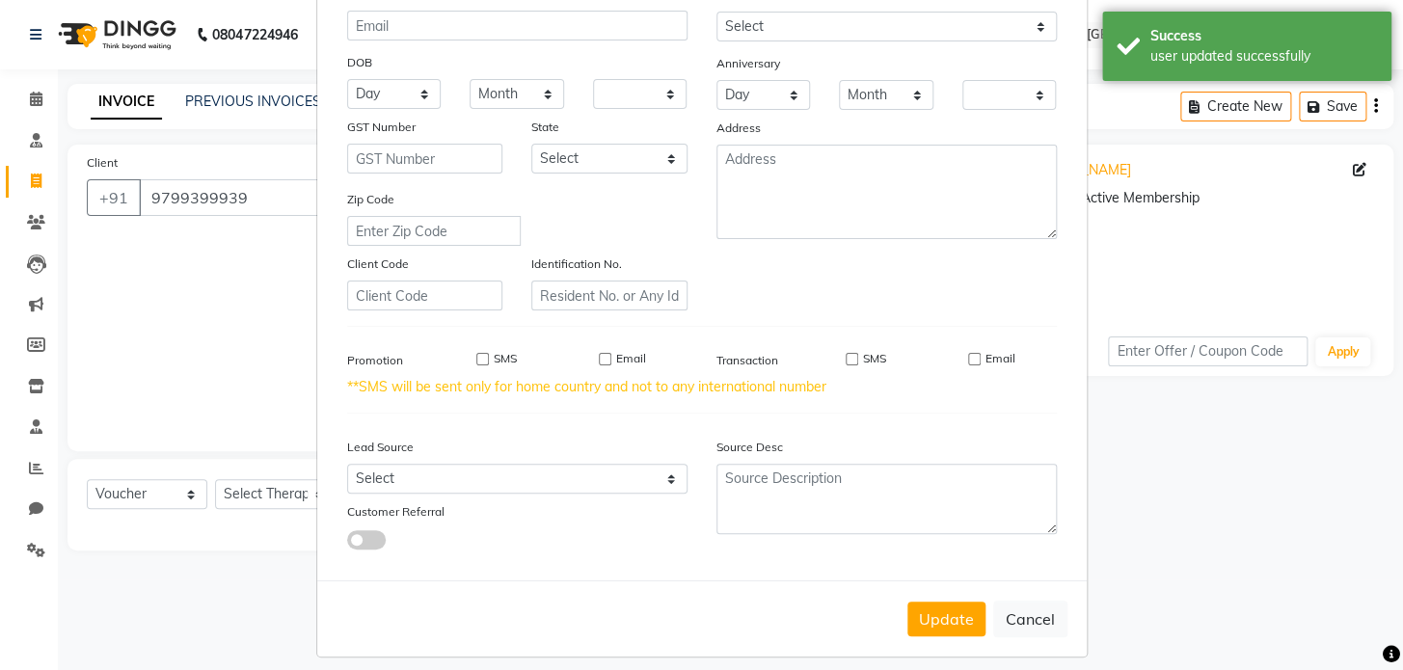
scroll to position [211, 0]
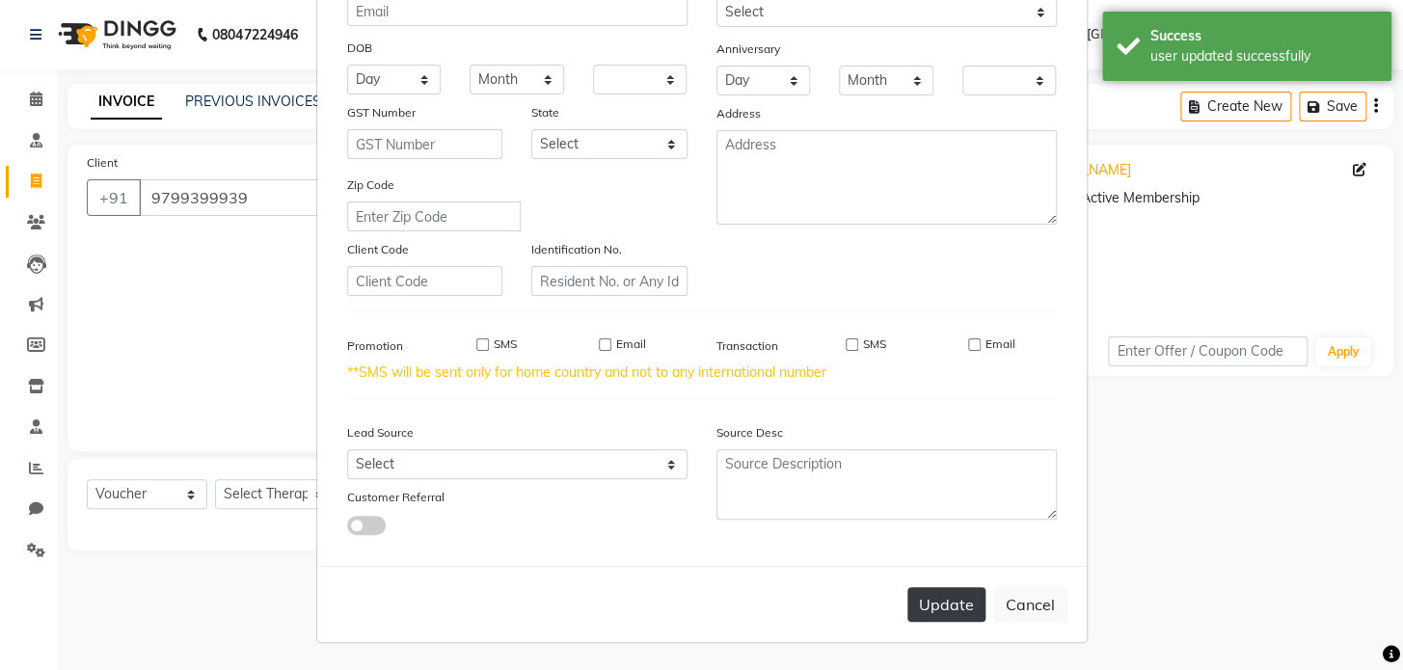
click at [954, 606] on button "Update" at bounding box center [946, 604] width 78 height 35
click at [1044, 628] on div "Update Cancel" at bounding box center [701, 604] width 769 height 76
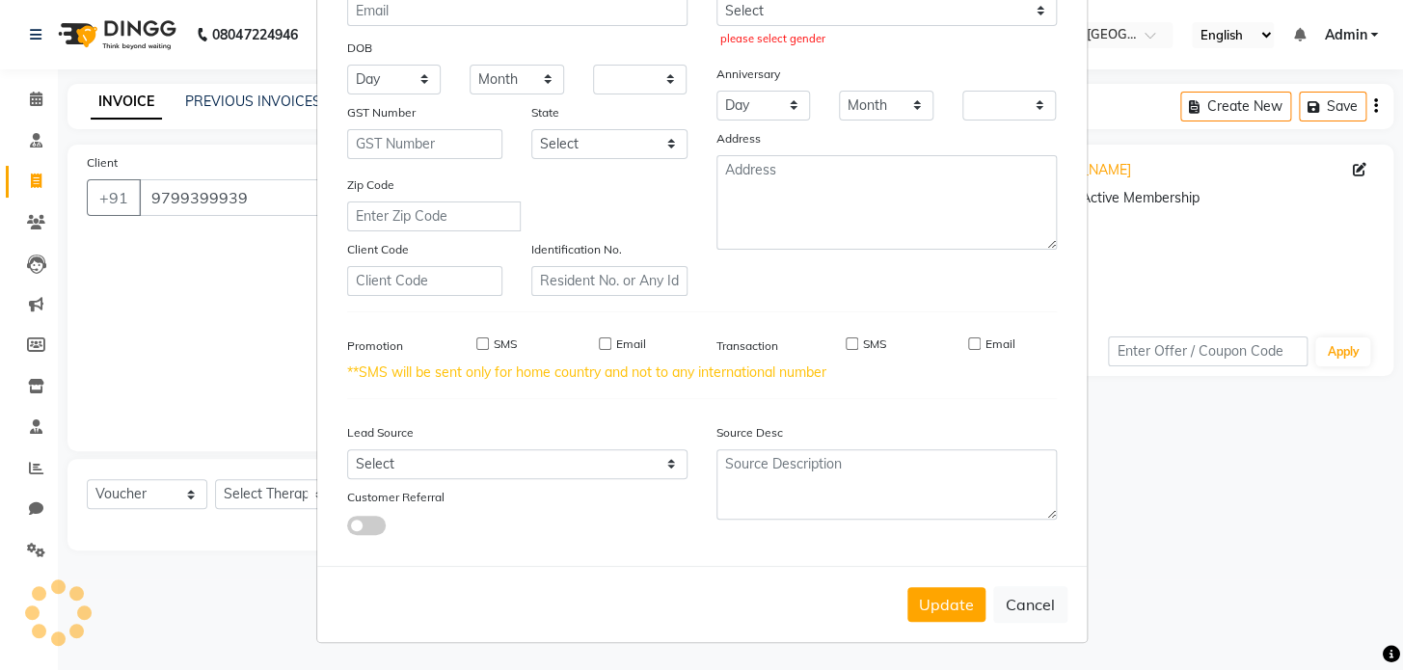
scroll to position [0, 0]
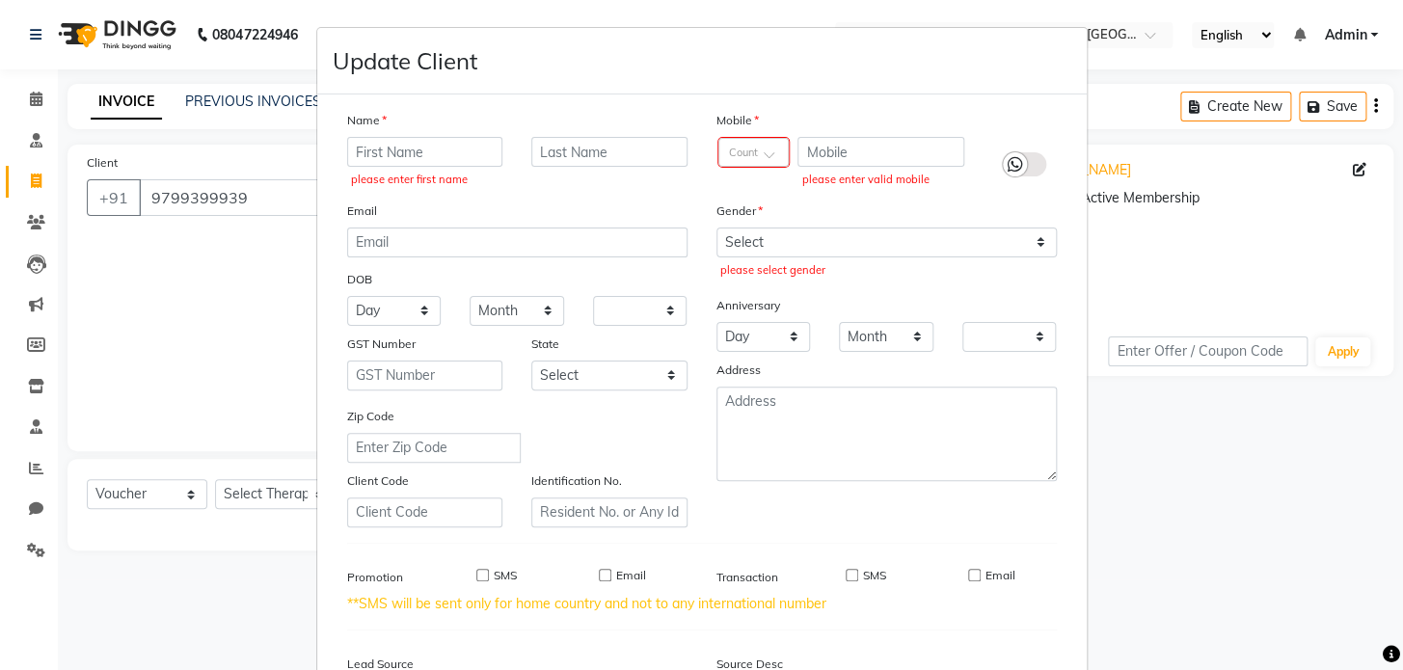
click at [1220, 283] on ngb-modal-window "Update Client Name please enter first name Email DOB Day 01 02 03 04 05 06 07 0…" at bounding box center [701, 335] width 1403 height 670
click at [217, 252] on ngb-modal-window "Update Client Name please enter first name Email DOB Day 01 02 03 04 05 06 07 0…" at bounding box center [701, 335] width 1403 height 670
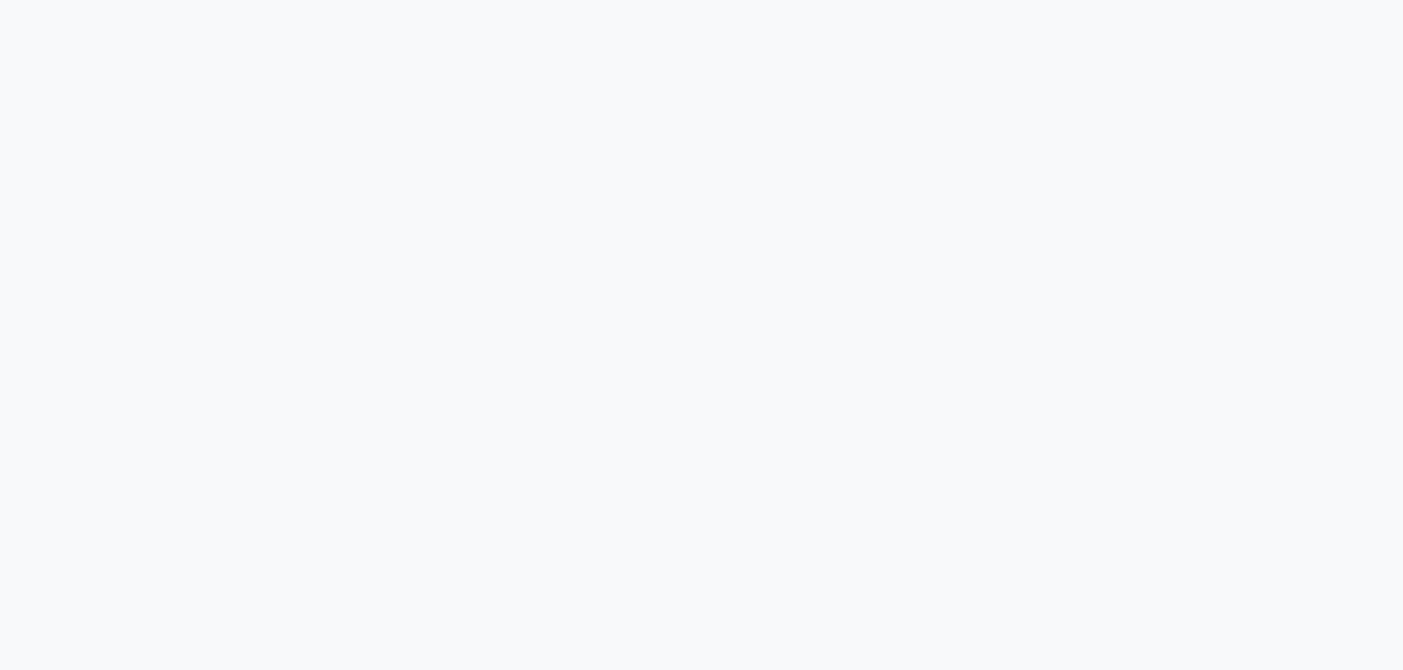
select select "service"
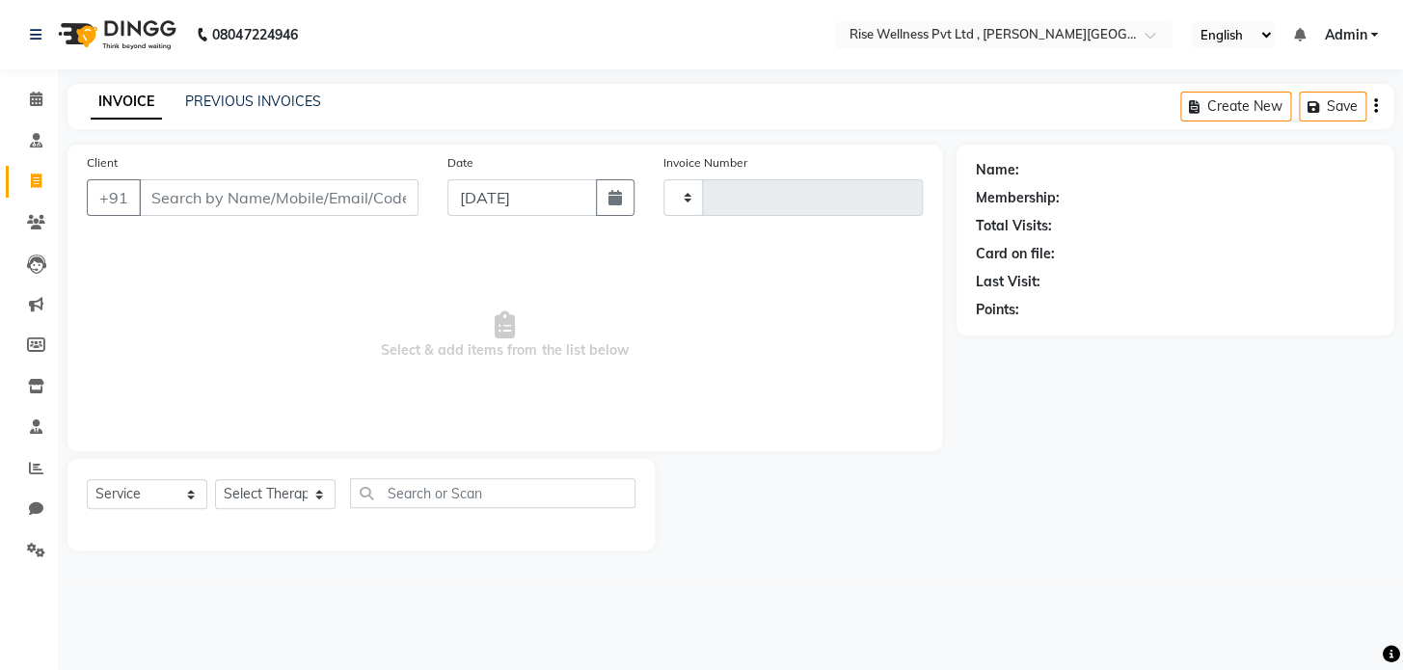
type input "0955"
select select "7497"
select select "V"
click at [241, 190] on input "Client" at bounding box center [279, 197] width 280 height 37
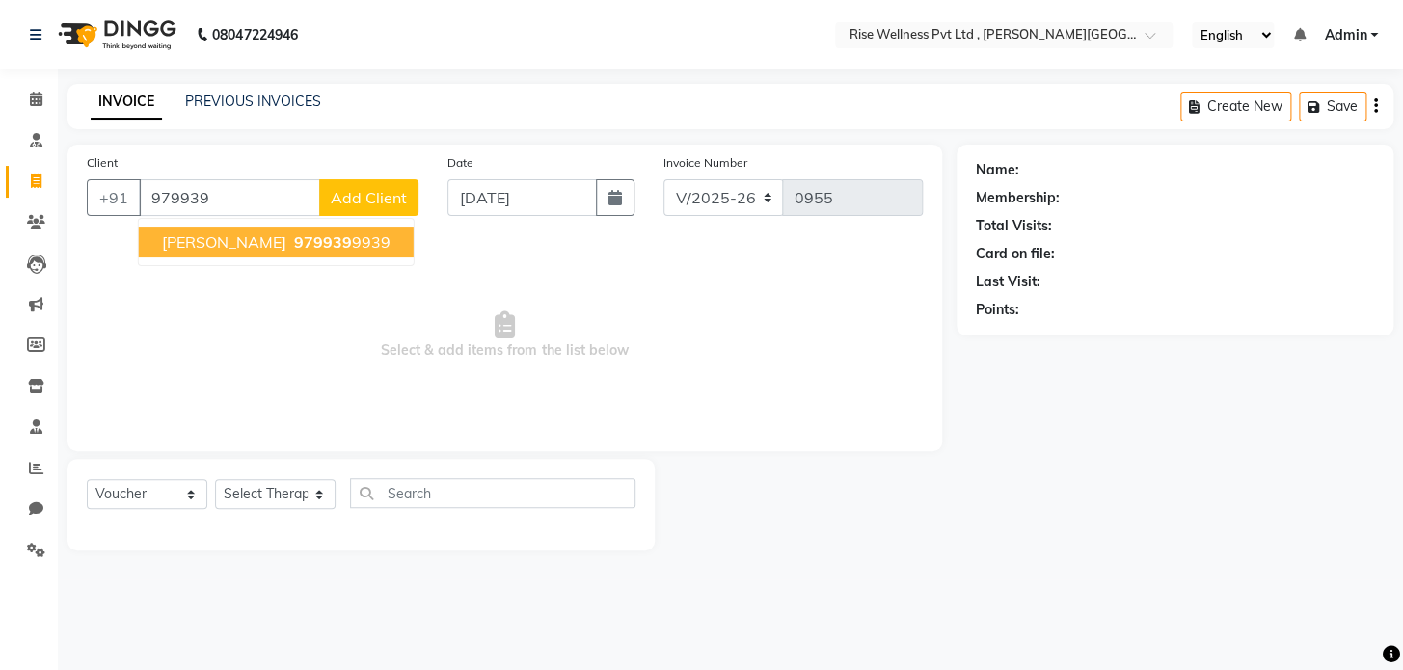
click at [246, 235] on span "[PERSON_NAME]" at bounding box center [224, 241] width 124 height 19
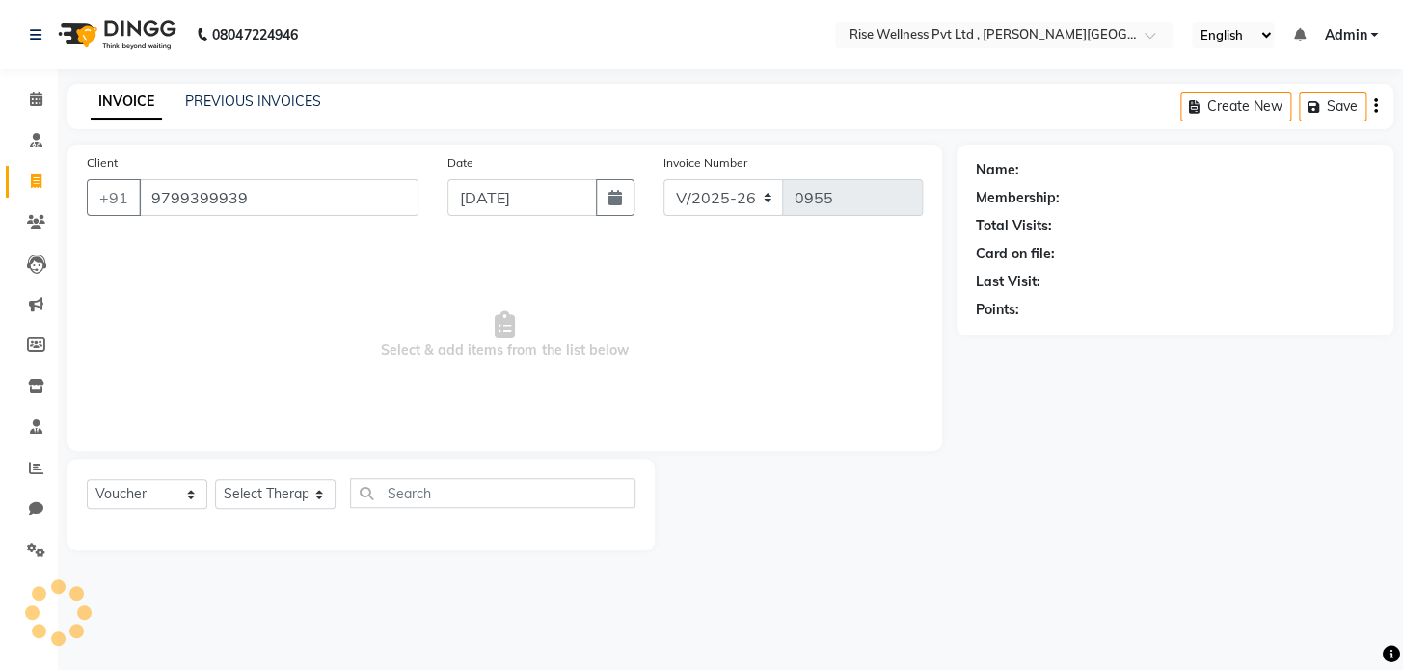
type input "9799399939"
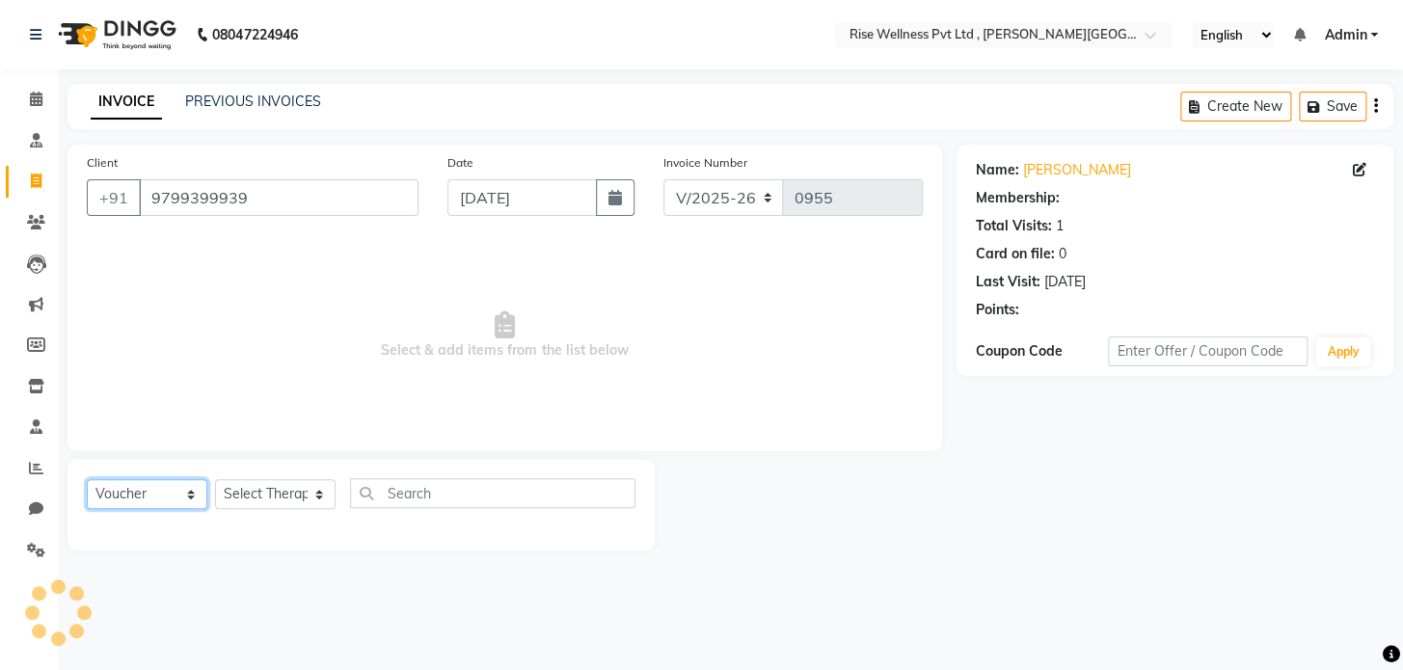
click at [167, 492] on select "Select Service Product Membership Package Voucher Prepaid Gift Card" at bounding box center [147, 494] width 121 height 30
click at [87, 479] on select "Select Service Product Membership Package Voucher Prepaid Gift Card" at bounding box center [147, 494] width 121 height 30
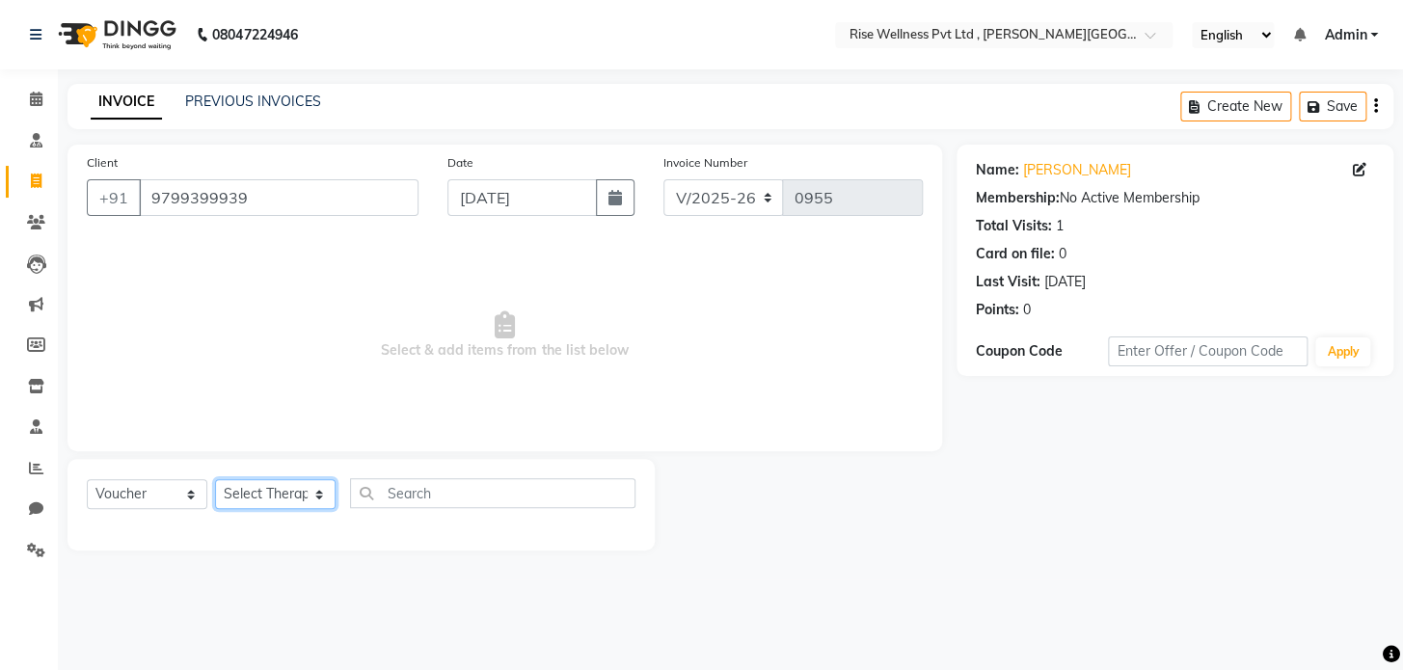
click at [298, 498] on select "Select Therapist [PERSON_NAME] [PERSON_NAME] Reception [PERSON_NAME]" at bounding box center [275, 494] width 121 height 30
click at [175, 492] on select "Select Service Product Membership Package Voucher Prepaid Gift Card" at bounding box center [147, 494] width 121 height 30
click at [178, 491] on select "Select Service Product Membership Package Voucher Prepaid Gift Card" at bounding box center [147, 494] width 121 height 30
select select "package"
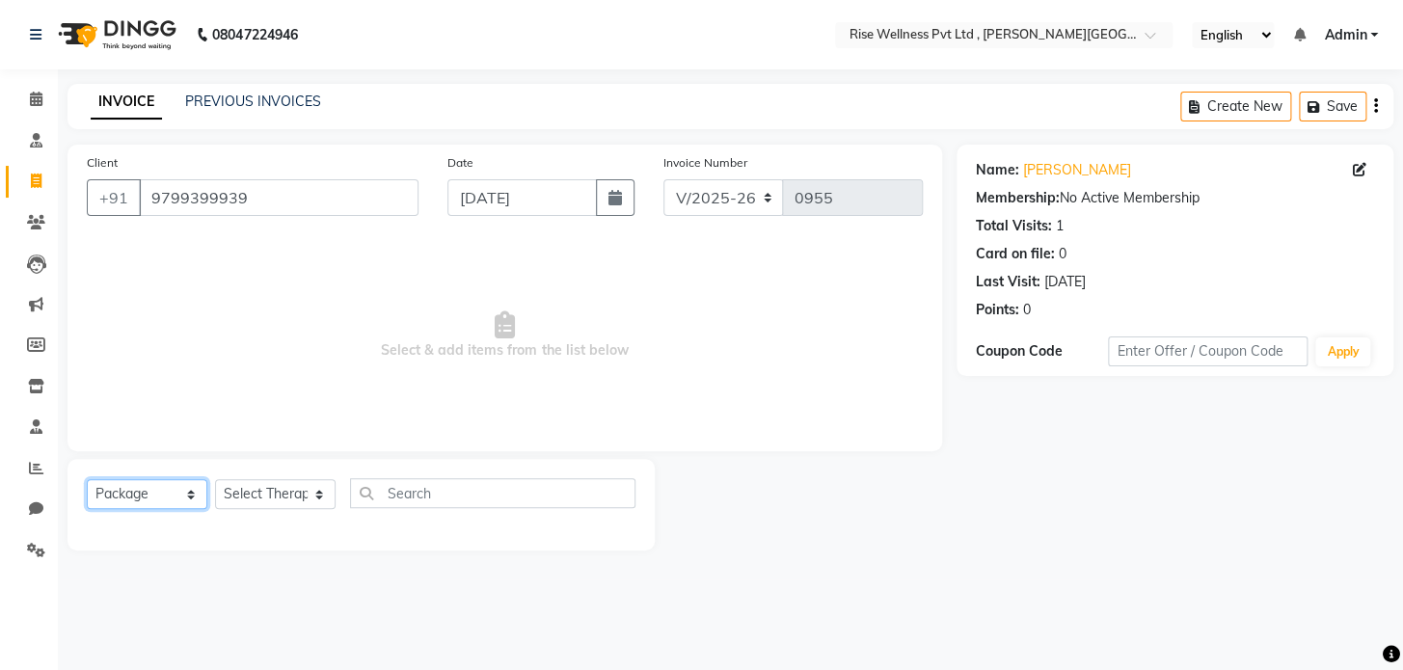
click at [87, 479] on select "Select Service Product Membership Package Voucher Prepaid Gift Card" at bounding box center [147, 494] width 121 height 30
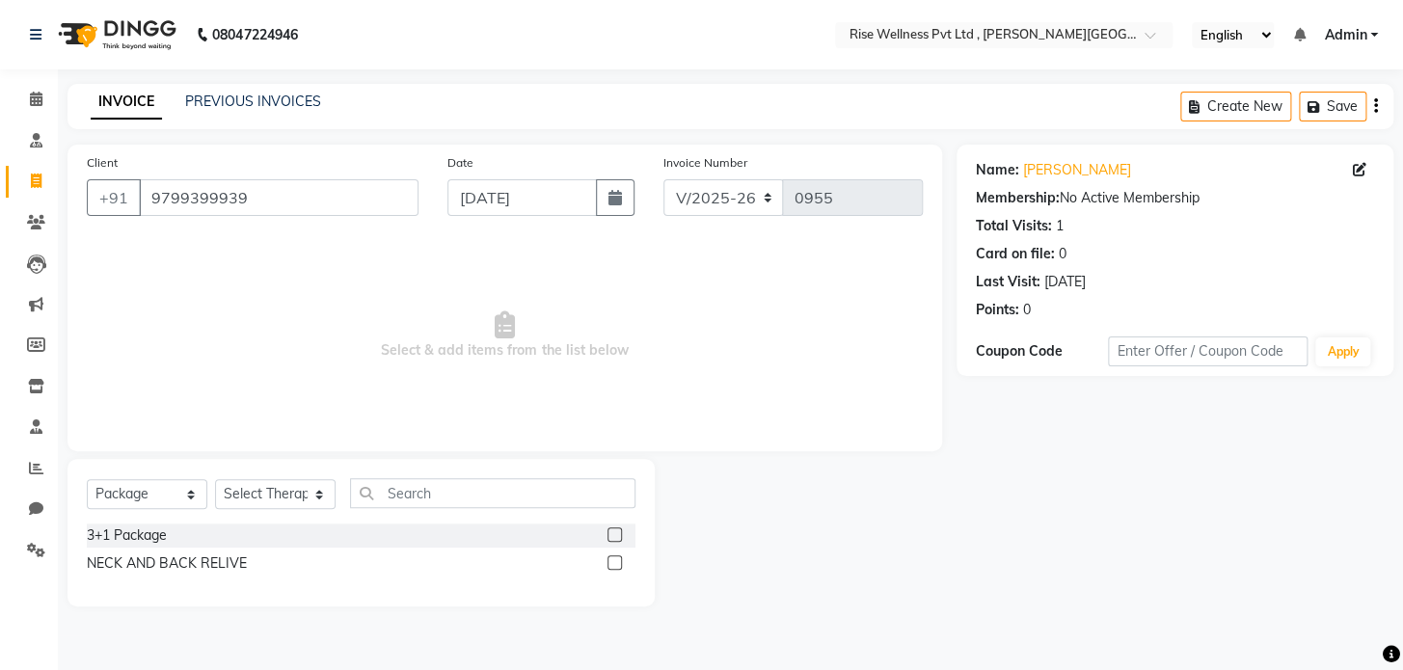
click at [611, 564] on label at bounding box center [614, 562] width 14 height 14
click at [611, 564] on input "checkbox" at bounding box center [613, 563] width 13 height 13
checkbox input "false"
click at [257, 489] on select "Select Therapist [PERSON_NAME] [PERSON_NAME] Reception [PERSON_NAME]" at bounding box center [275, 494] width 121 height 30
select select "67160"
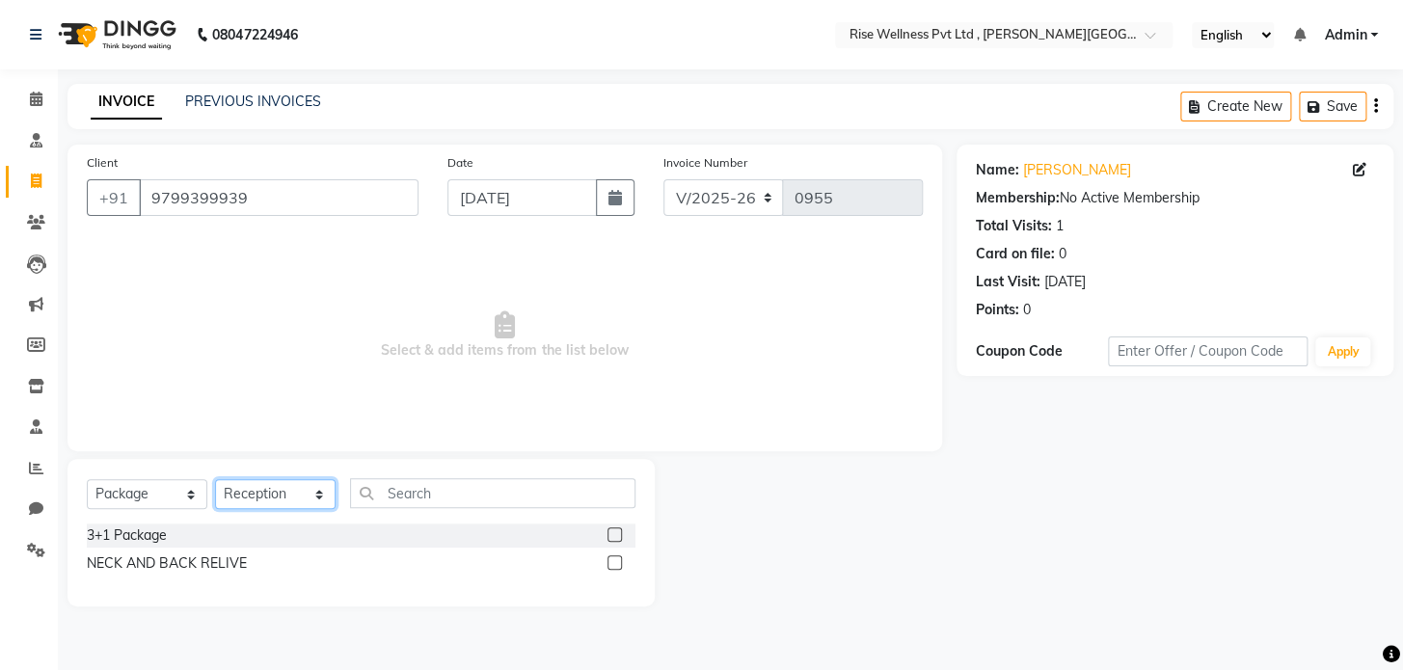
click at [215, 479] on select "Select Therapist [PERSON_NAME] [PERSON_NAME] Reception [PERSON_NAME]" at bounding box center [275, 494] width 121 height 30
click at [609, 558] on label at bounding box center [614, 562] width 14 height 14
click at [609, 558] on input "checkbox" at bounding box center [613, 563] width 13 height 13
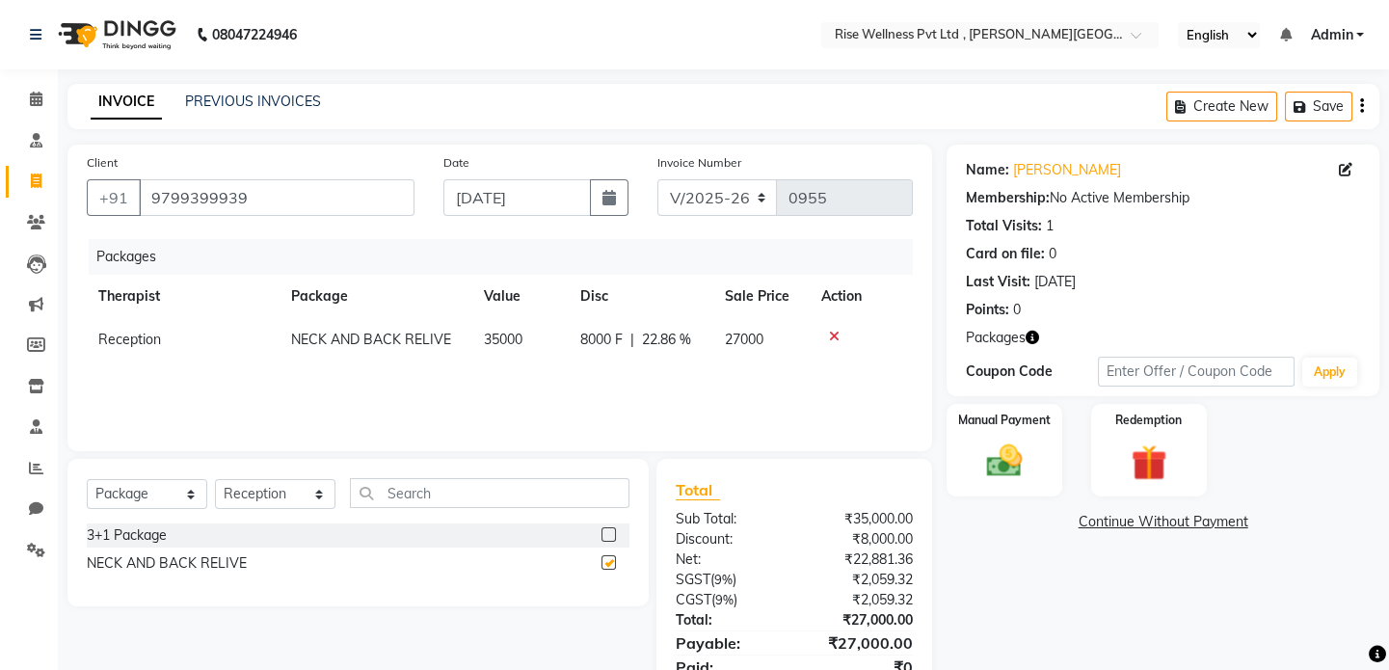
checkbox input "false"
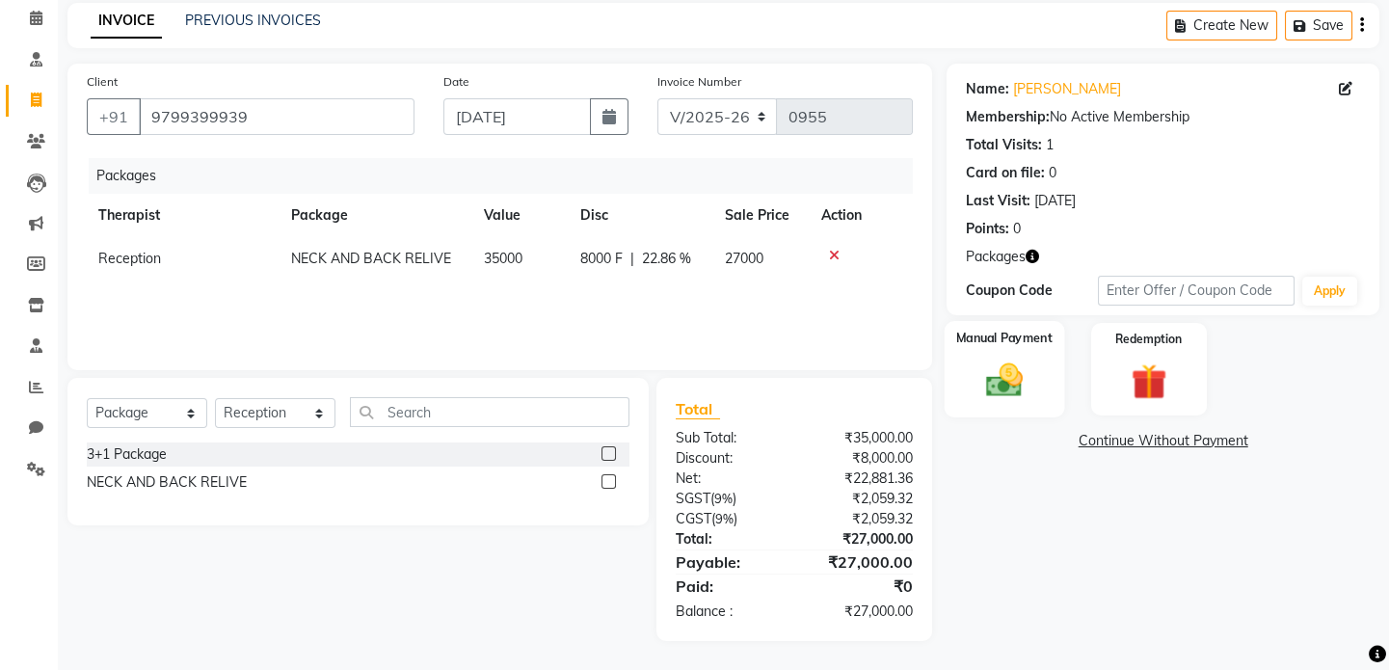
click at [995, 366] on img at bounding box center [1005, 381] width 60 height 42
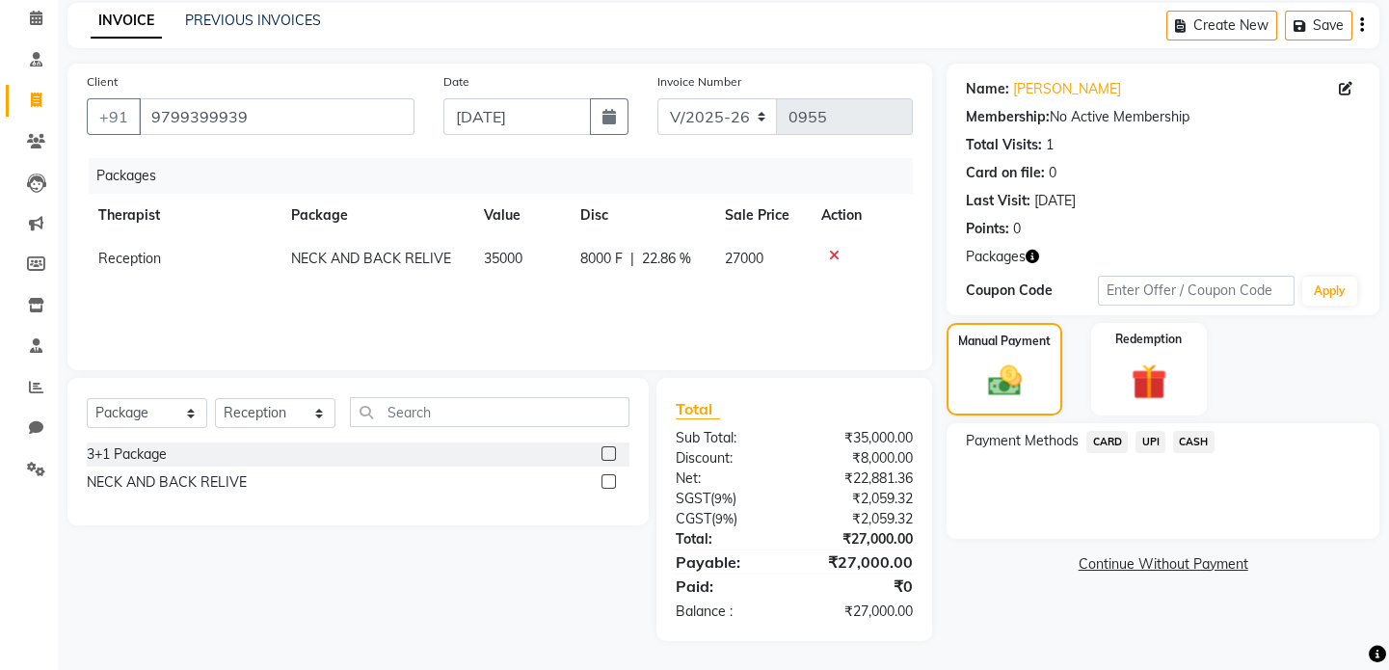
click at [1097, 443] on span "CARD" at bounding box center [1107, 442] width 41 height 22
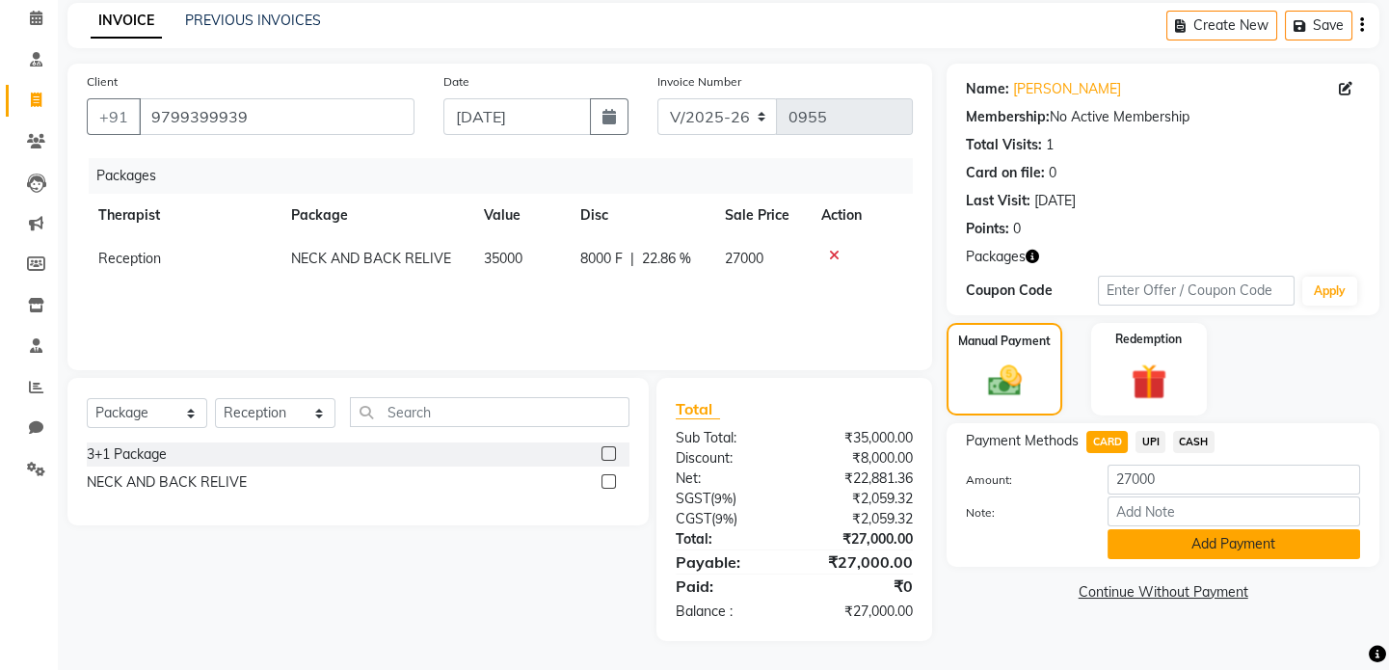
click at [1193, 532] on button "Add Payment" at bounding box center [1234, 544] width 253 height 30
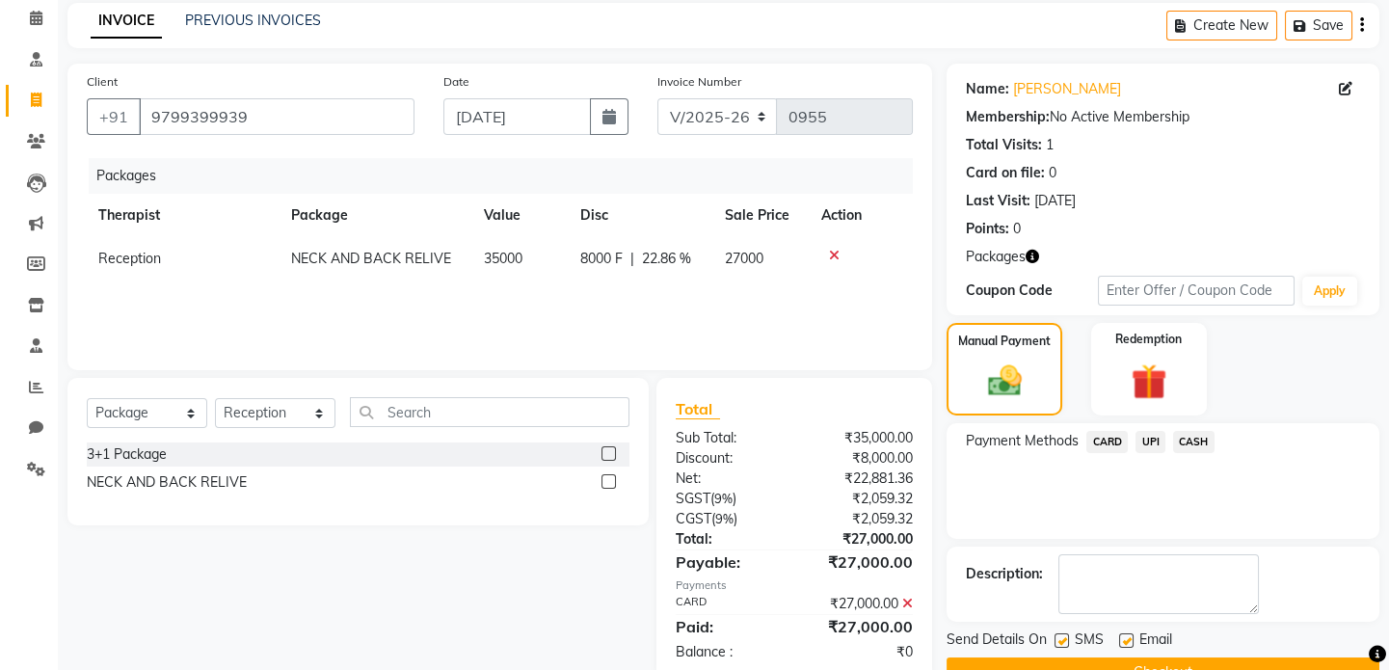
scroll to position [125, 0]
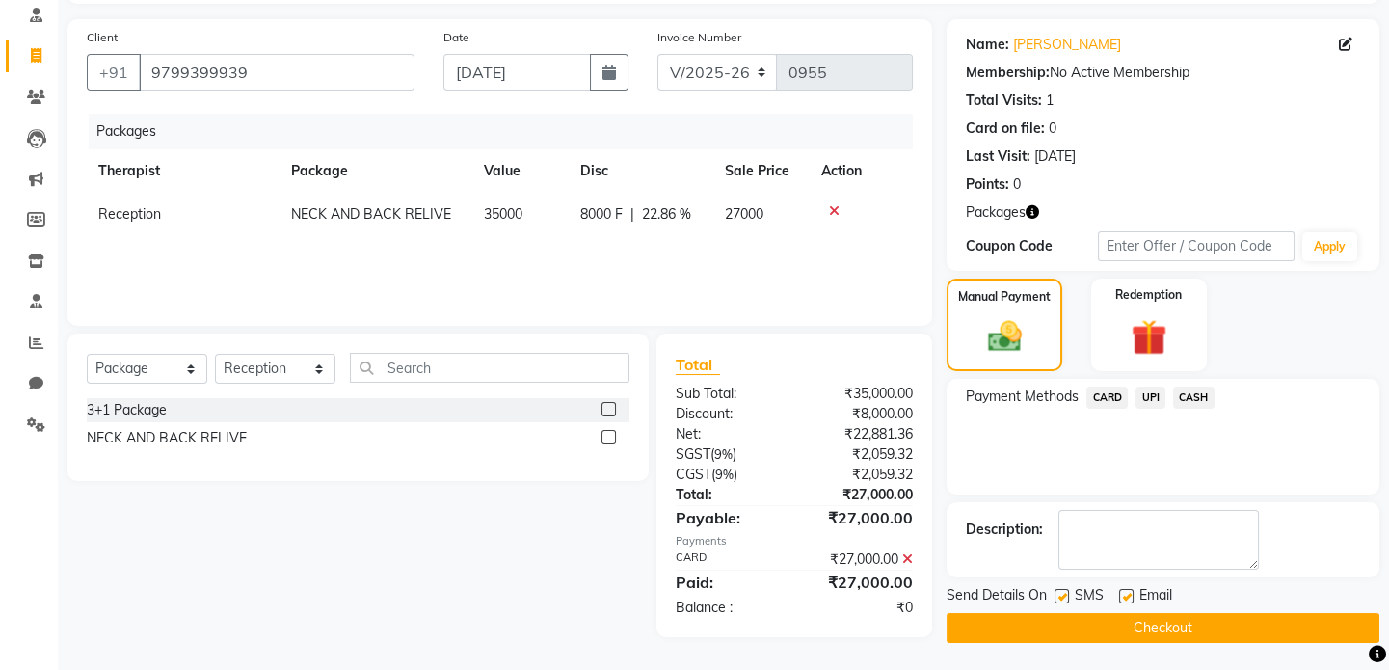
click at [1189, 627] on button "Checkout" at bounding box center [1163, 628] width 433 height 30
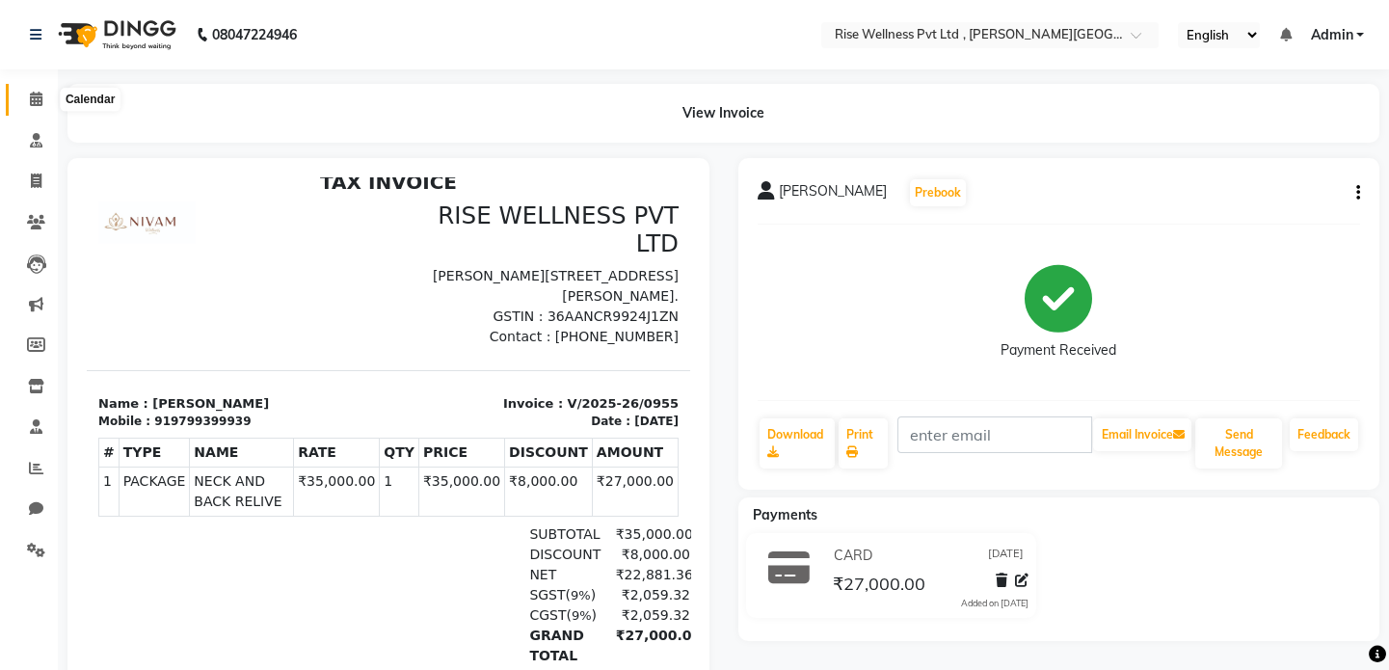
click at [32, 96] on icon at bounding box center [36, 99] width 13 height 14
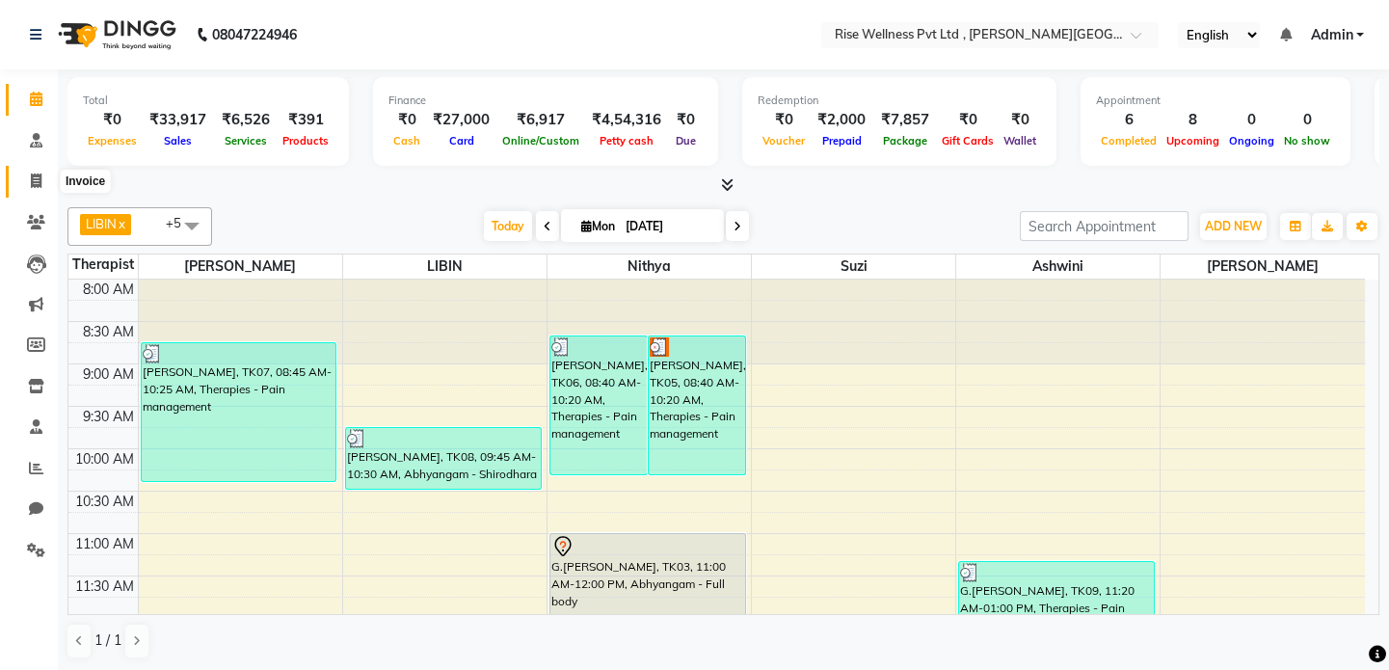
click at [34, 179] on icon at bounding box center [36, 181] width 11 height 14
select select "service"
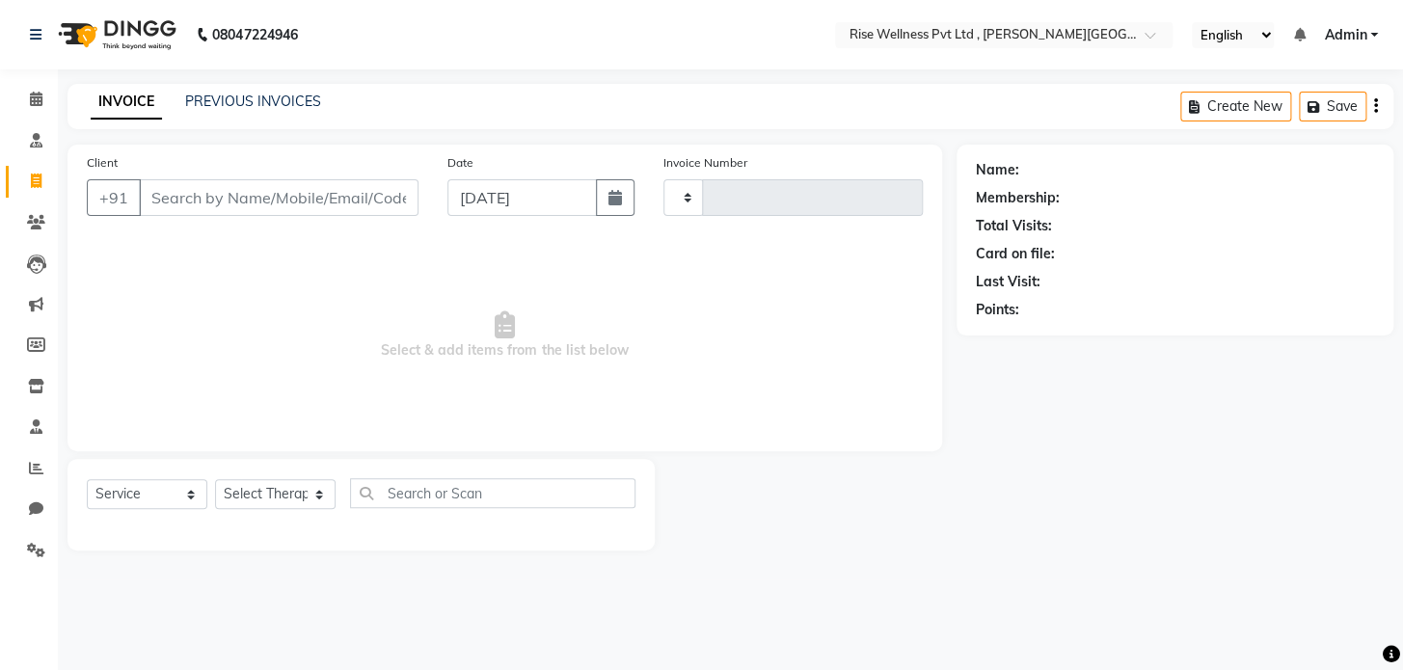
type input "0956"
select select "7497"
select select "V"
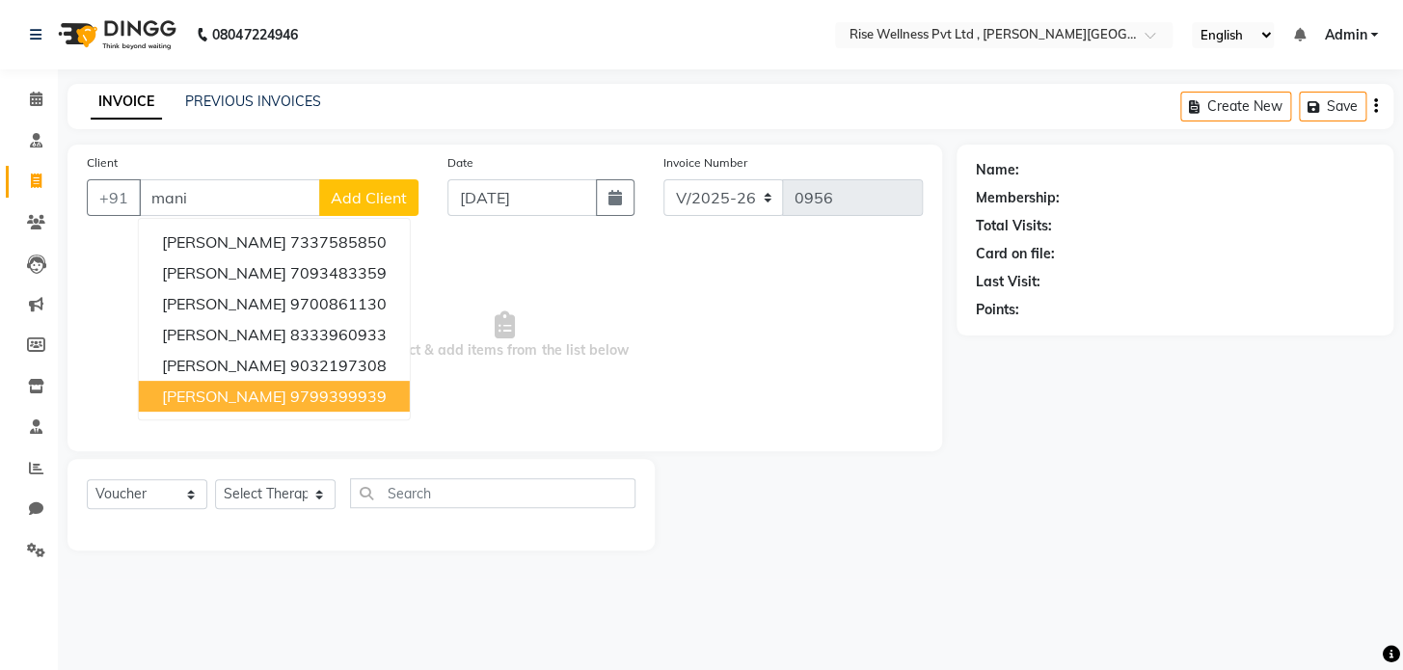
click at [329, 395] on ngb-highlight "9799399939" at bounding box center [338, 396] width 96 height 19
type input "9799399939"
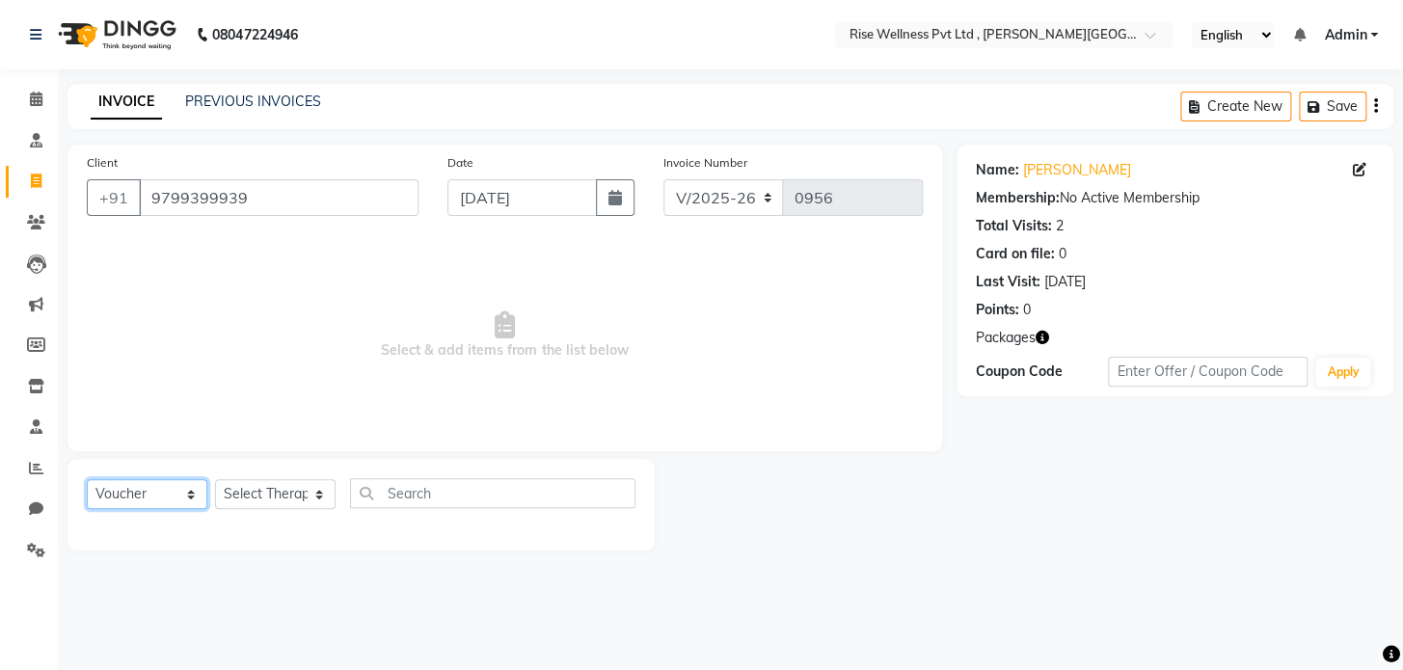
click at [169, 501] on select "Select Service Product Membership Package Voucher Prepaid Gift Card" at bounding box center [147, 494] width 121 height 30
select select "service"
click at [87, 479] on select "Select Service Product Membership Package Voucher Prepaid Gift Card" at bounding box center [147, 494] width 121 height 30
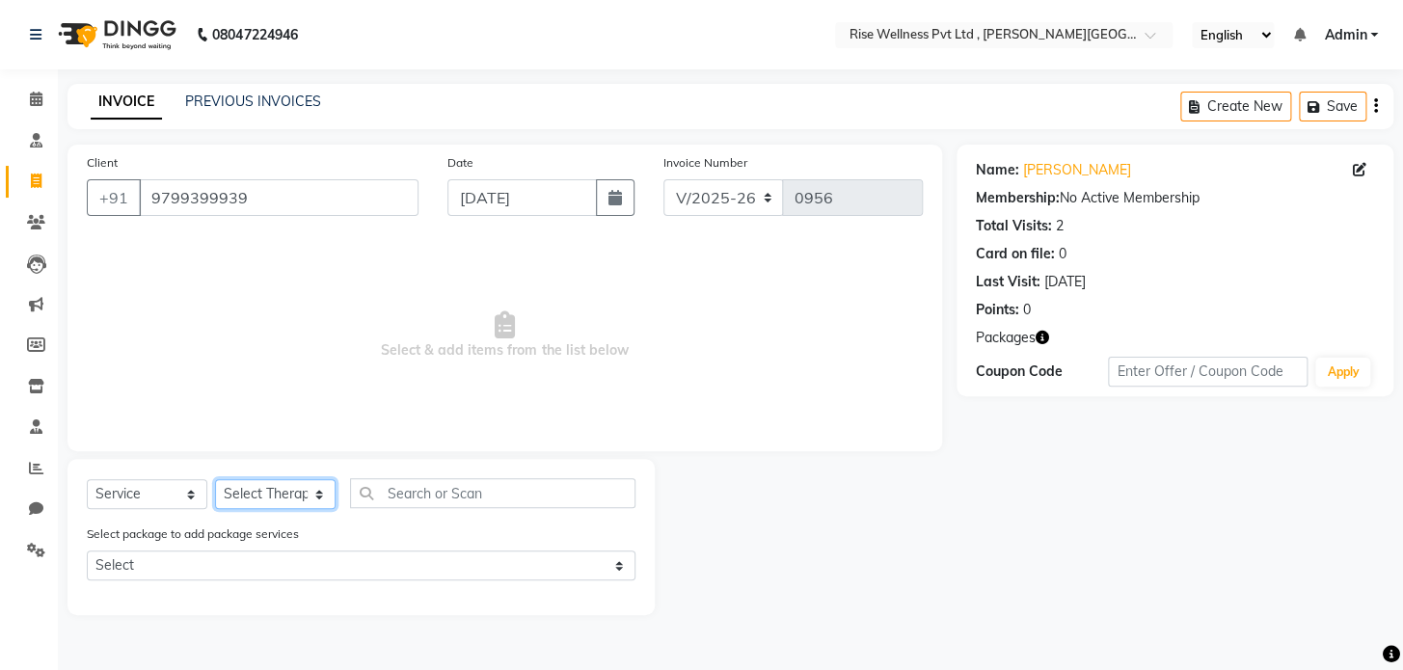
click at [260, 501] on select "Select Therapist [PERSON_NAME] [PERSON_NAME] Reception [PERSON_NAME]" at bounding box center [275, 494] width 121 height 30
select select "89087"
click at [215, 479] on select "Select Therapist [PERSON_NAME] [PERSON_NAME] Reception [PERSON_NAME]" at bounding box center [275, 494] width 121 height 30
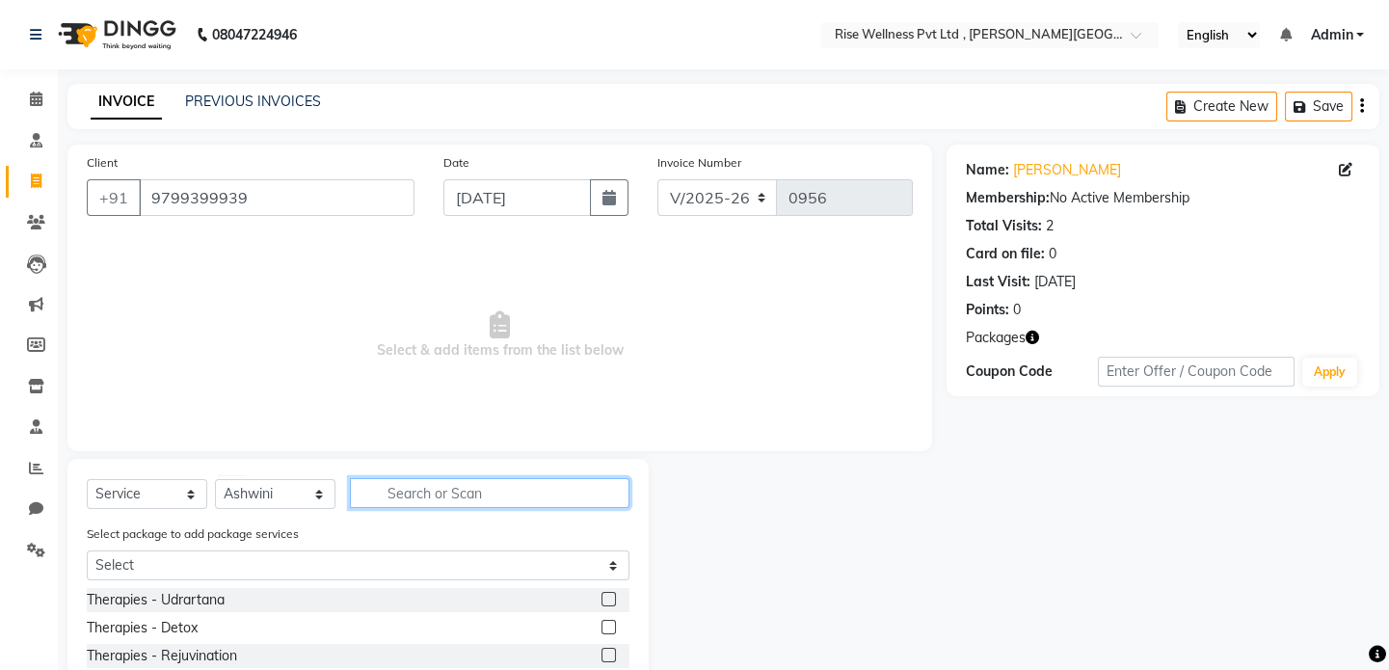
click at [436, 501] on input "text" at bounding box center [490, 493] width 280 height 30
type input "pain"
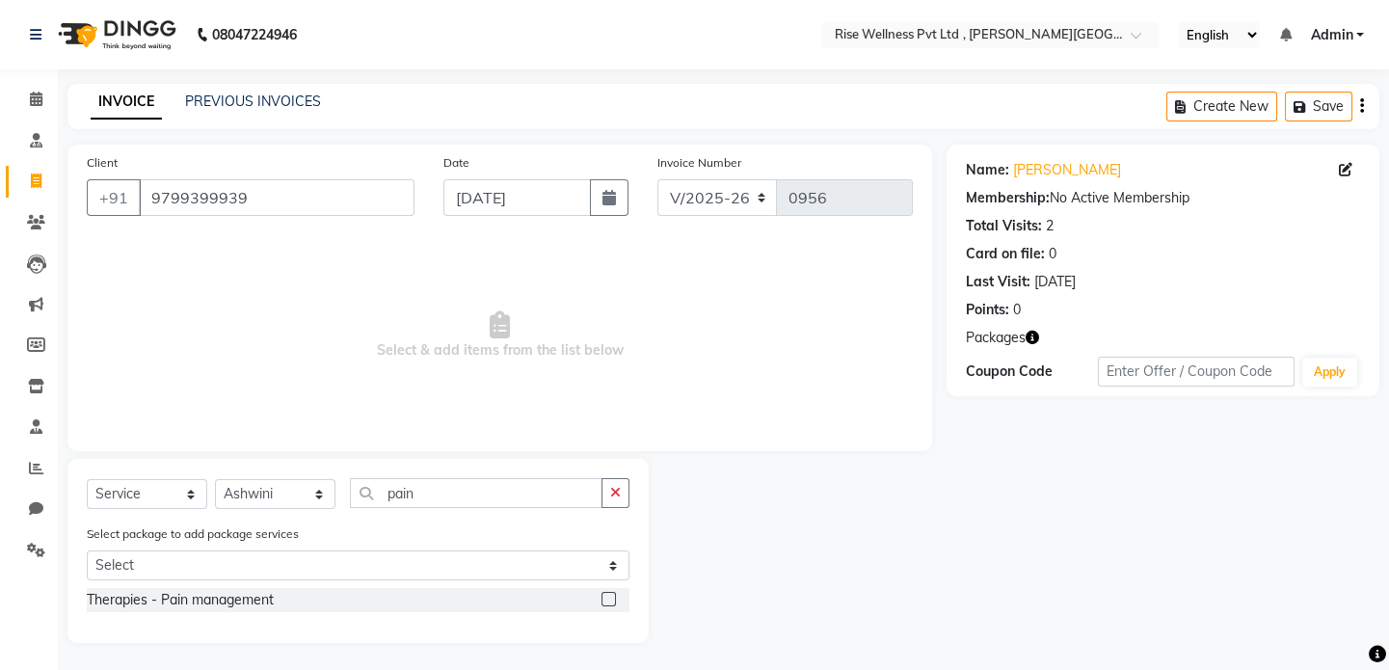
click at [611, 598] on label at bounding box center [609, 599] width 14 height 14
click at [611, 598] on input "checkbox" at bounding box center [608, 600] width 13 height 13
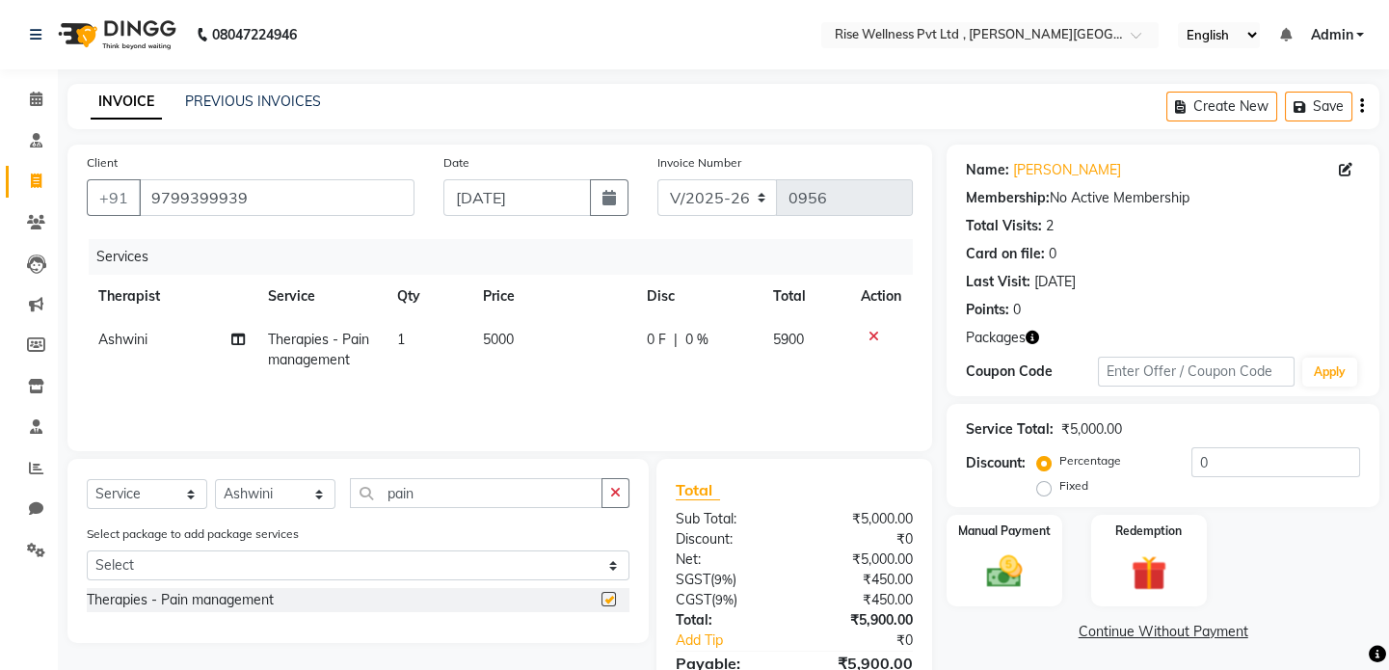
checkbox input "false"
click at [1234, 463] on input "0" at bounding box center [1276, 462] width 169 height 30
click at [1114, 553] on div "Redemption" at bounding box center [1149, 560] width 120 height 95
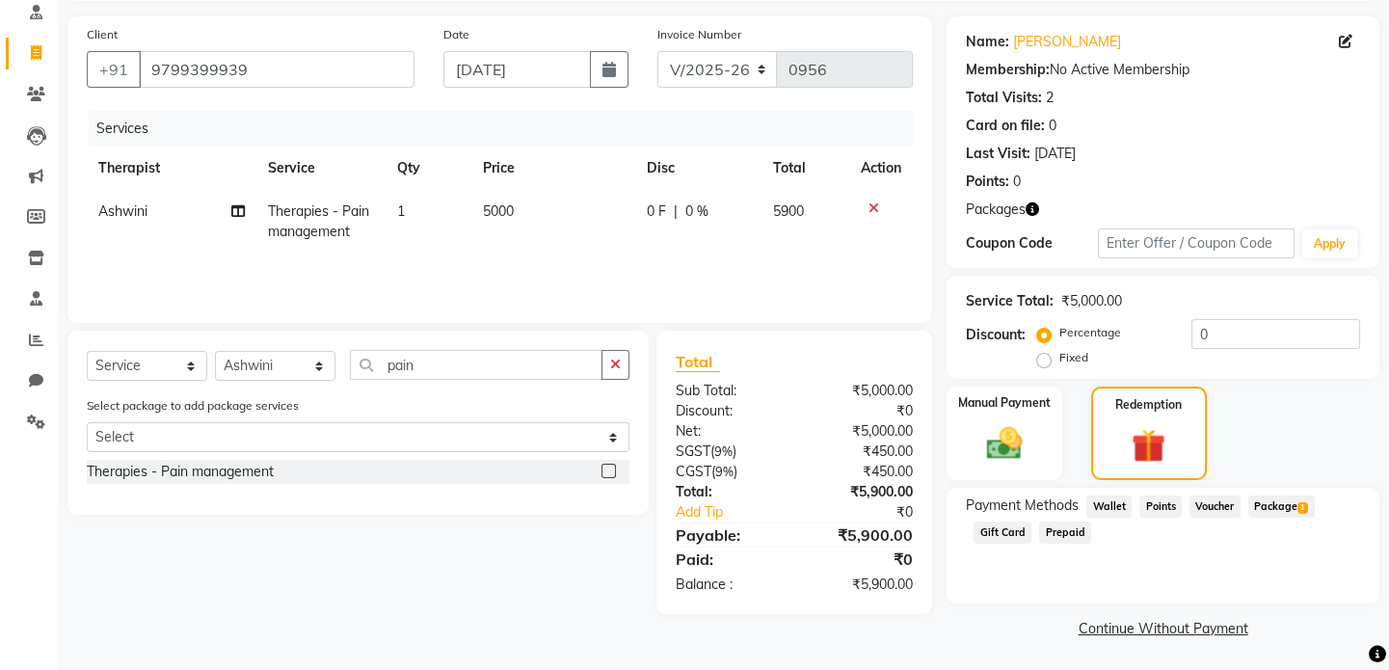
click at [1277, 508] on span "Package 1" at bounding box center [1282, 507] width 67 height 22
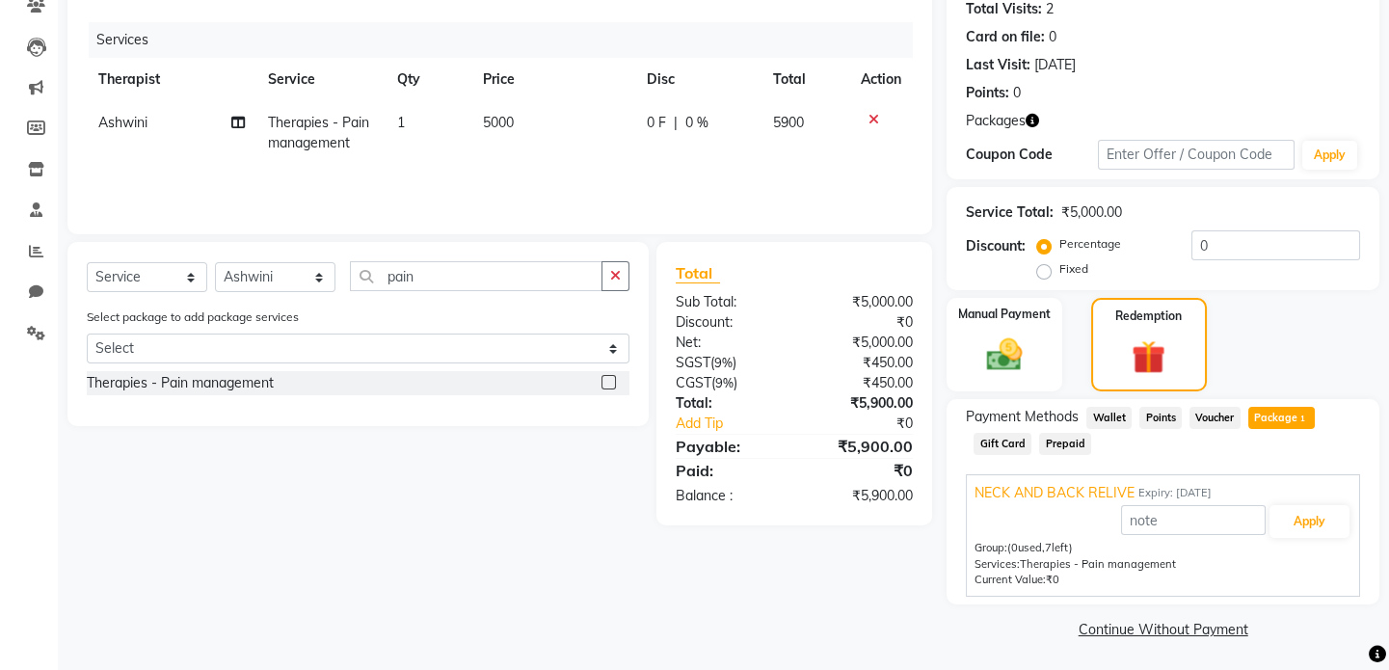
scroll to position [219, 0]
click at [1299, 520] on button "Apply" at bounding box center [1310, 519] width 80 height 33
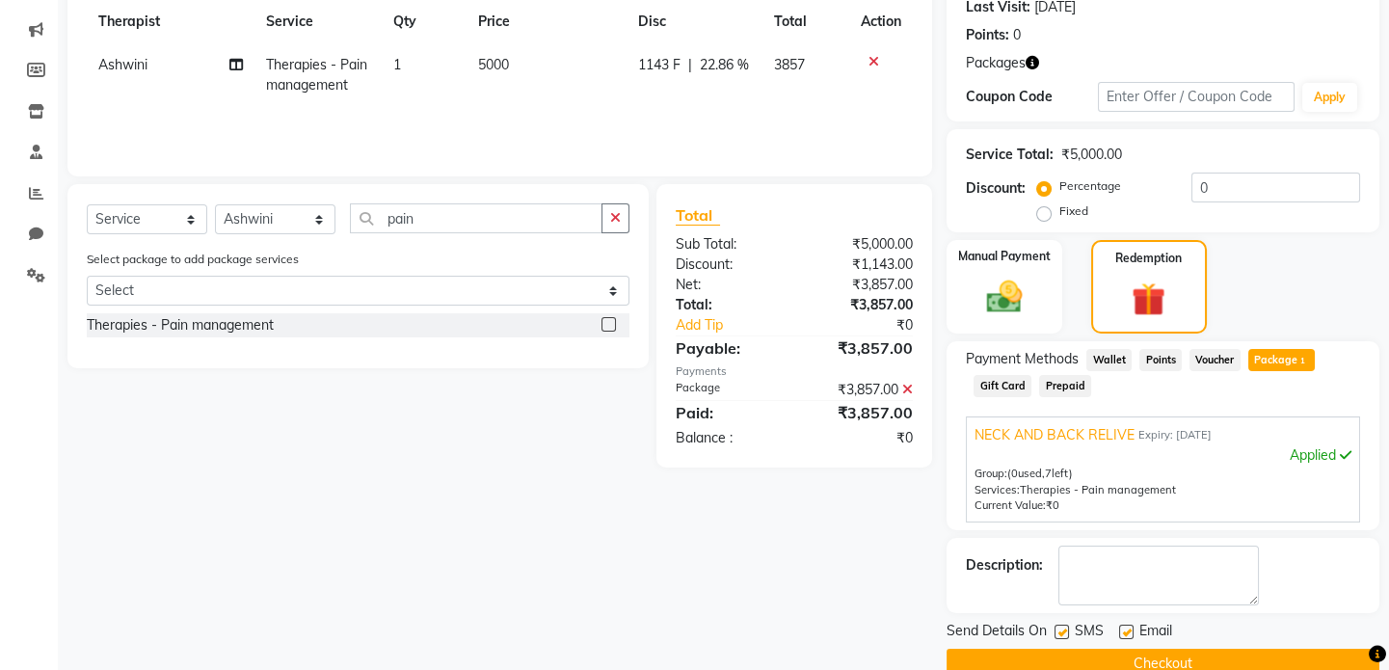
scroll to position [307, 0]
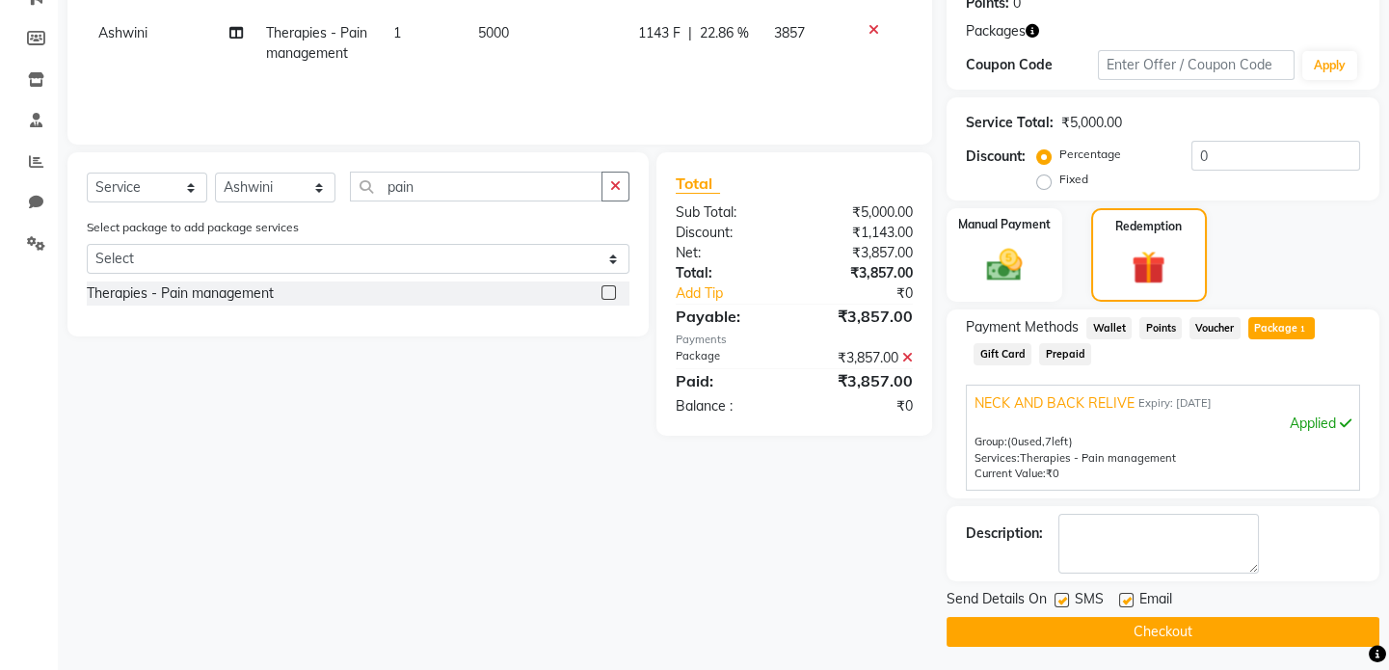
click at [1248, 624] on button "Checkout" at bounding box center [1163, 632] width 433 height 30
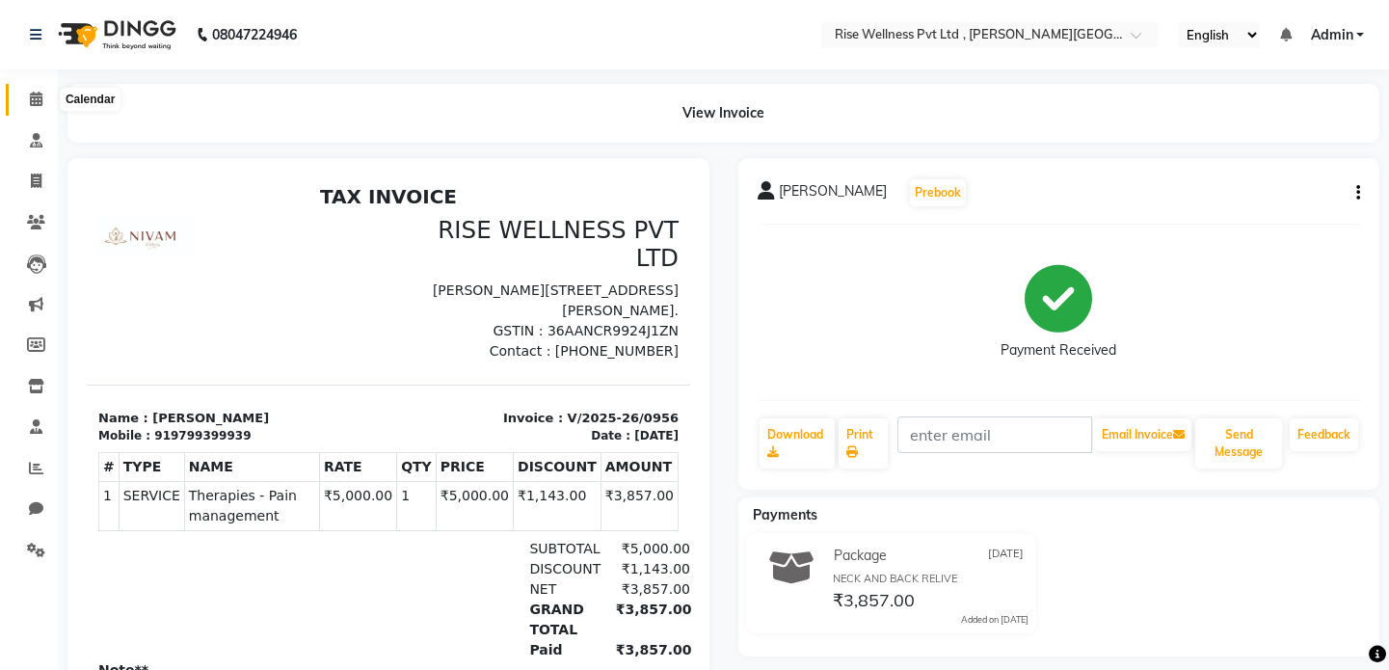
click at [27, 87] on link "Calendar" at bounding box center [29, 100] width 46 height 32
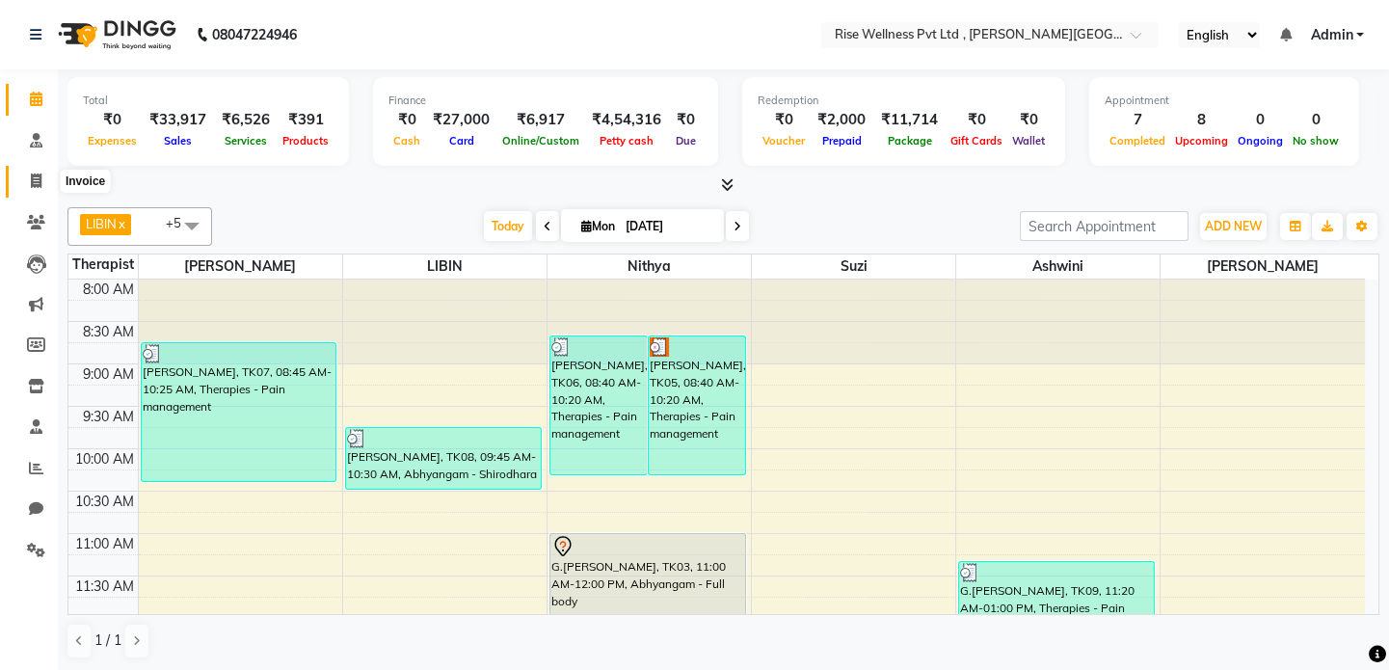
click at [39, 178] on icon at bounding box center [36, 181] width 11 height 14
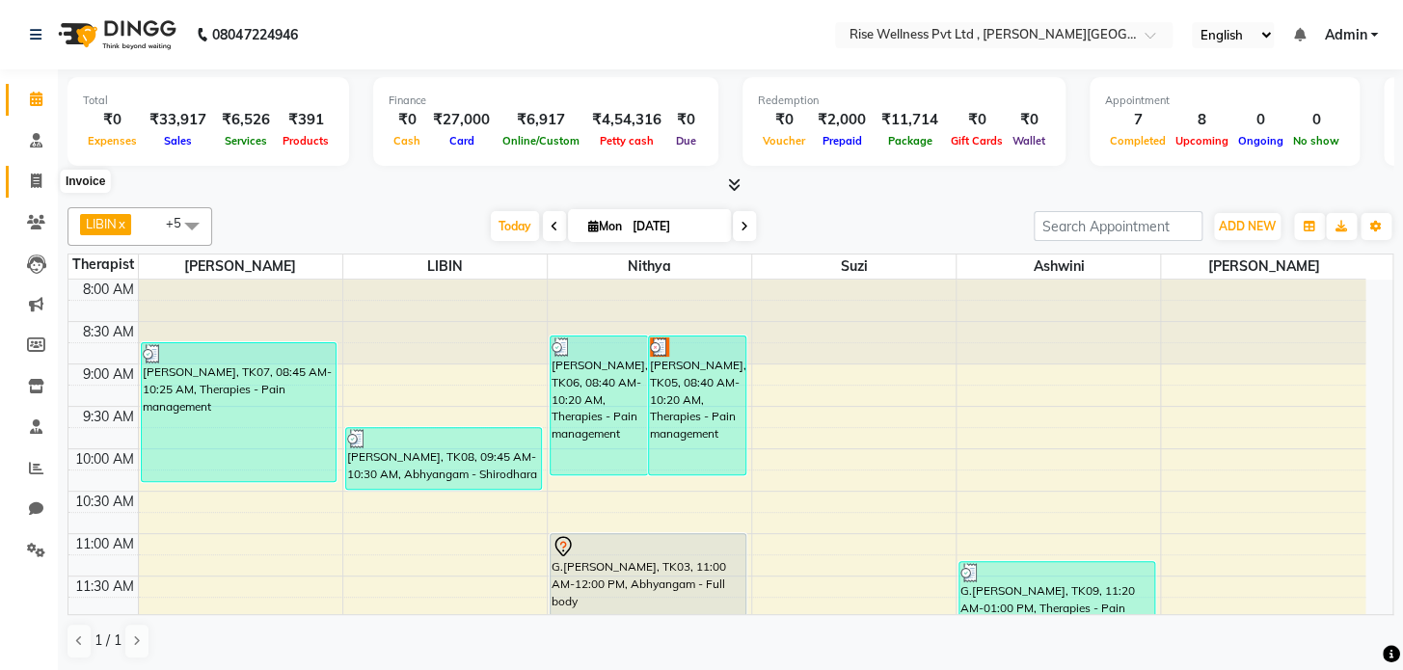
select select "7497"
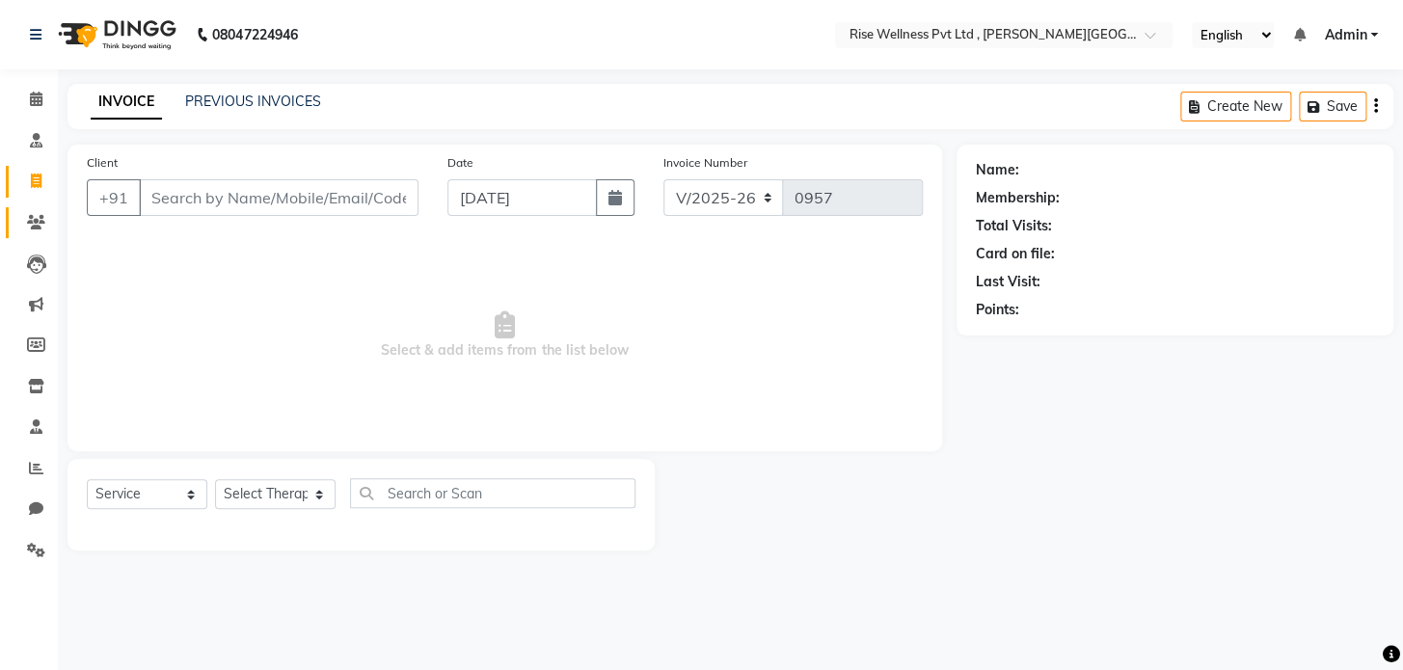
select select "V"
click at [239, 112] on div "INVOICE PREVIOUS INVOICES" at bounding box center [205, 103] width 277 height 22
click at [249, 105] on link "PREVIOUS INVOICES" at bounding box center [253, 101] width 136 height 17
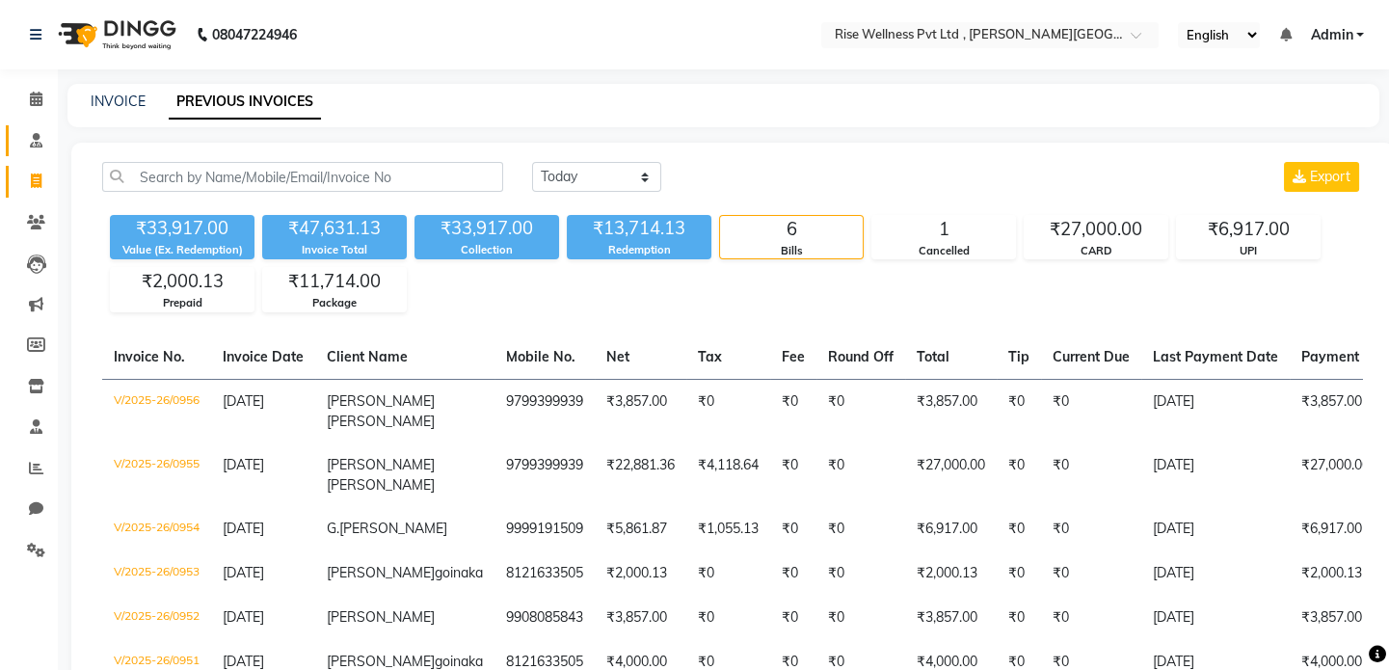
click at [31, 152] on link "Consultation" at bounding box center [29, 141] width 46 height 32
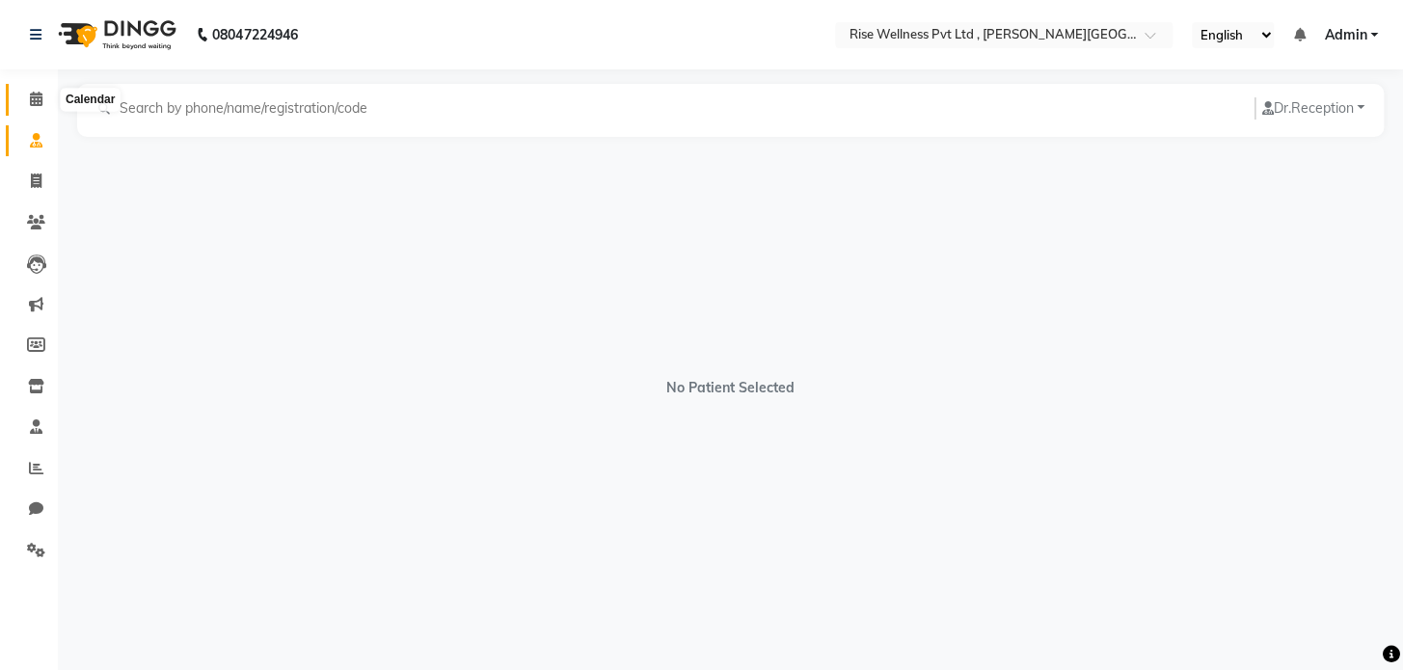
click at [38, 96] on icon at bounding box center [36, 99] width 13 height 14
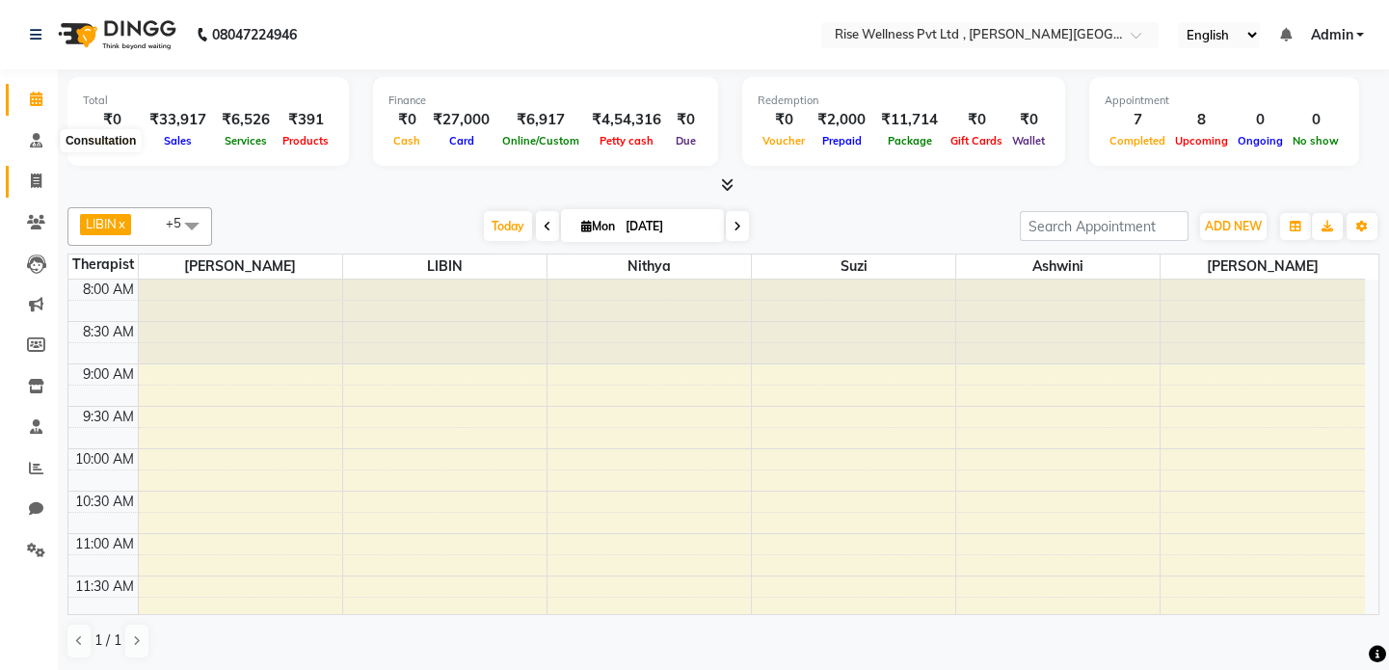
scroll to position [726, 0]
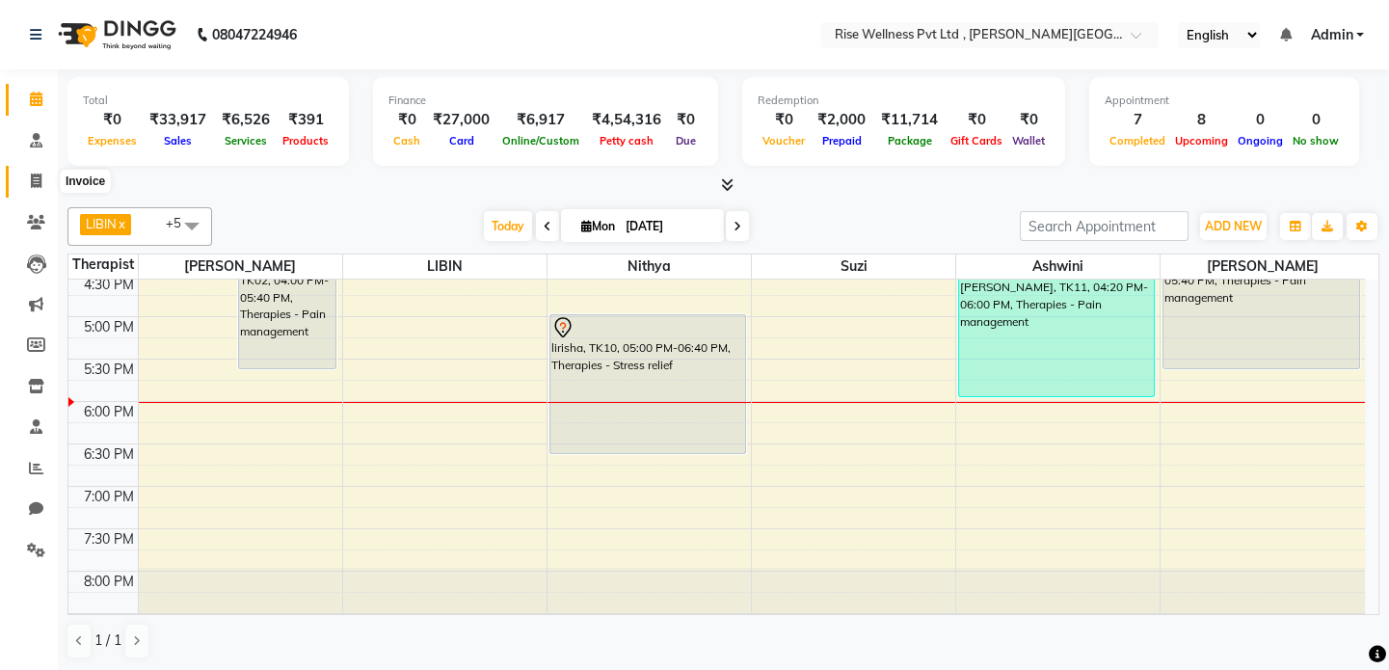
click at [39, 177] on icon at bounding box center [36, 181] width 11 height 14
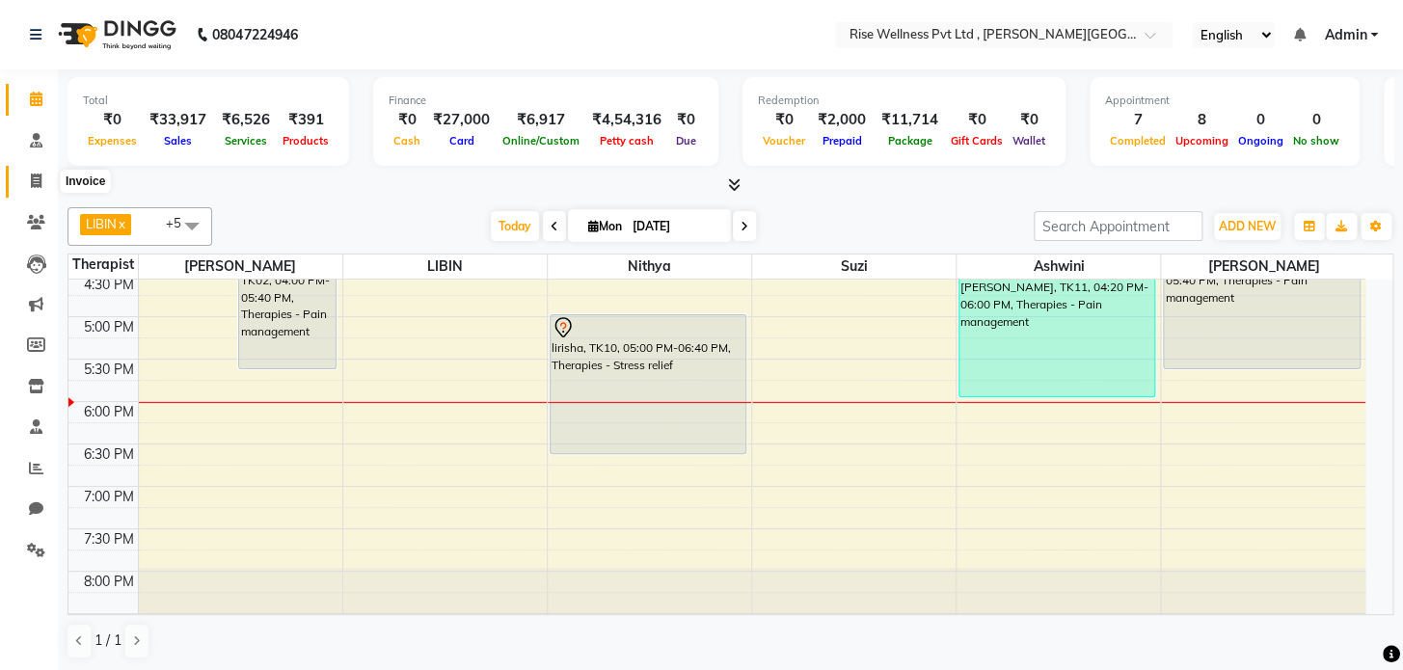
select select "7497"
select select "service"
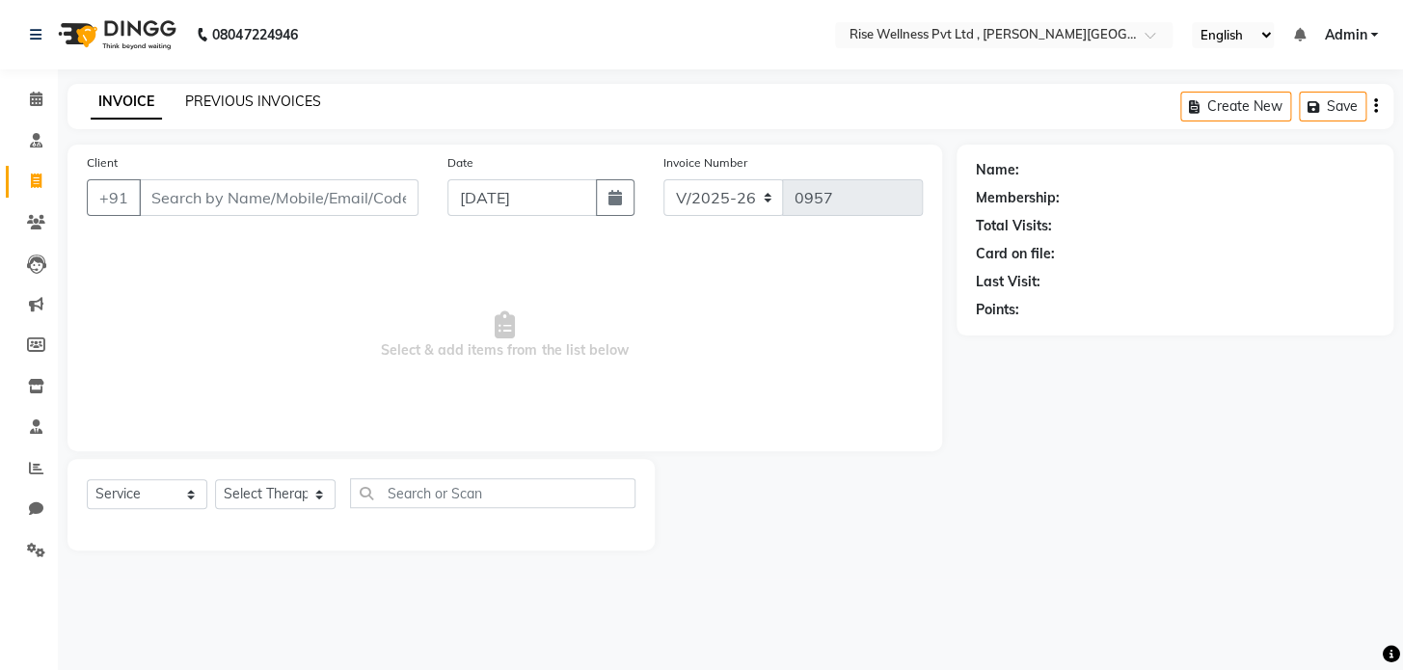
click at [218, 99] on link "PREVIOUS INVOICES" at bounding box center [253, 101] width 136 height 17
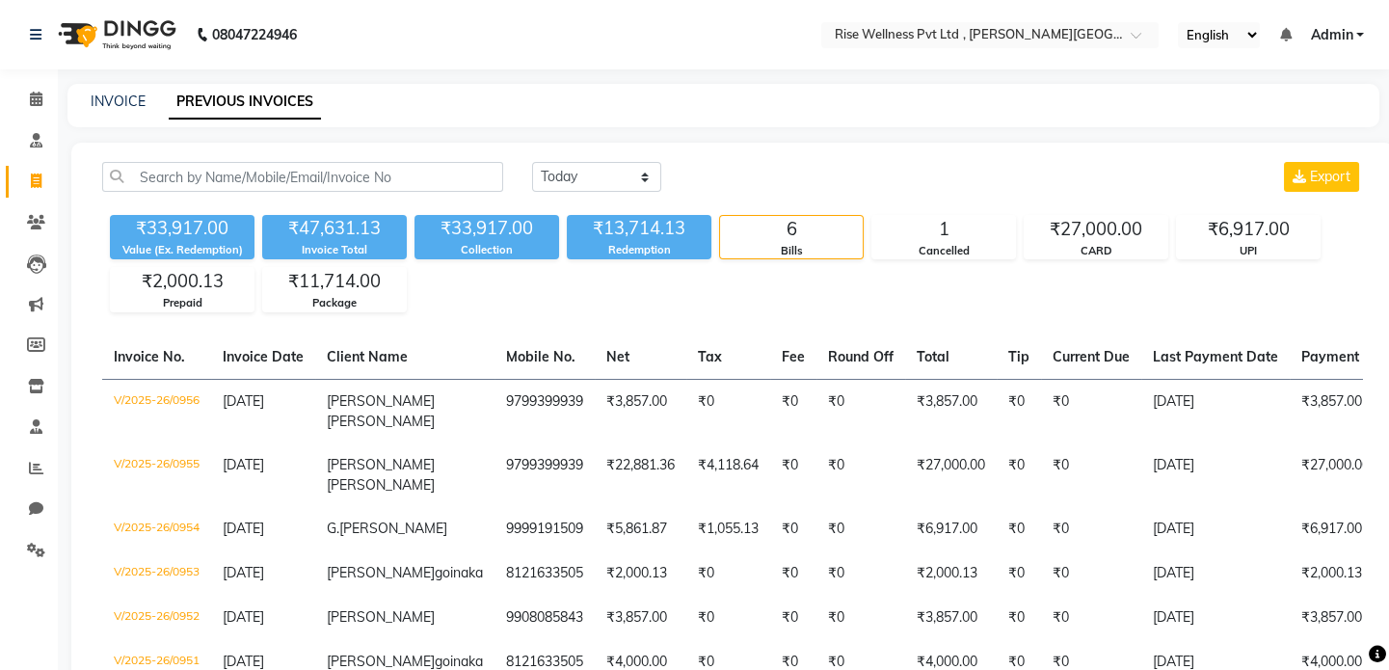
click at [83, 94] on div "INVOICE PREVIOUS INVOICES" at bounding box center [711, 102] width 1289 height 20
click at [110, 98] on link "INVOICE" at bounding box center [118, 101] width 55 height 17
select select "service"
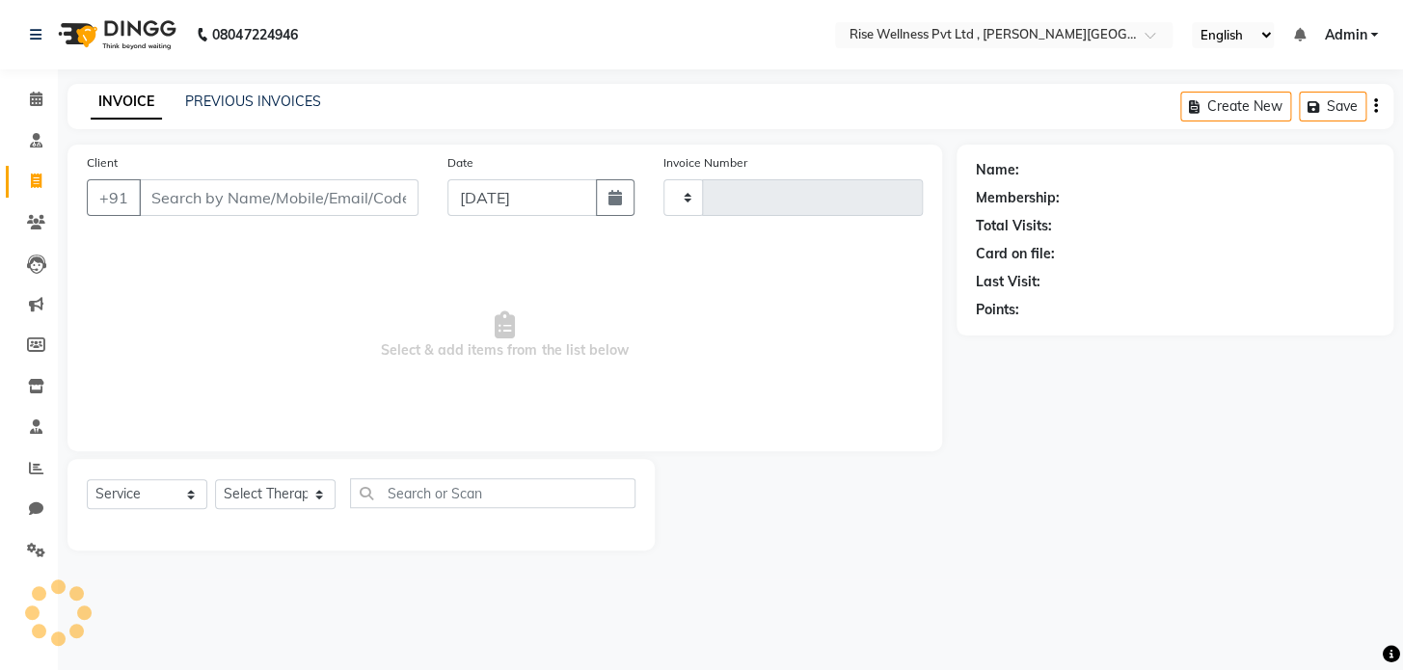
type input "0957"
select select "7497"
click at [203, 193] on input "Client" at bounding box center [279, 197] width 280 height 37
type input "97"
select select "V"
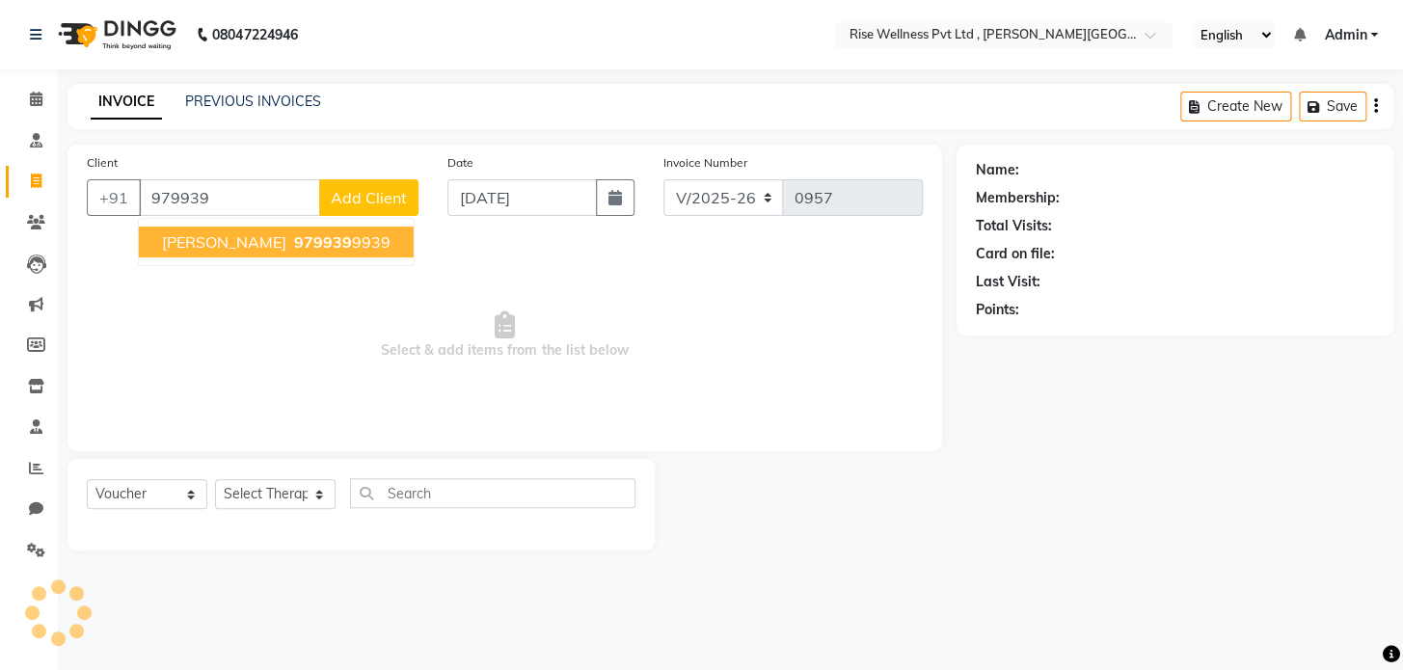
click at [239, 243] on span "[PERSON_NAME]" at bounding box center [224, 241] width 124 height 19
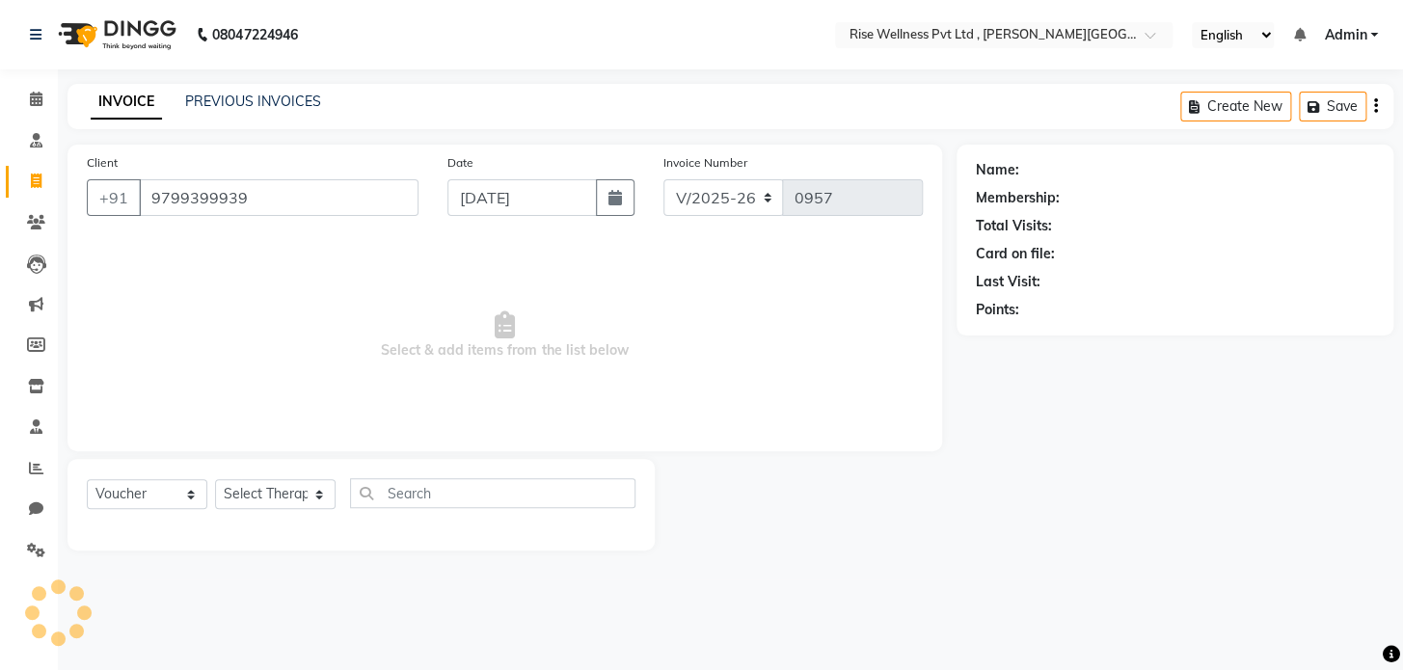
type input "9799399939"
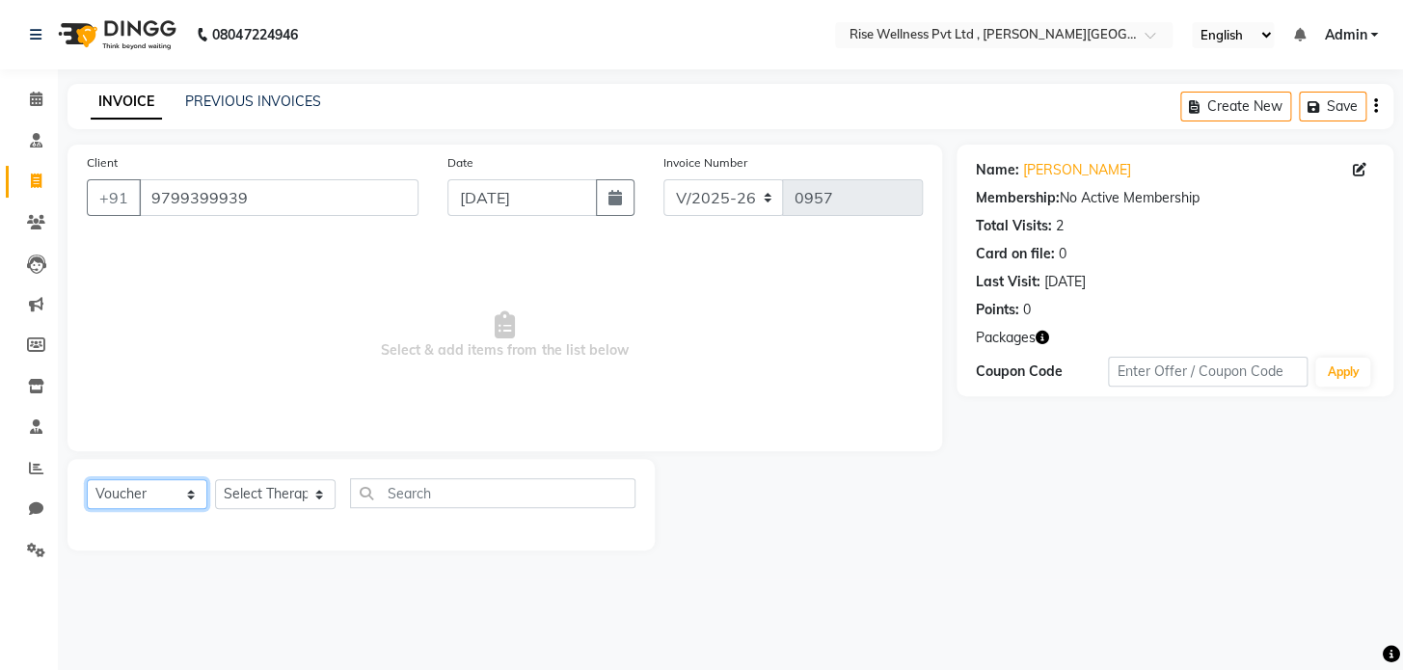
click at [192, 498] on select "Select Service Product Membership Package Voucher Prepaid Gift Card" at bounding box center [147, 494] width 121 height 30
select select "service"
click at [87, 479] on select "Select Service Product Membership Package Voucher Prepaid Gift Card" at bounding box center [147, 494] width 121 height 30
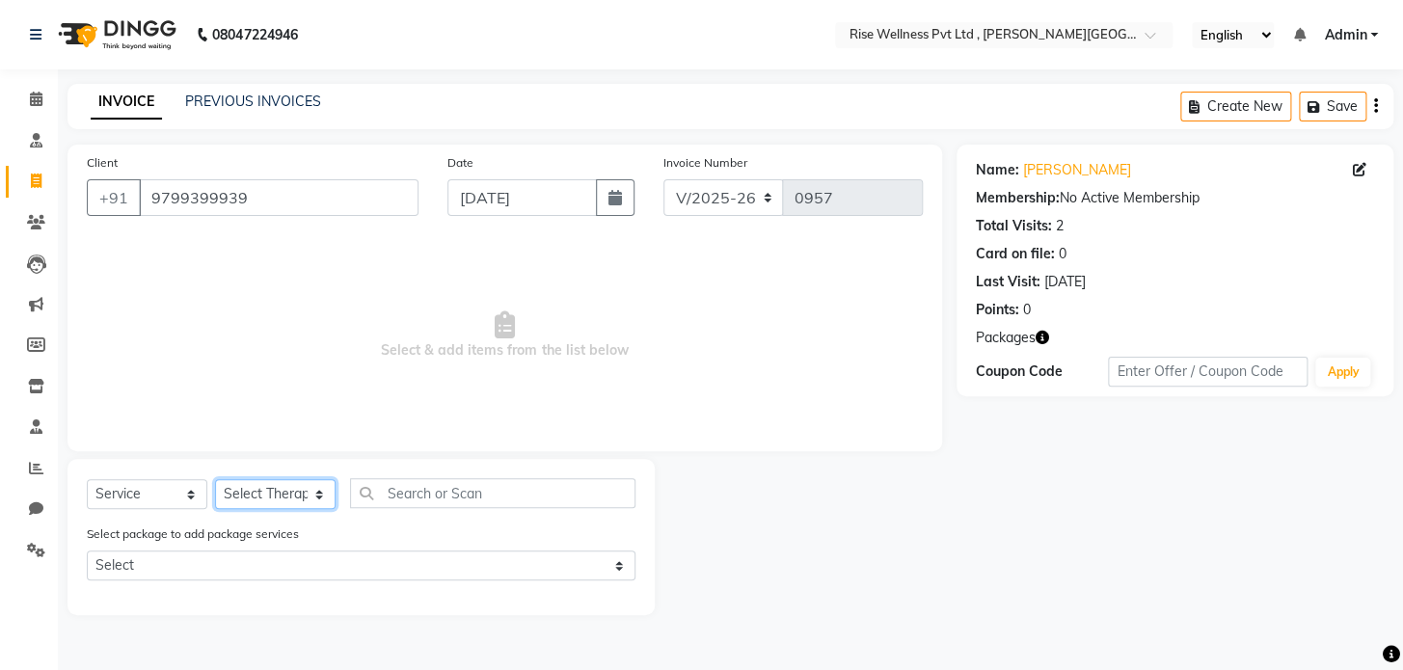
click at [315, 498] on select "Select Therapist [PERSON_NAME] [PERSON_NAME] Reception [PERSON_NAME]" at bounding box center [275, 494] width 121 height 30
select select "89446"
click at [215, 479] on select "Select Therapist [PERSON_NAME] [PERSON_NAME] Reception [PERSON_NAME]" at bounding box center [275, 494] width 121 height 30
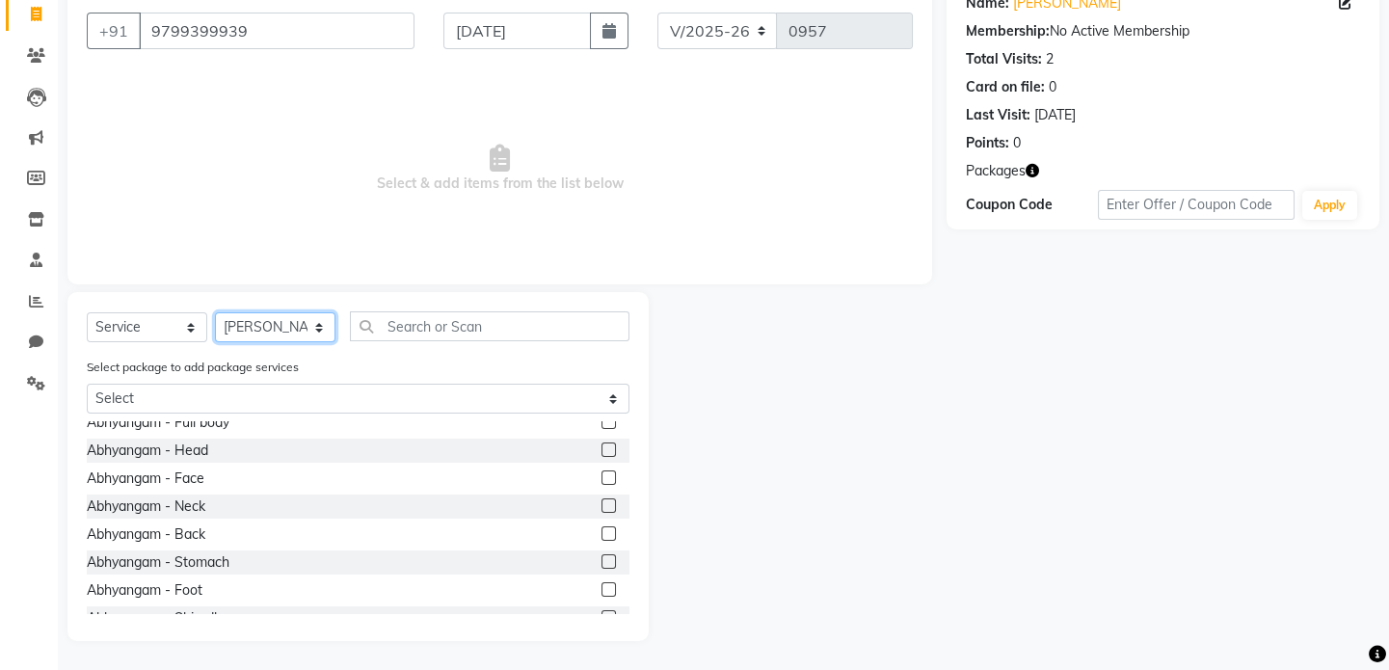
scroll to position [175, 0]
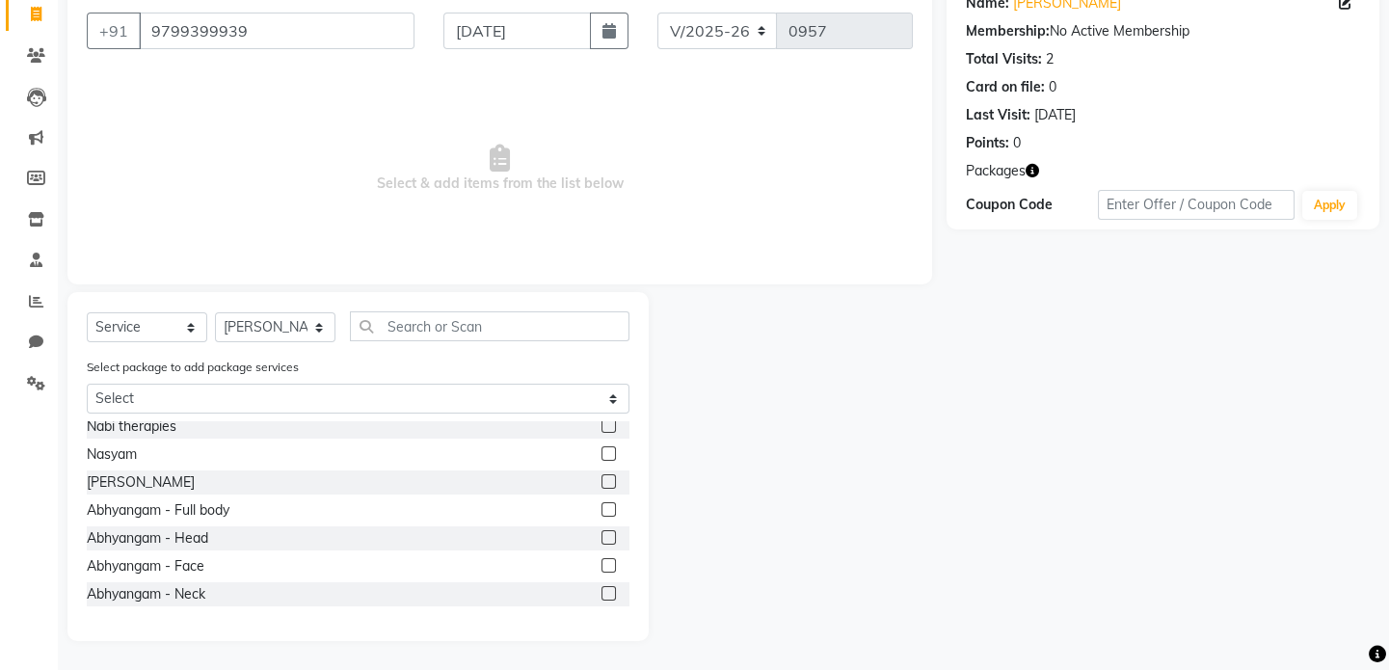
click at [602, 510] on label at bounding box center [609, 509] width 14 height 14
click at [602, 510] on input "checkbox" at bounding box center [608, 510] width 13 height 13
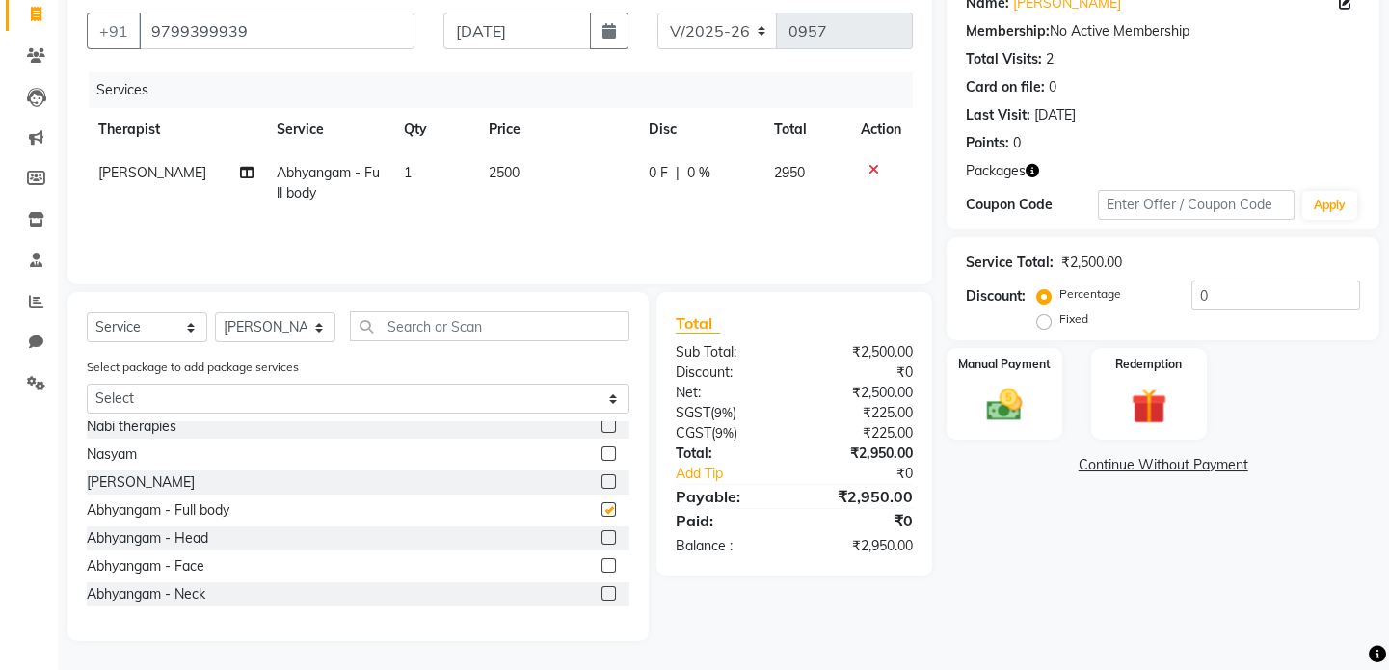
checkbox input "false"
click at [1224, 299] on input "0" at bounding box center [1276, 296] width 169 height 30
type input "2"
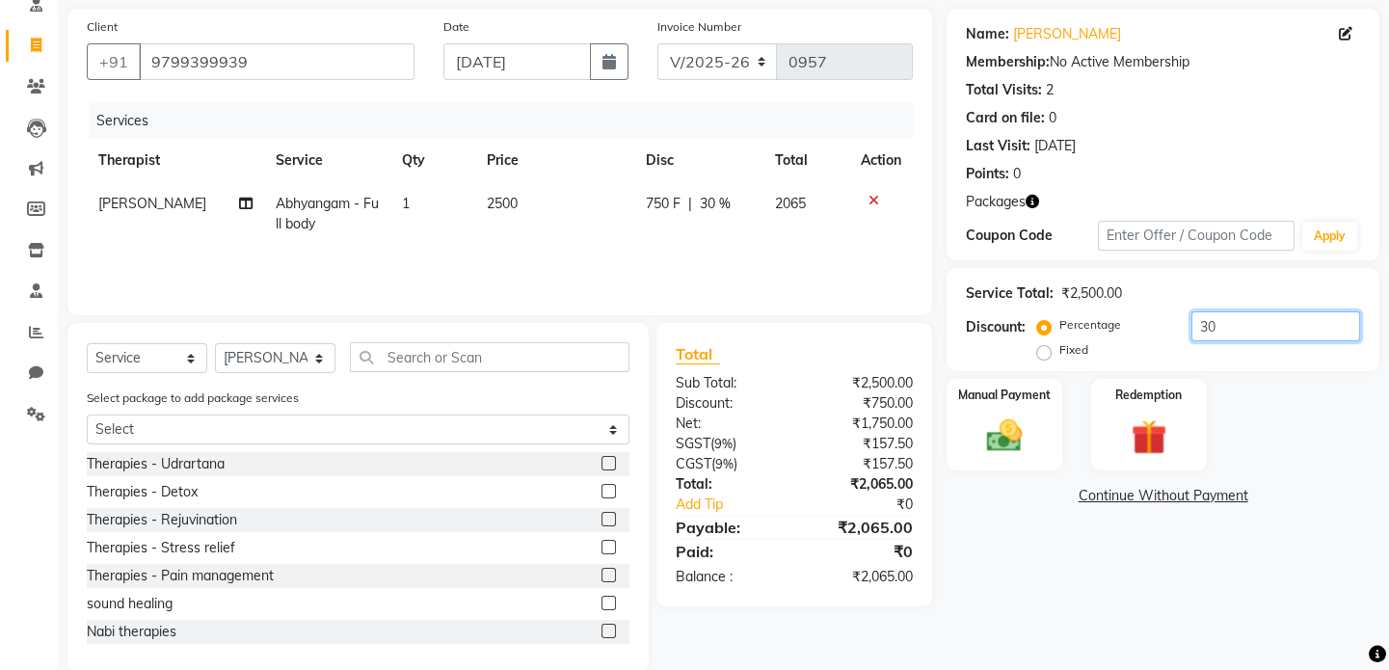
scroll to position [167, 0]
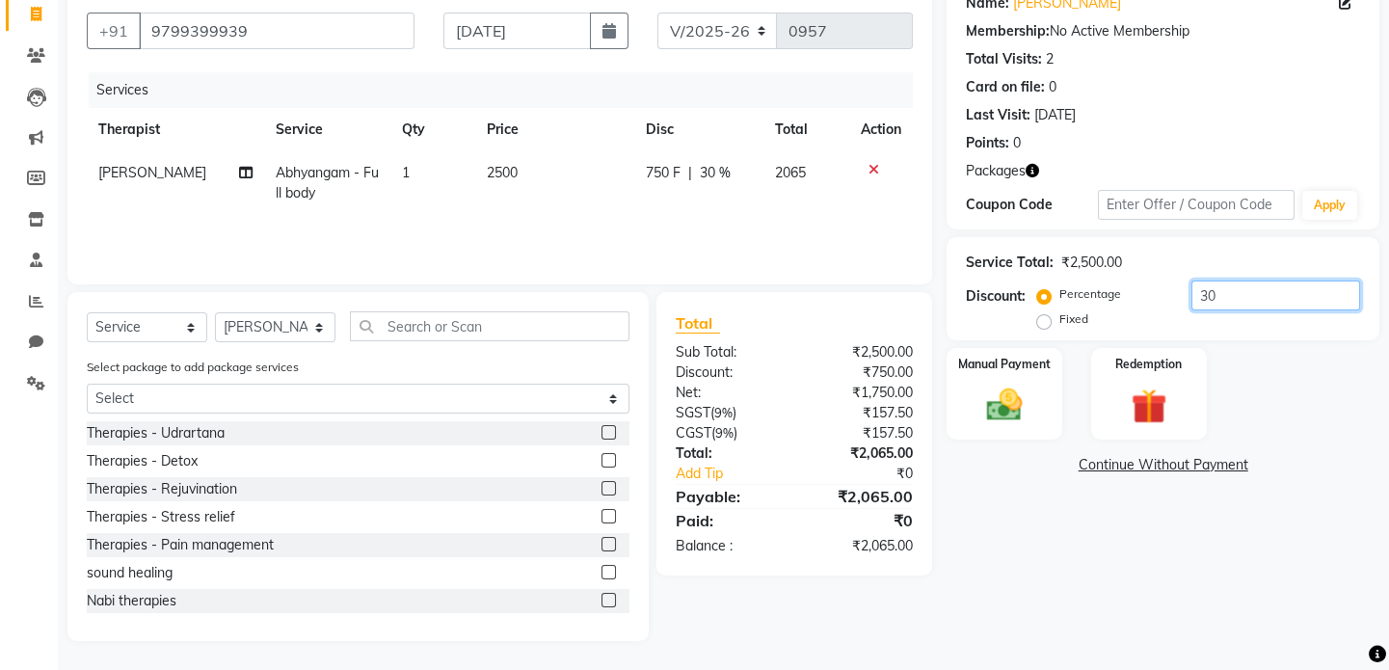
type input "3"
type input "1"
type input "30"
click at [193, 328] on select "Select Service Product Membership Package Voucher Prepaid Gift Card" at bounding box center [147, 327] width 121 height 30
select select "P"
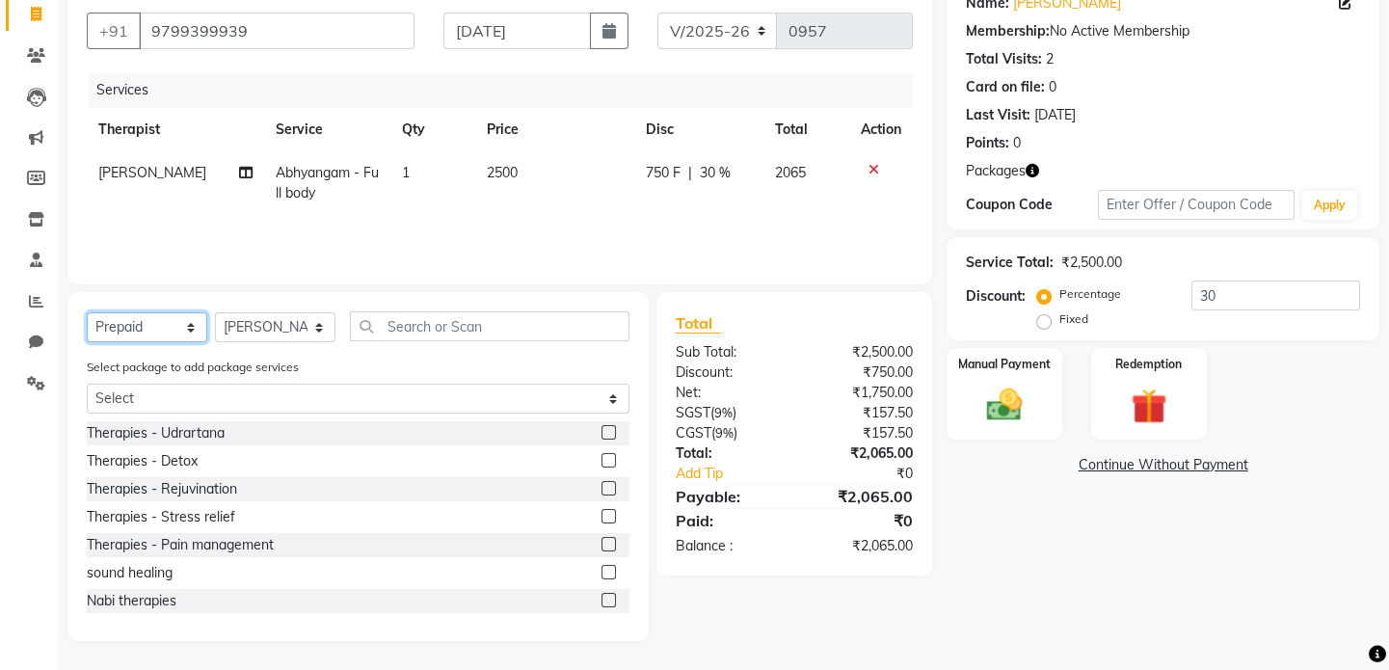
click at [87, 342] on select "Select Service Product Membership Package Voucher Prepaid Gift Card" at bounding box center [147, 327] width 121 height 30
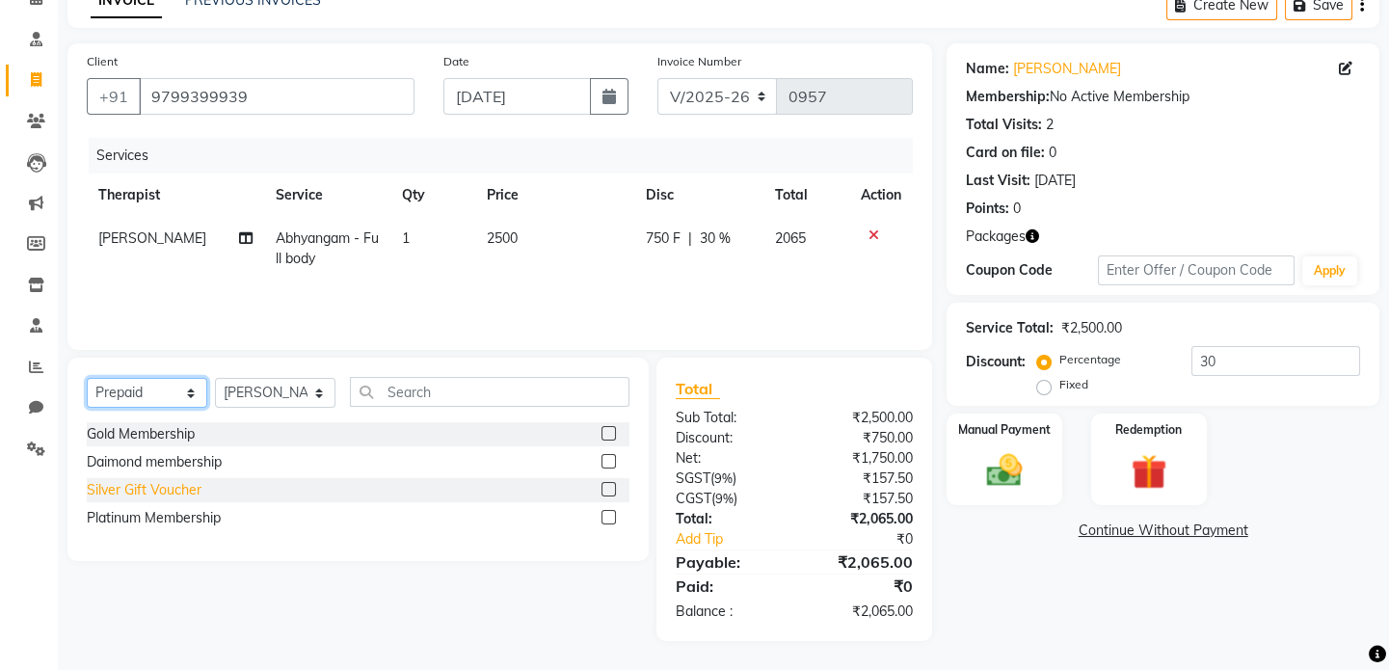
scroll to position [101, 0]
click at [607, 491] on label at bounding box center [609, 489] width 14 height 14
click at [607, 491] on input "checkbox" at bounding box center [608, 490] width 13 height 13
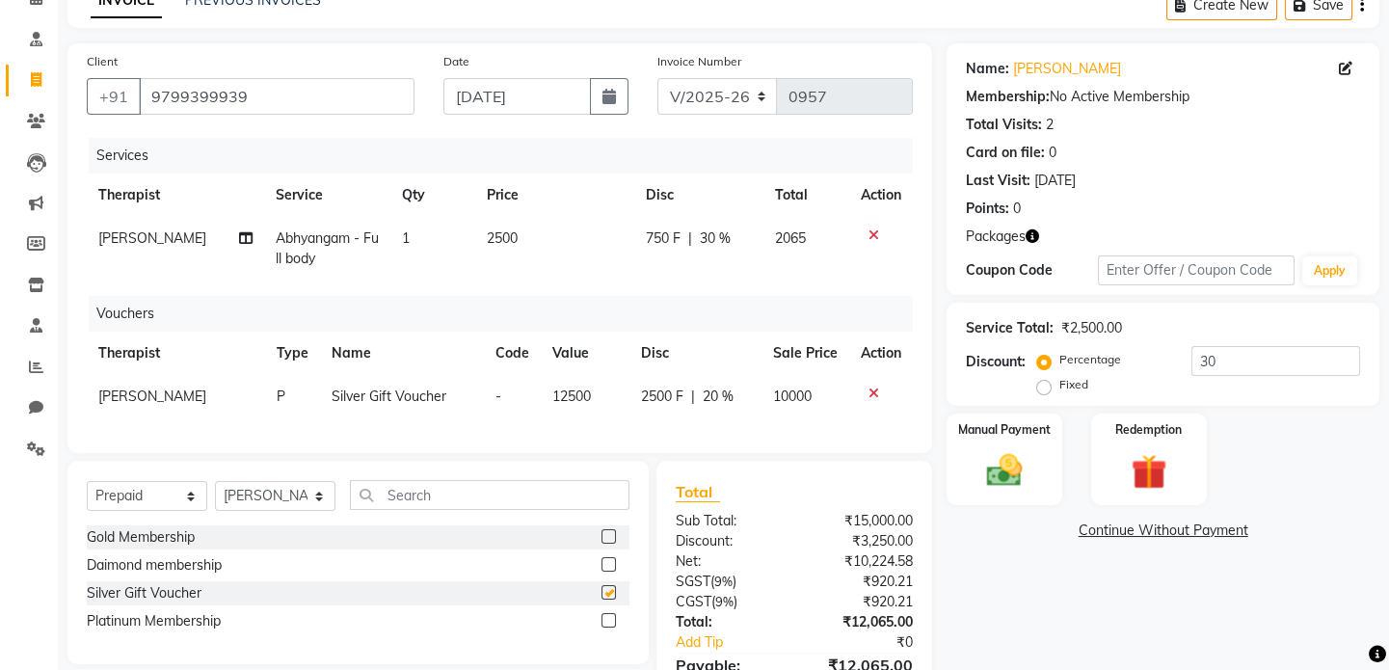
checkbox input "false"
click at [869, 394] on icon at bounding box center [874, 393] width 11 height 13
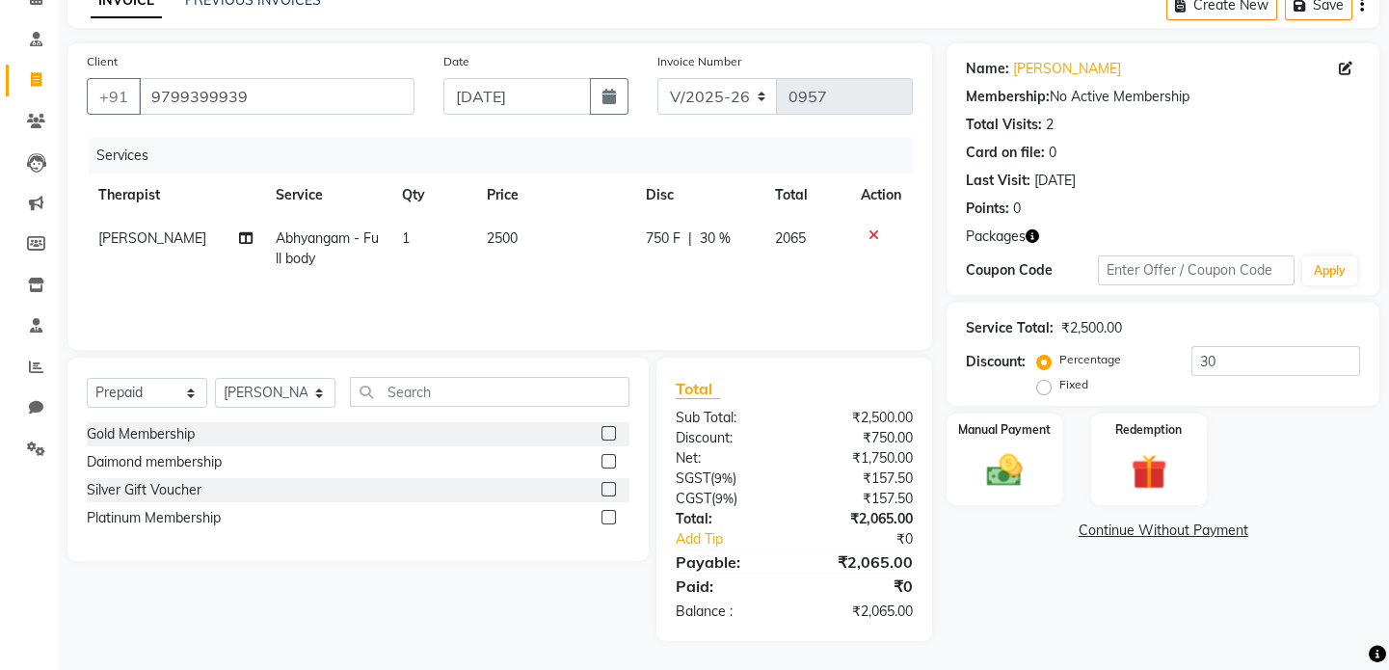
click at [607, 516] on label at bounding box center [609, 517] width 14 height 14
click at [607, 516] on input "checkbox" at bounding box center [608, 518] width 13 height 13
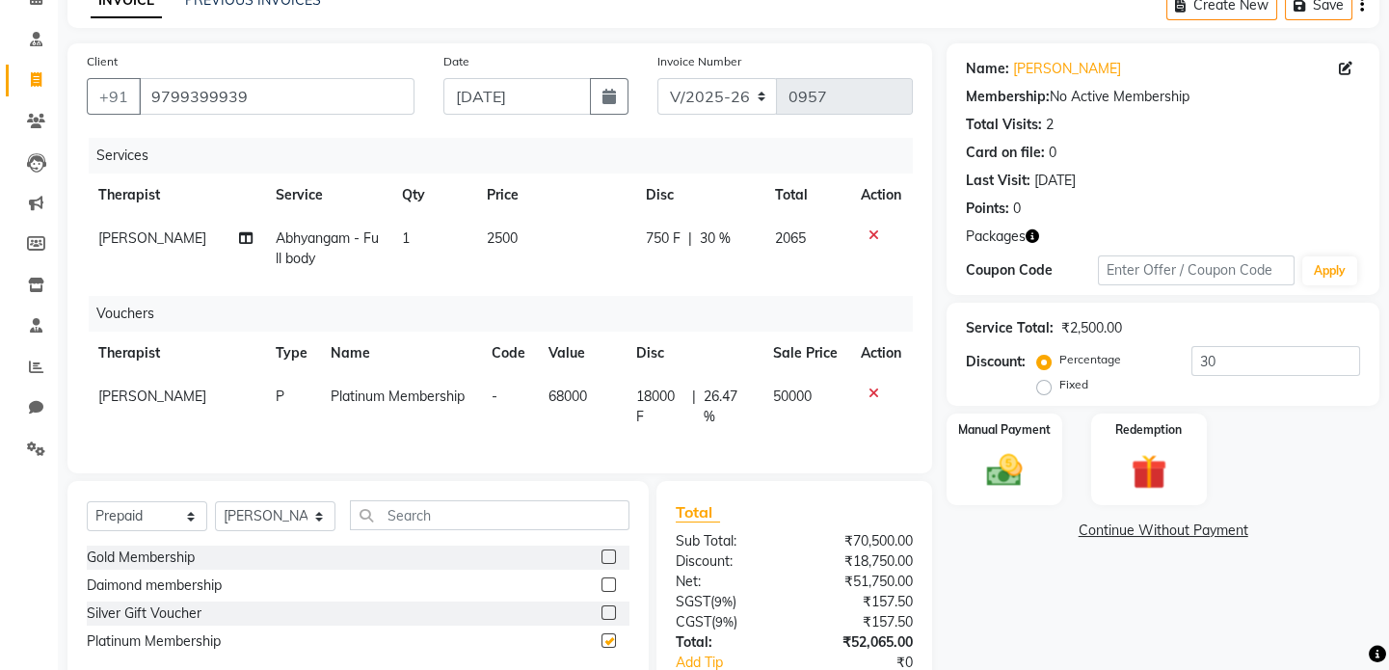
checkbox input "false"
click at [871, 390] on icon at bounding box center [874, 393] width 11 height 13
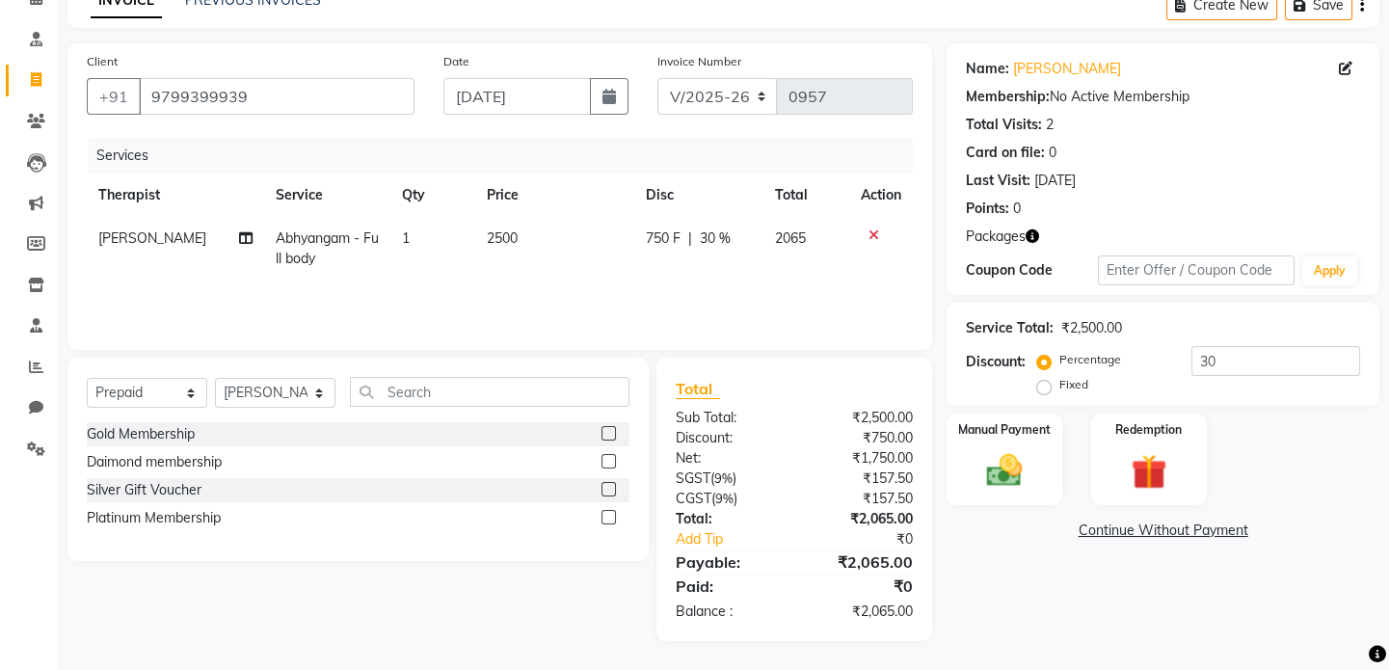
click at [873, 235] on icon at bounding box center [874, 235] width 11 height 13
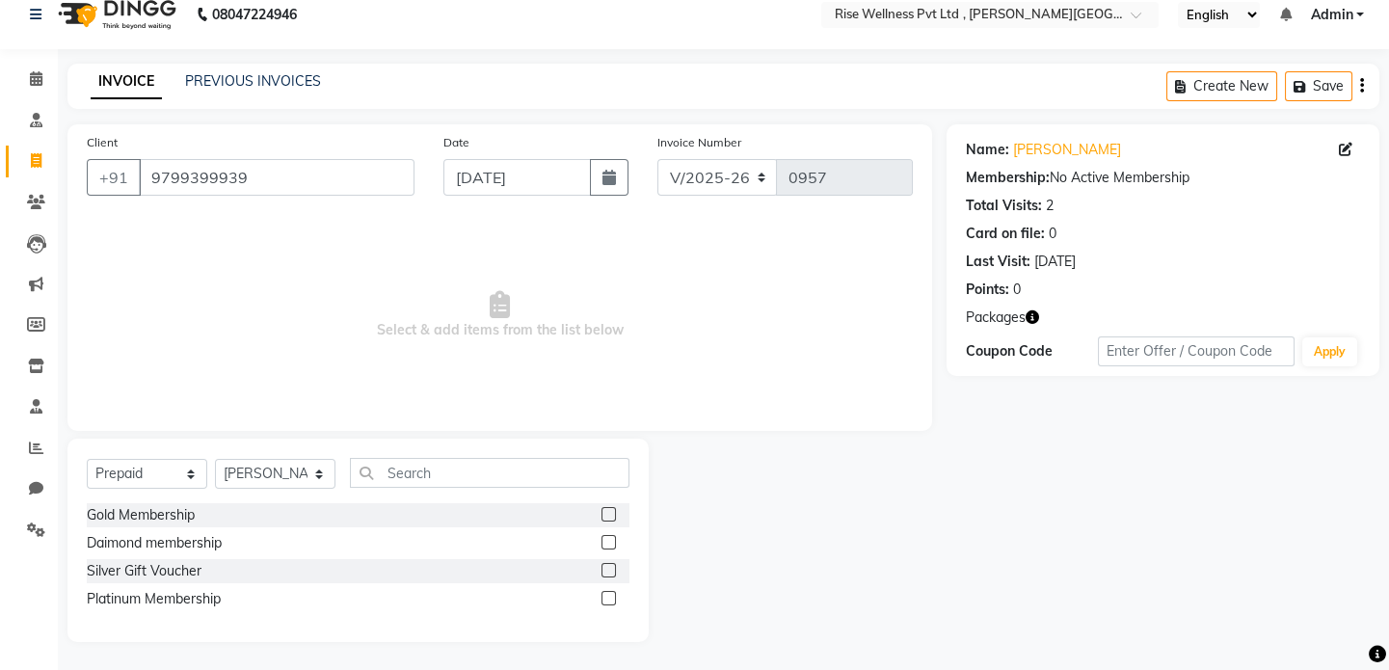
click at [607, 564] on label at bounding box center [609, 570] width 14 height 14
click at [607, 565] on input "checkbox" at bounding box center [608, 571] width 13 height 13
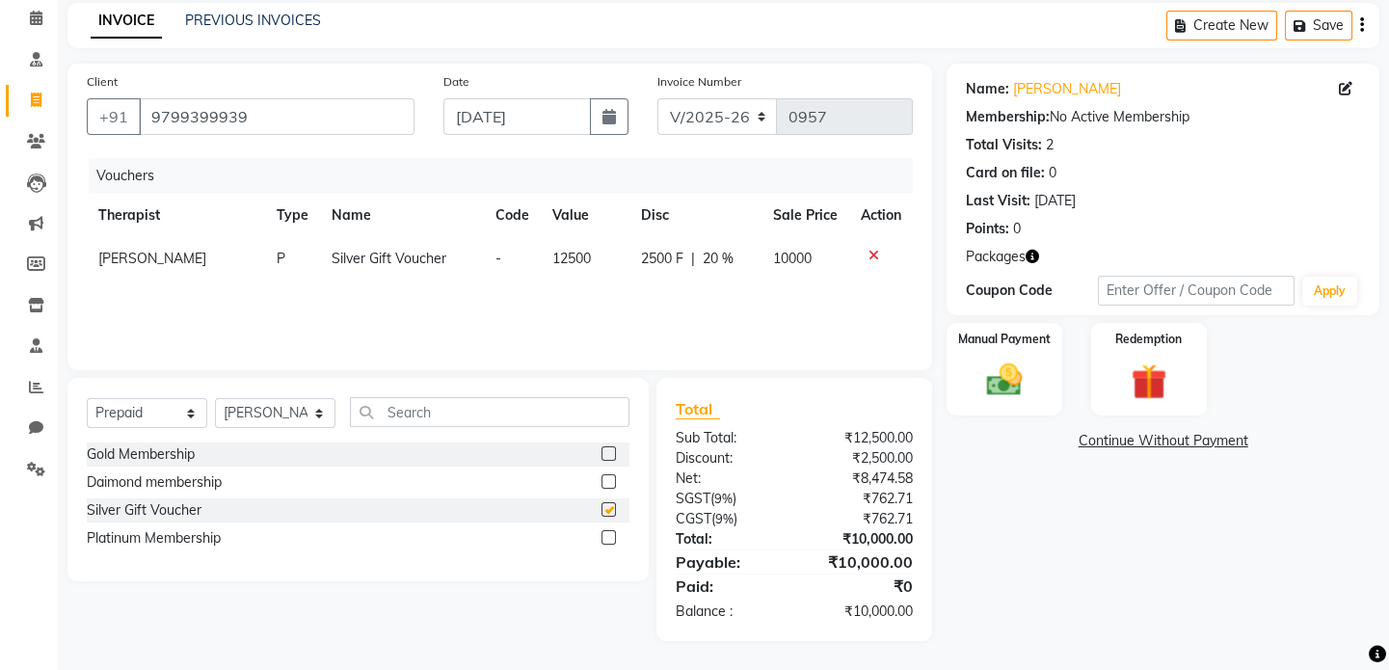
checkbox input "false"
click at [190, 417] on select "Select Service Product Membership Package Voucher Prepaid Gift Card" at bounding box center [147, 413] width 121 height 30
click at [871, 256] on icon at bounding box center [874, 255] width 11 height 13
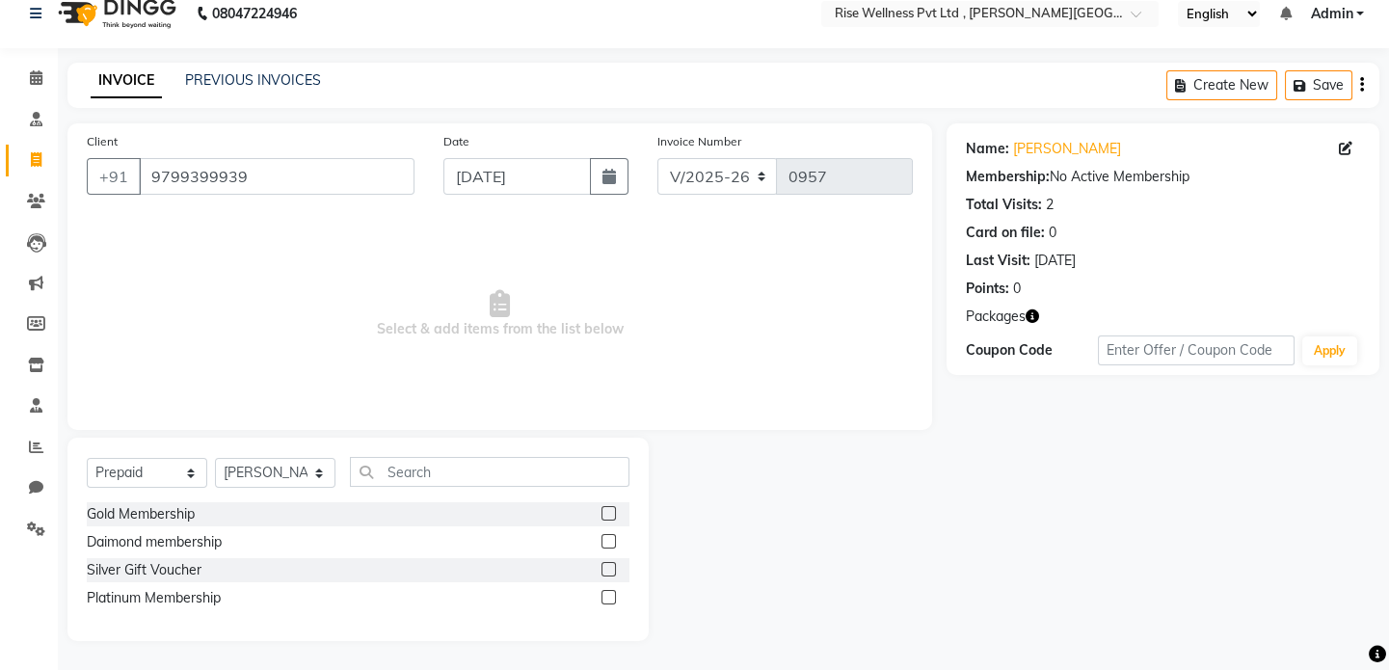
scroll to position [20, 0]
click at [215, 570] on div "Silver Gift Voucher" at bounding box center [358, 571] width 543 height 24
click at [192, 469] on select "Select Service Product Membership Package Voucher Prepaid Gift Card" at bounding box center [147, 474] width 121 height 30
select select "service"
click at [87, 459] on select "Select Service Product Membership Package Voucher Prepaid Gift Card" at bounding box center [147, 474] width 121 height 30
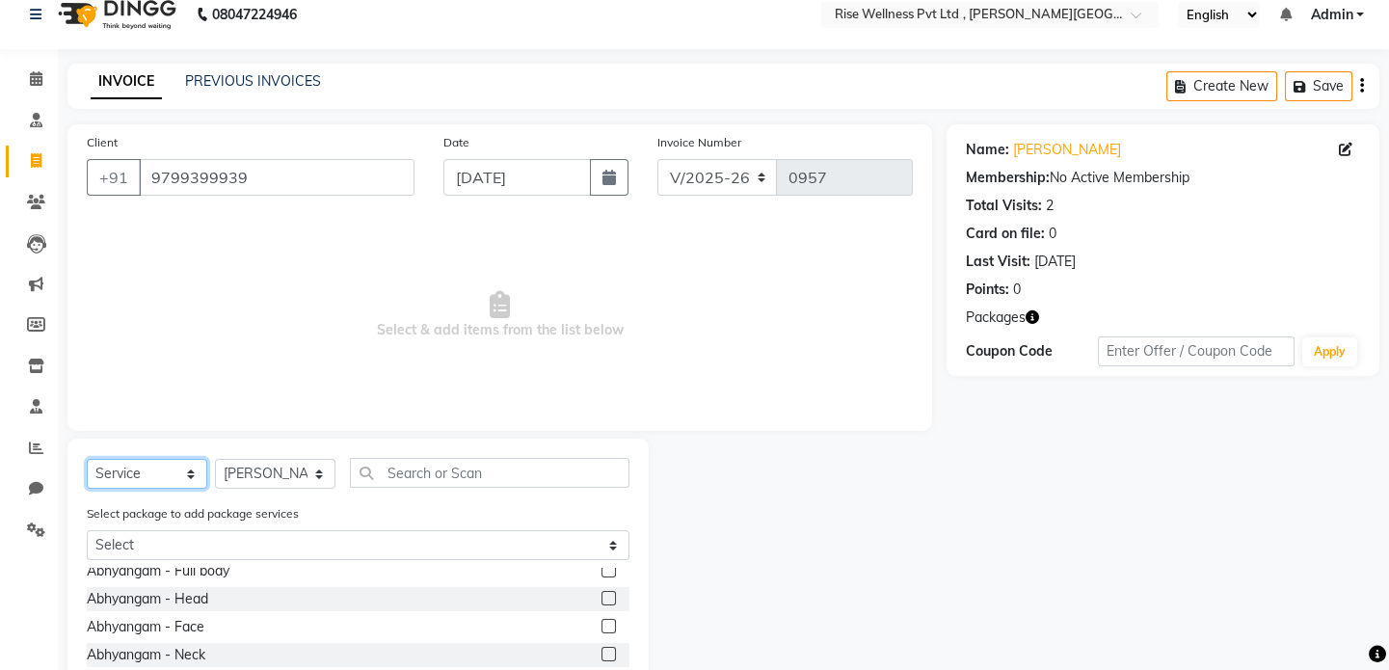
scroll to position [262, 0]
click at [594, 567] on div "Select package to add package services Select NECK AND BACK RELIVE" at bounding box center [358, 535] width 572 height 65
click at [602, 570] on label at bounding box center [609, 568] width 14 height 14
click at [602, 570] on input "checkbox" at bounding box center [608, 569] width 13 height 13
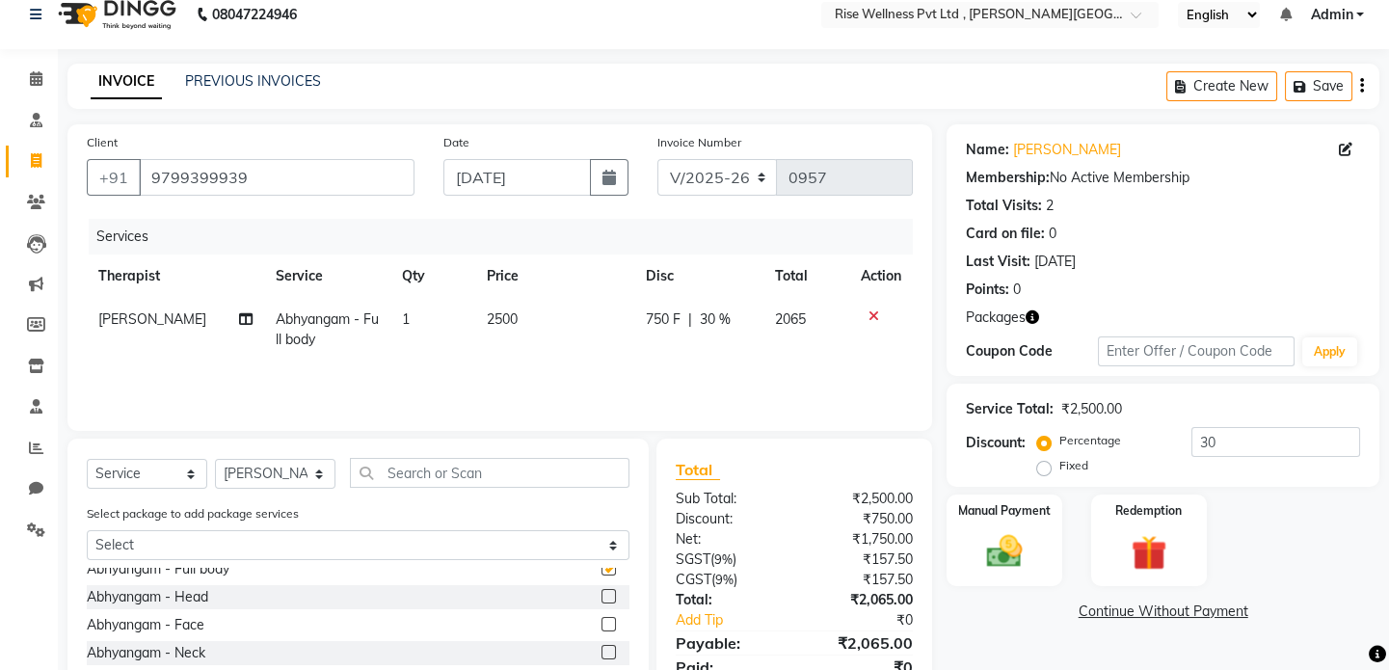
checkbox input "false"
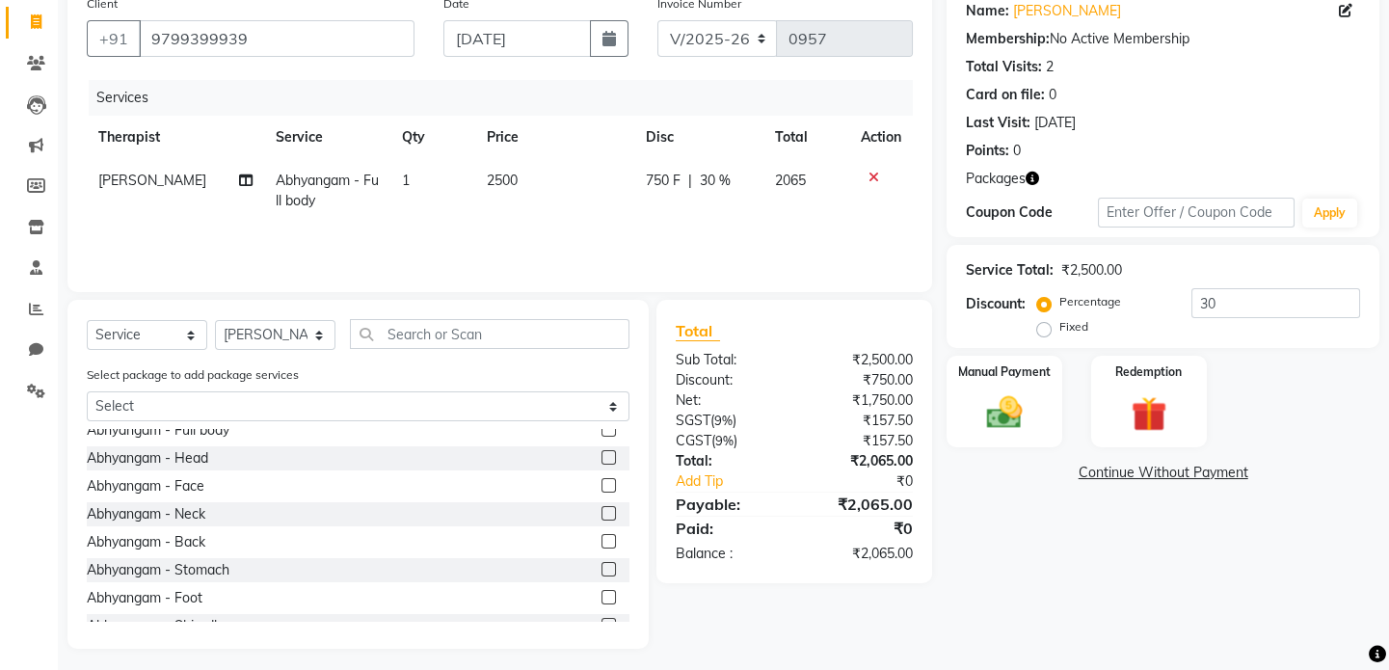
scroll to position [167, 0]
